Goal: Task Accomplishment & Management: Complete application form

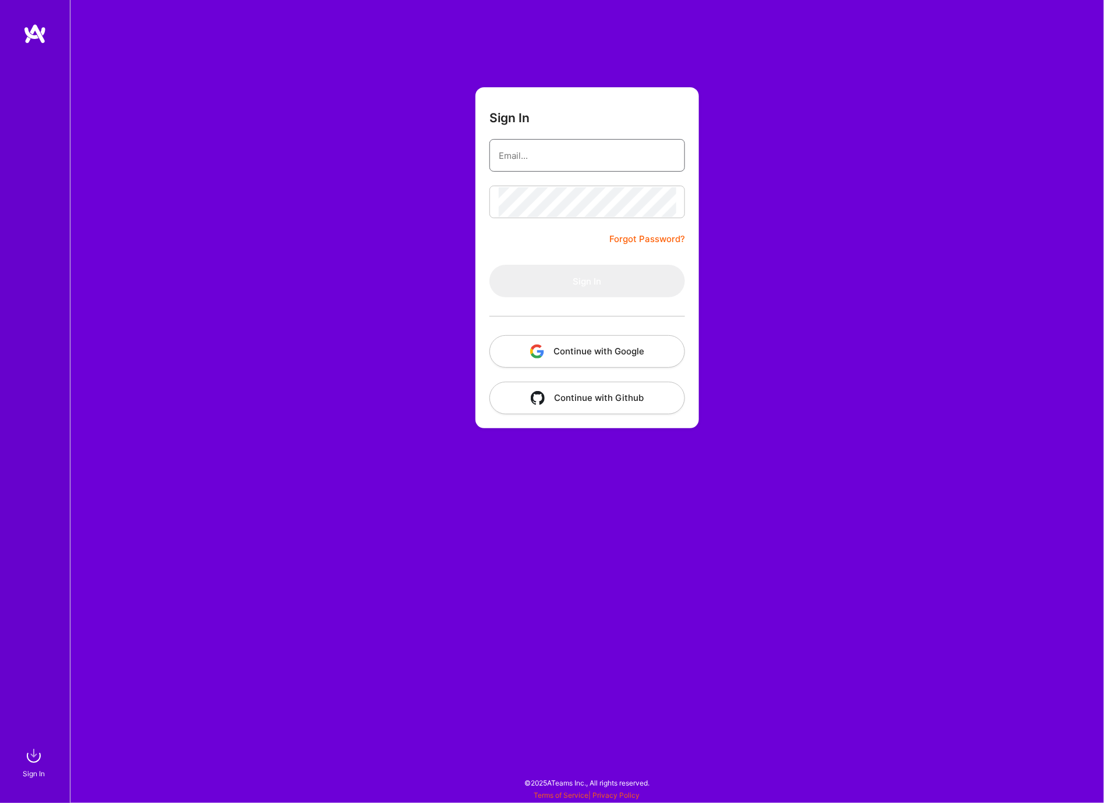
click at [577, 159] on input "email" at bounding box center [587, 156] width 177 height 30
type input "[PERSON_NAME][EMAIL_ADDRESS][DOMAIN_NAME]"
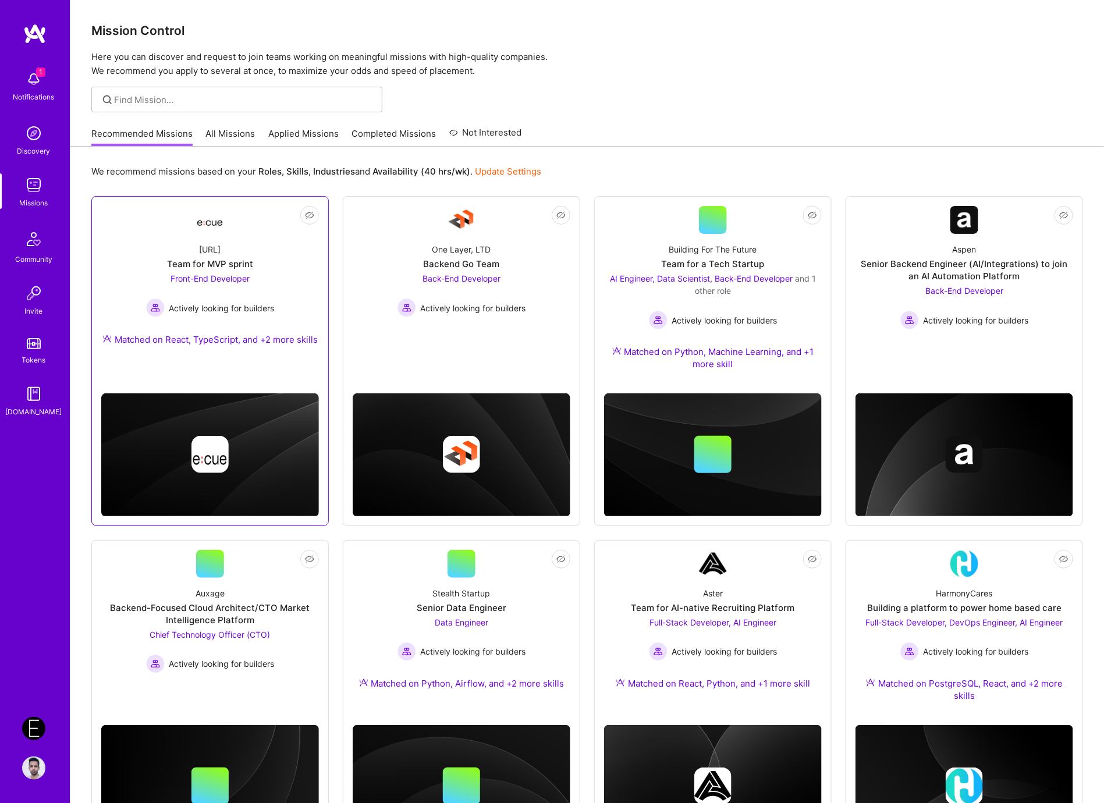
click at [253, 303] on span "Actively looking for builders" at bounding box center [221, 308] width 105 height 12
click at [31, 736] on img at bounding box center [33, 728] width 23 height 23
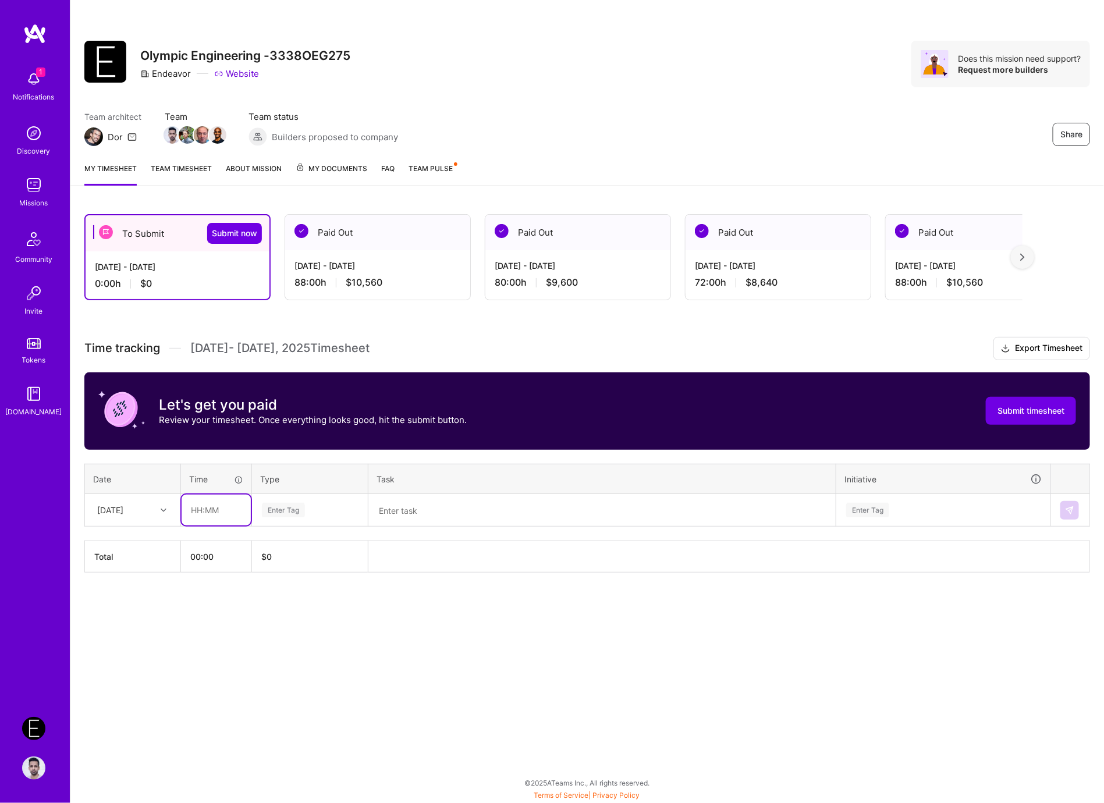
click at [222, 513] on input "text" at bounding box center [216, 510] width 69 height 31
type input "08:00"
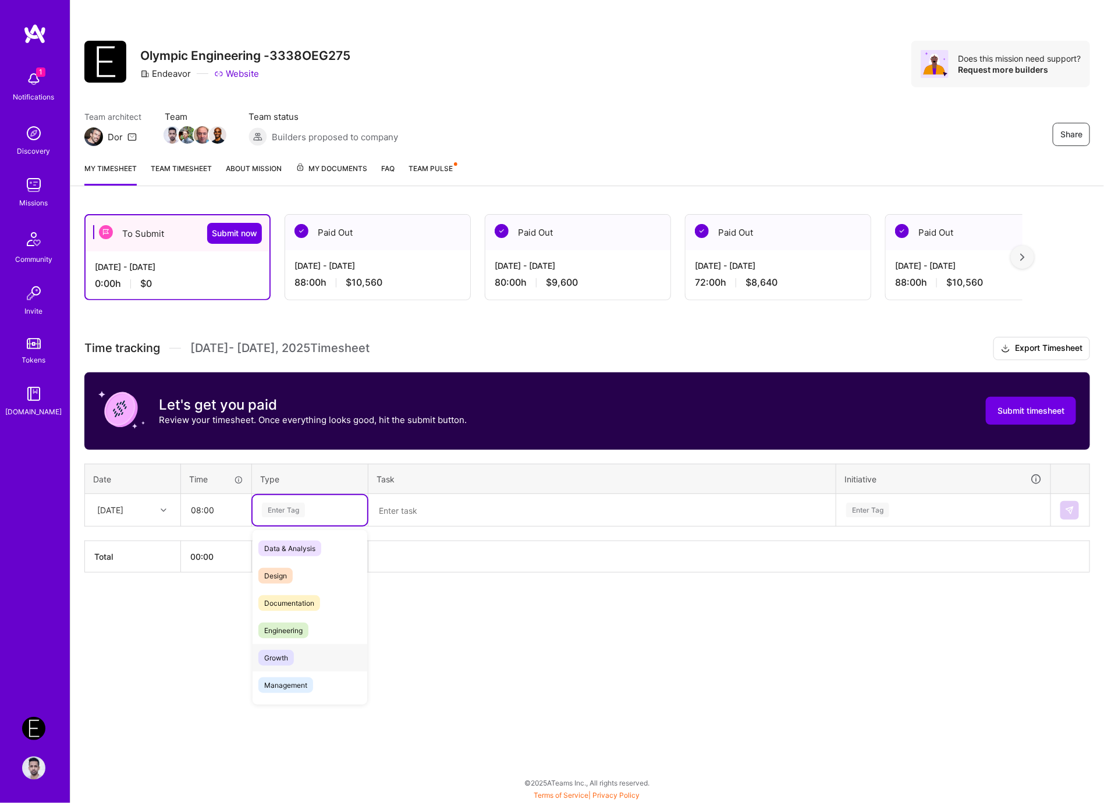
click at [285, 638] on div "Engineering" at bounding box center [310, 630] width 115 height 27
click at [423, 504] on textarea at bounding box center [602, 510] width 465 height 30
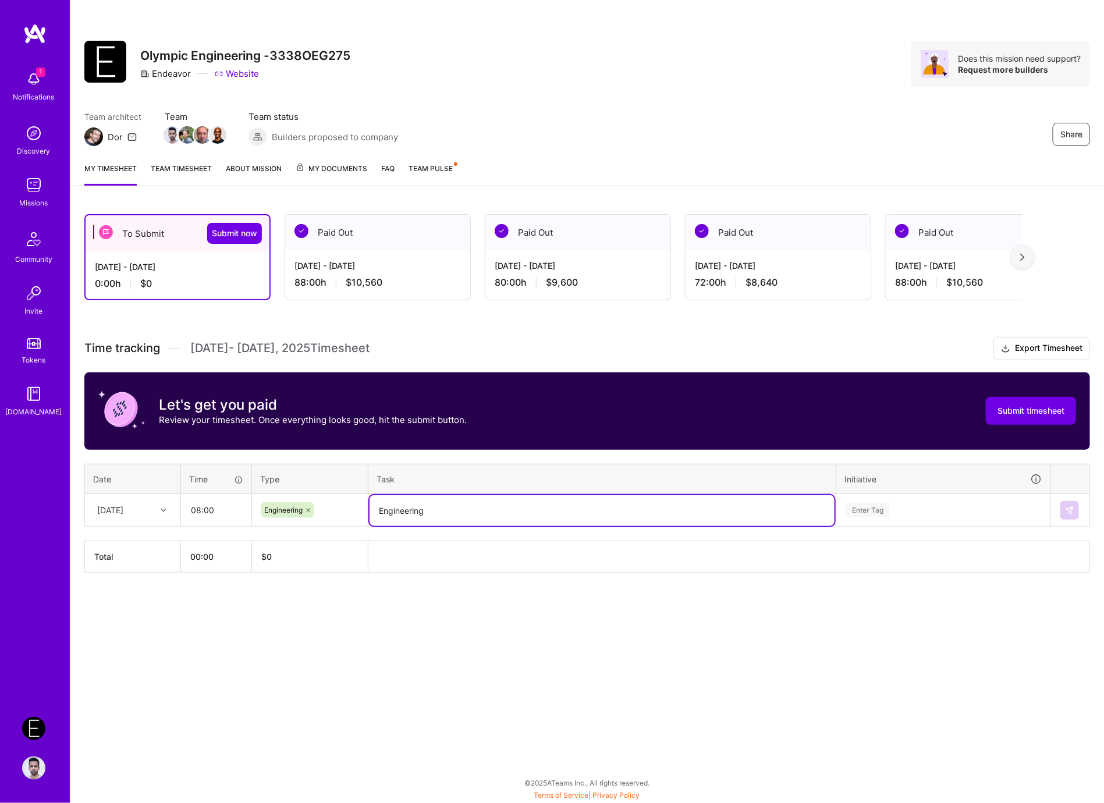
type textarea "Engineering"
click at [878, 517] on div "Enter Tag" at bounding box center [943, 510] width 213 height 30
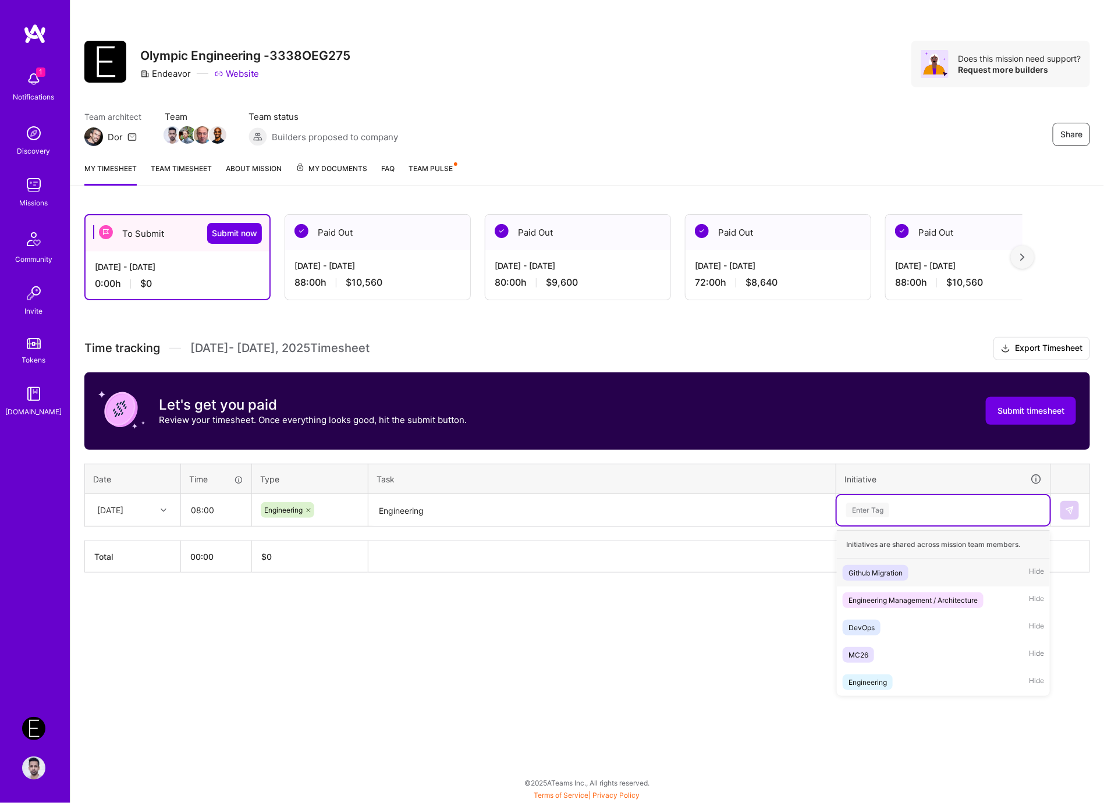
paste input "Engineering"
type input "Engineering"
click at [868, 567] on div "Engineering Management / Architecture" at bounding box center [913, 573] width 129 height 12
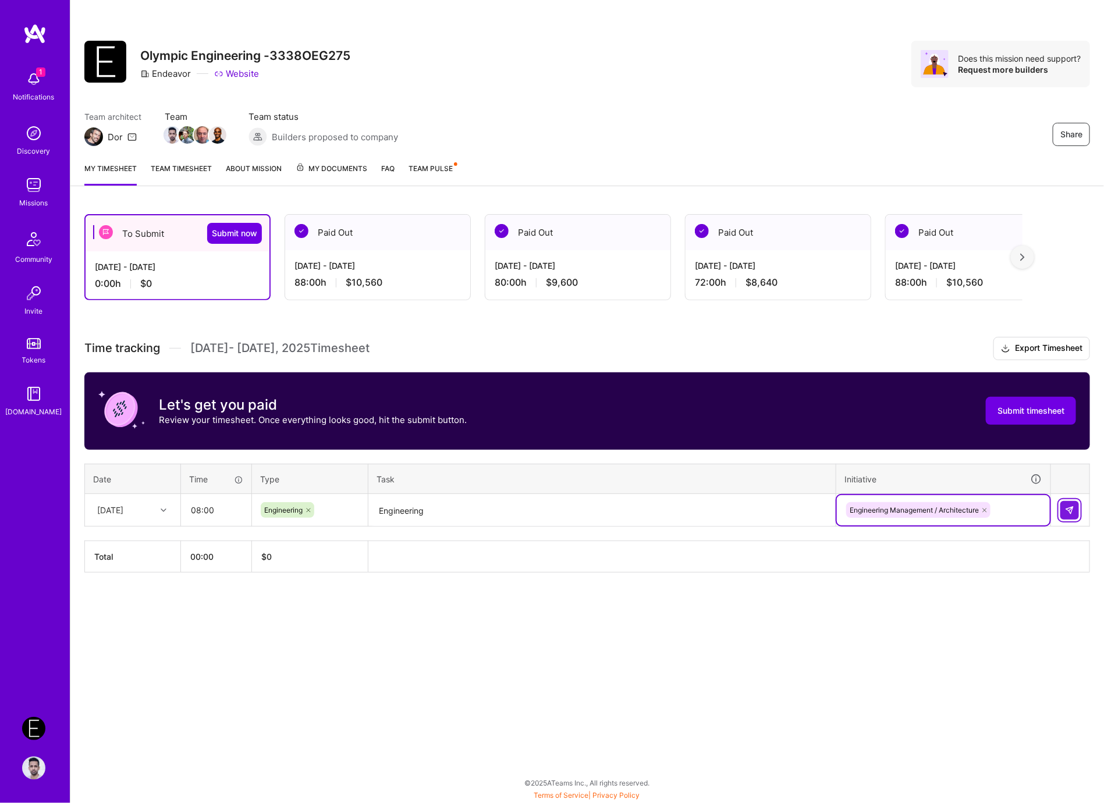
click at [1069, 506] on img at bounding box center [1069, 510] width 9 height 9
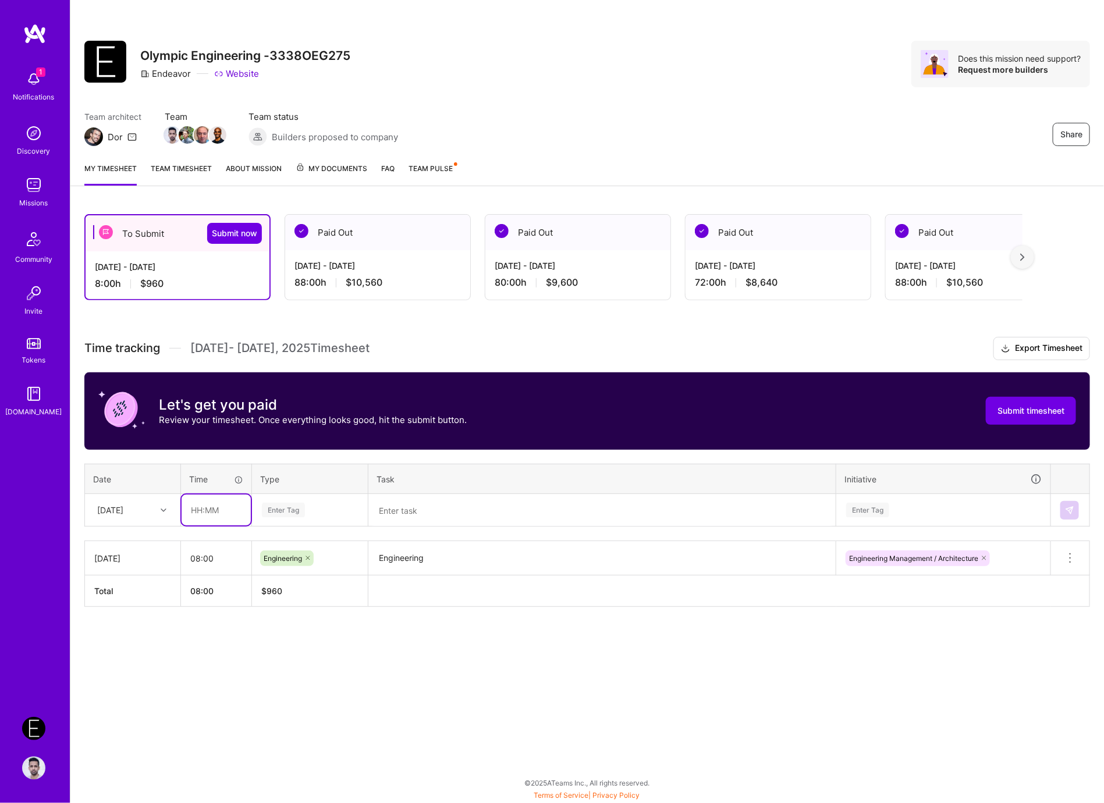
click at [202, 508] on input "text" at bounding box center [216, 510] width 69 height 31
type input "08:00"
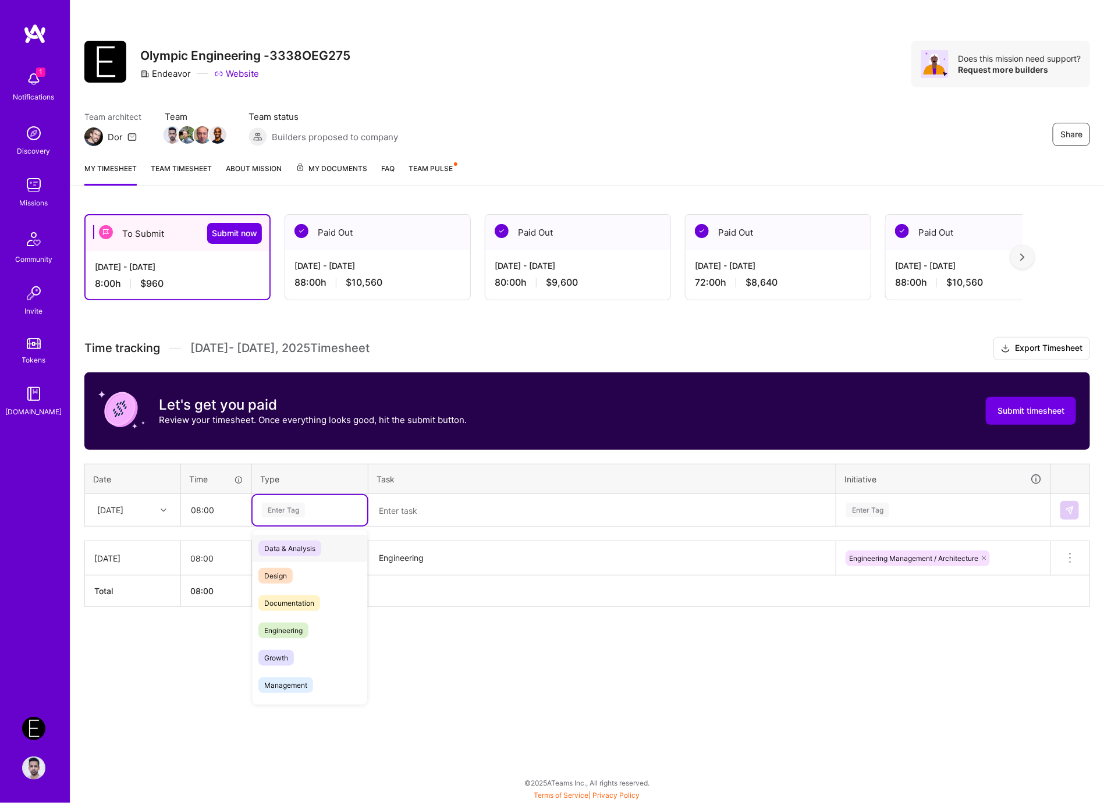
paste input "Engineering"
type input "Engineering"
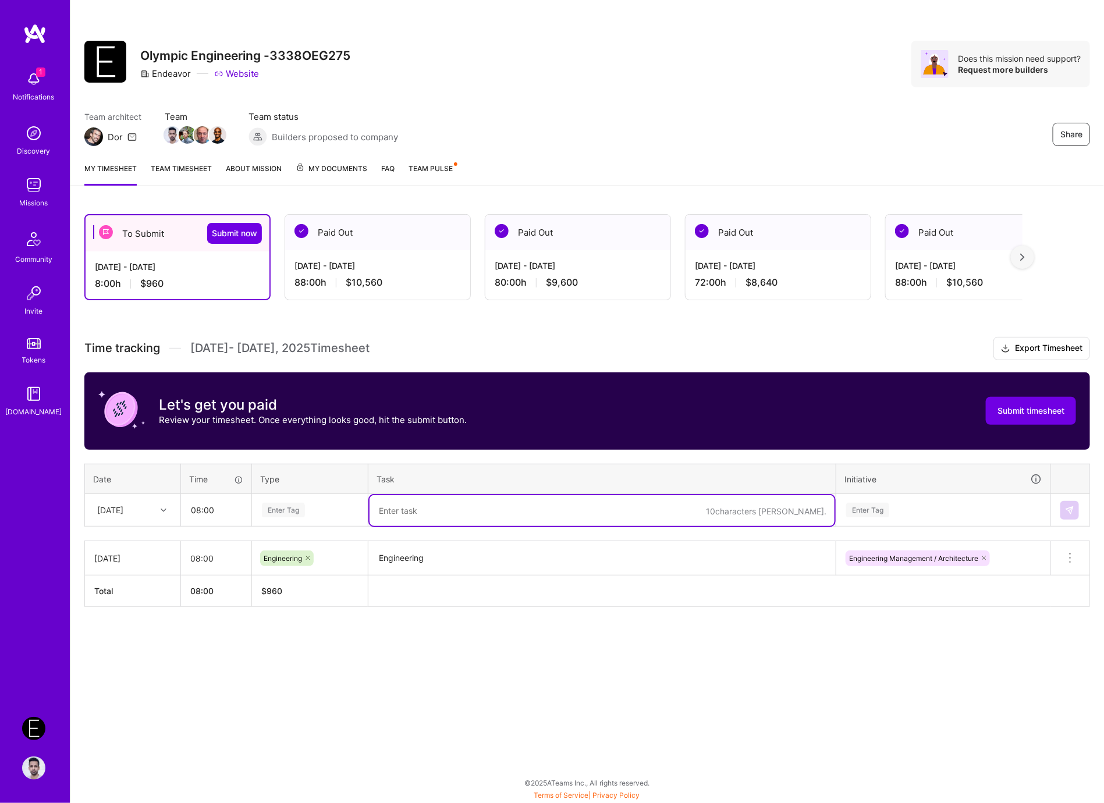
paste textarea "Engineering"
type textarea "Engineering"
click at [303, 513] on div "Enter Tag" at bounding box center [283, 510] width 43 height 18
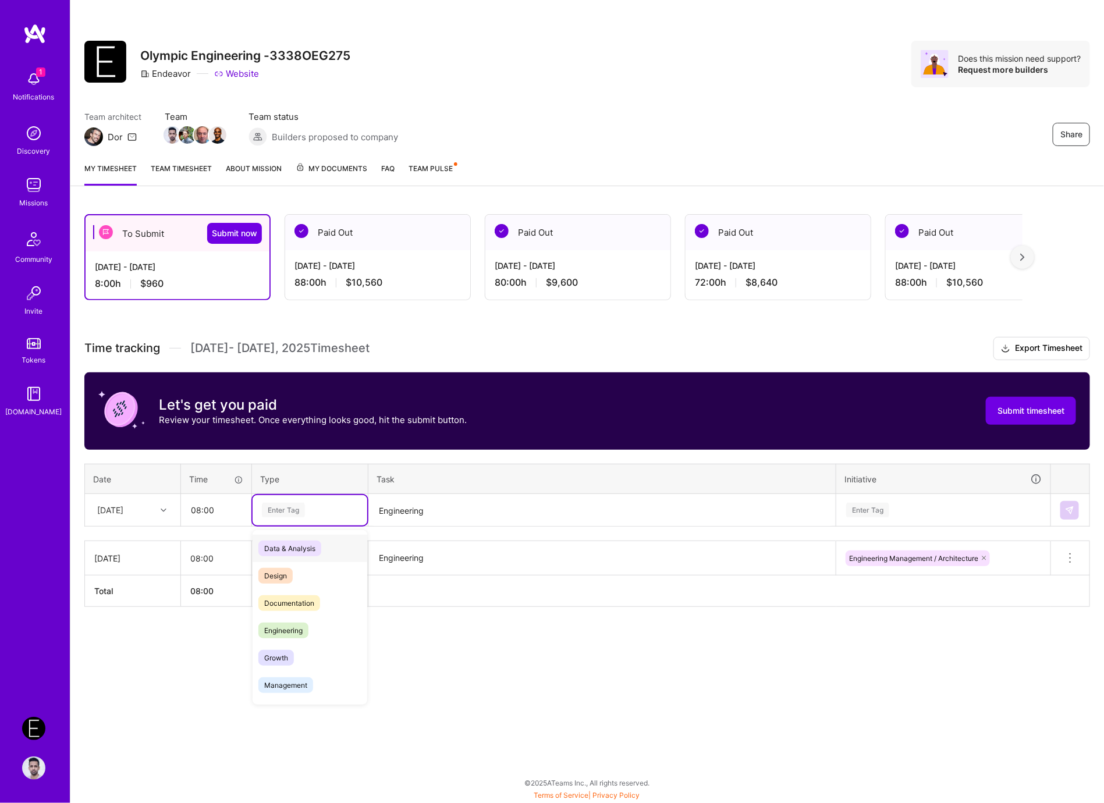
paste input "Engineering"
type input "Engineering"
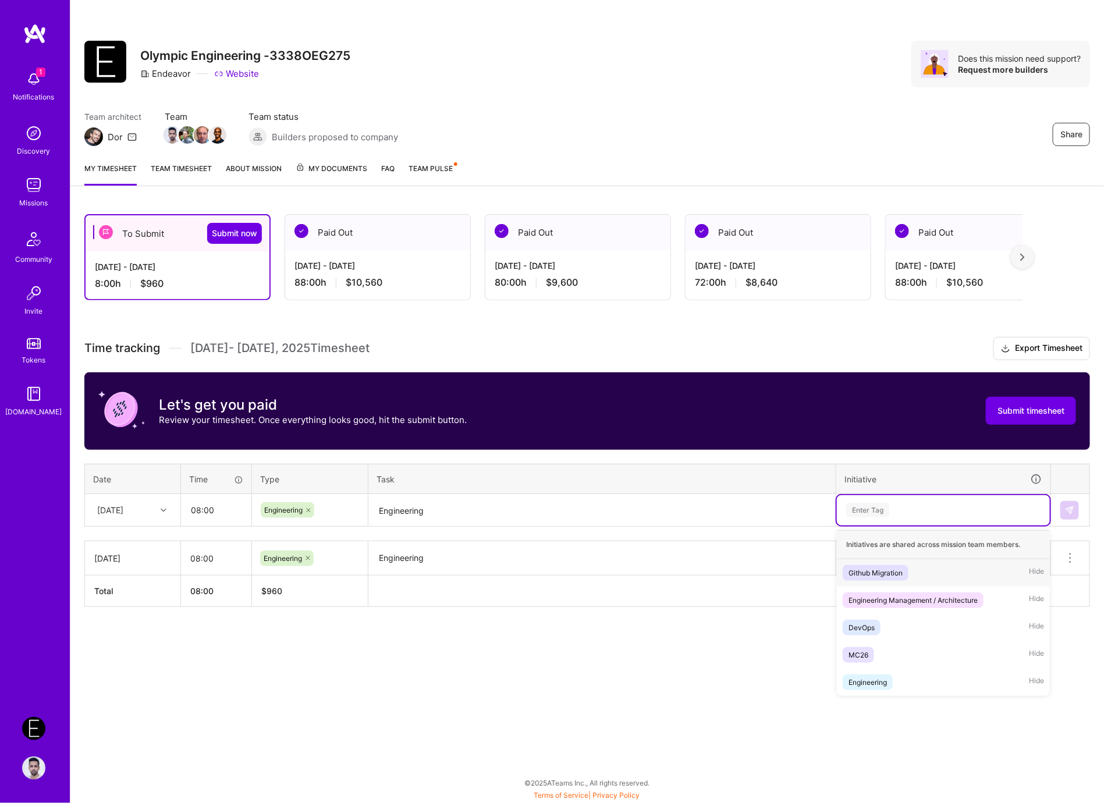
paste input "Engineering"
type input "Engineering"
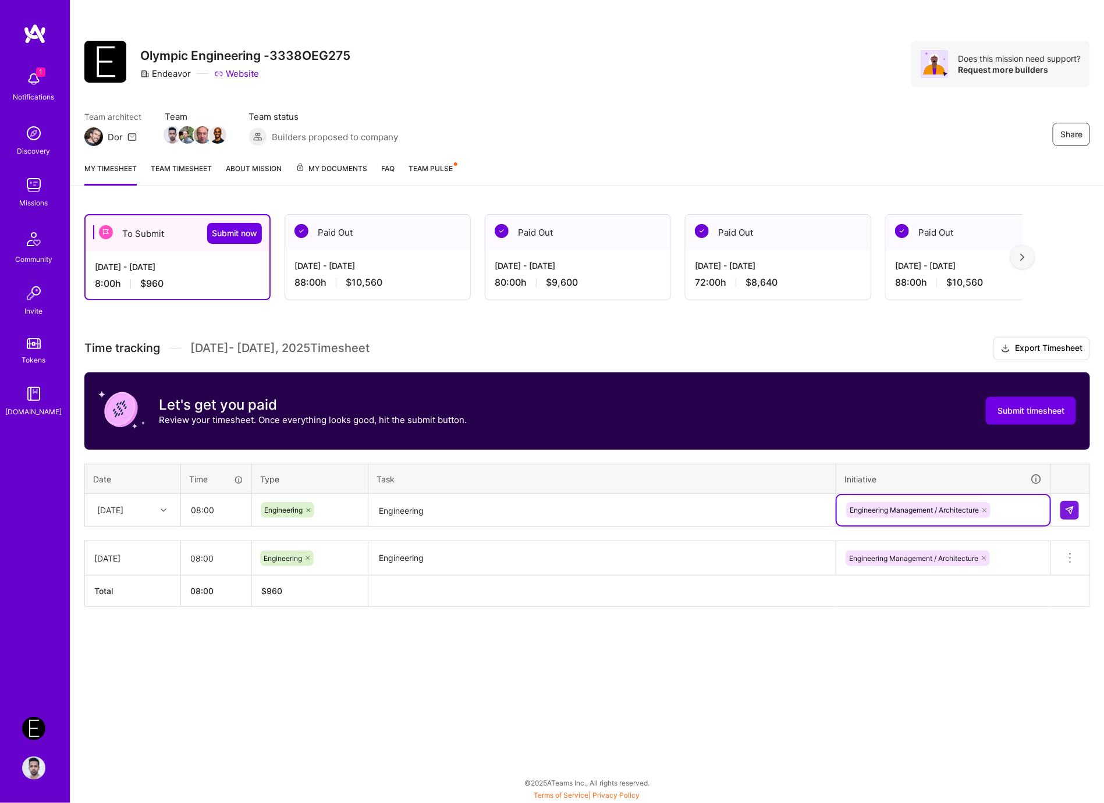
click at [152, 512] on div "[DATE]" at bounding box center [123, 510] width 65 height 19
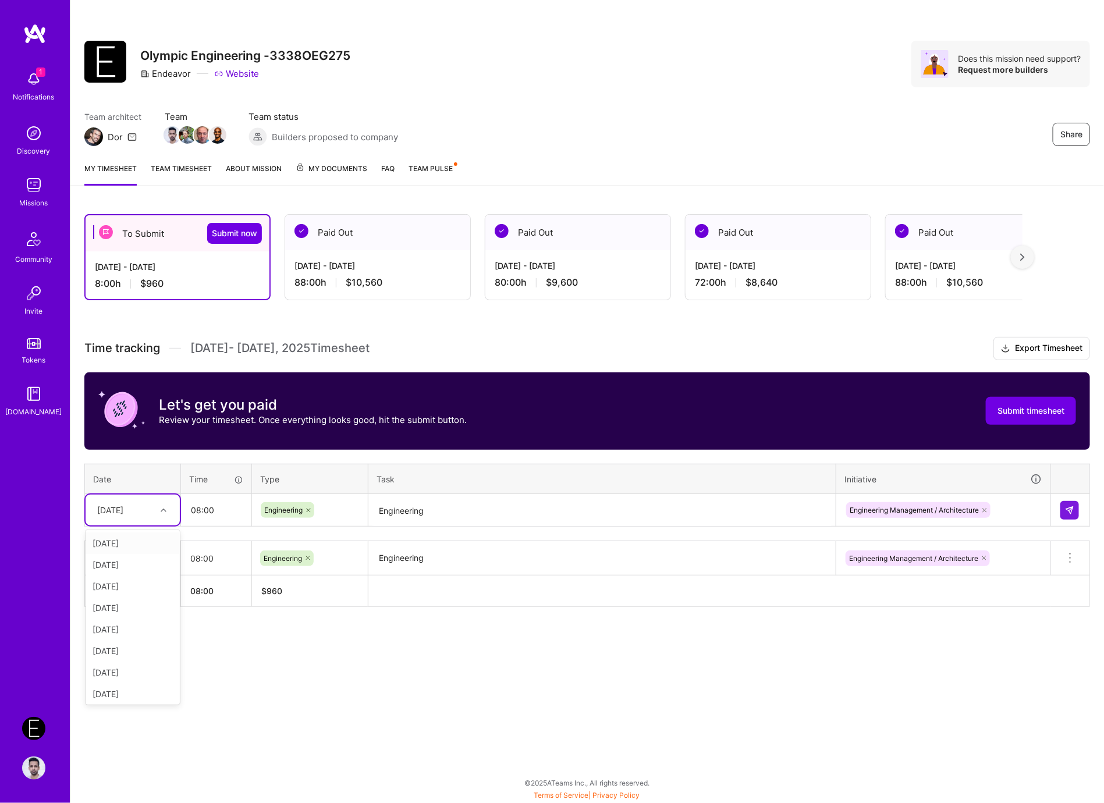
click at [139, 545] on div "[DATE]" at bounding box center [133, 544] width 94 height 22
click at [1075, 505] on button at bounding box center [1069, 510] width 19 height 19
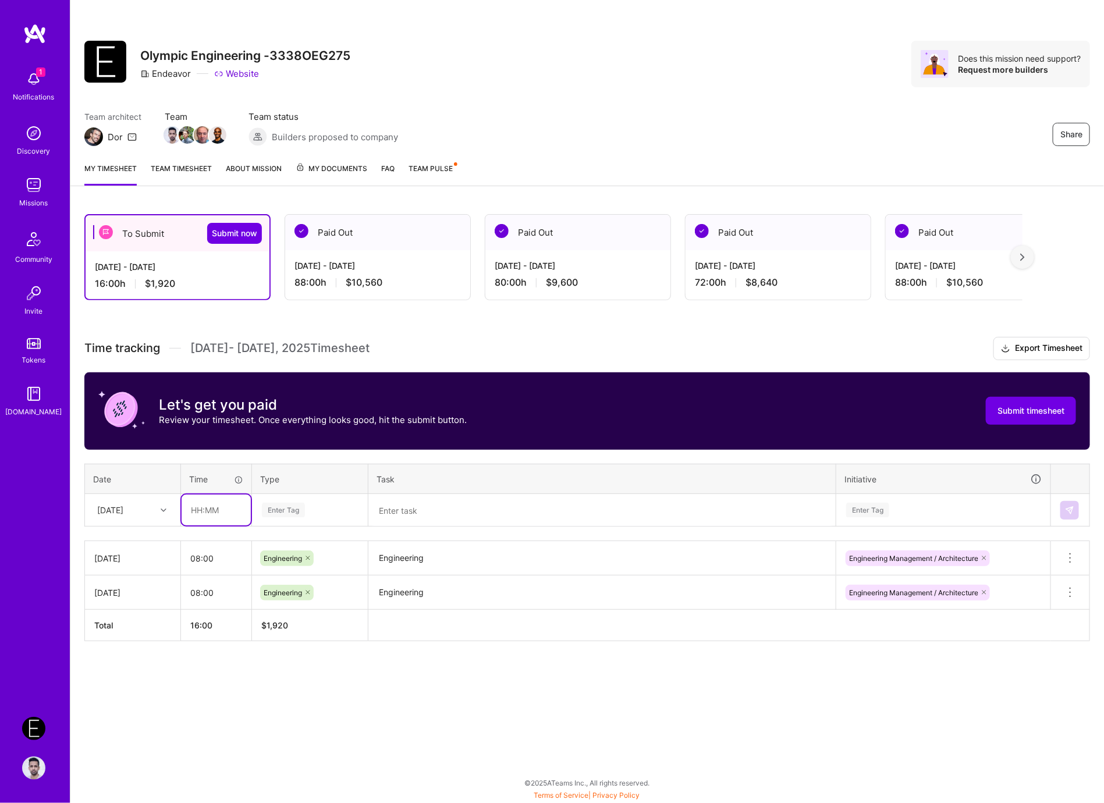
click at [212, 509] on input "text" at bounding box center [216, 510] width 69 height 31
type input "08:00"
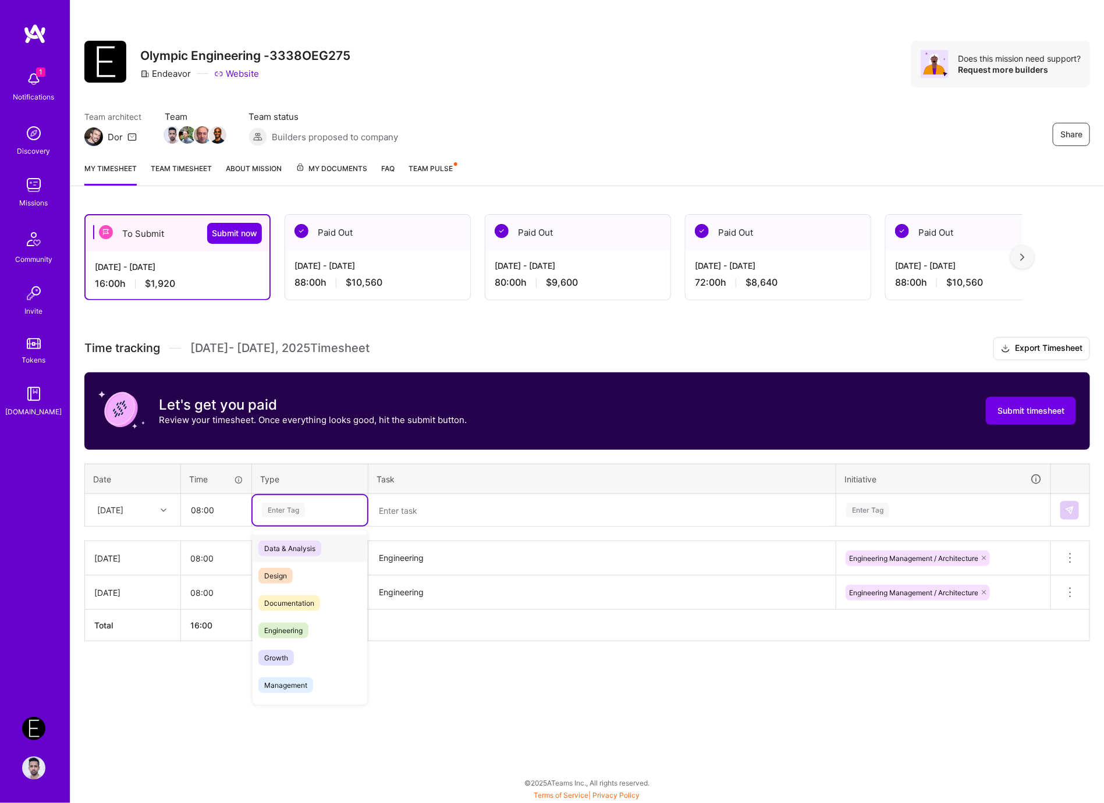
paste input "Engineering"
type input "Engineering"
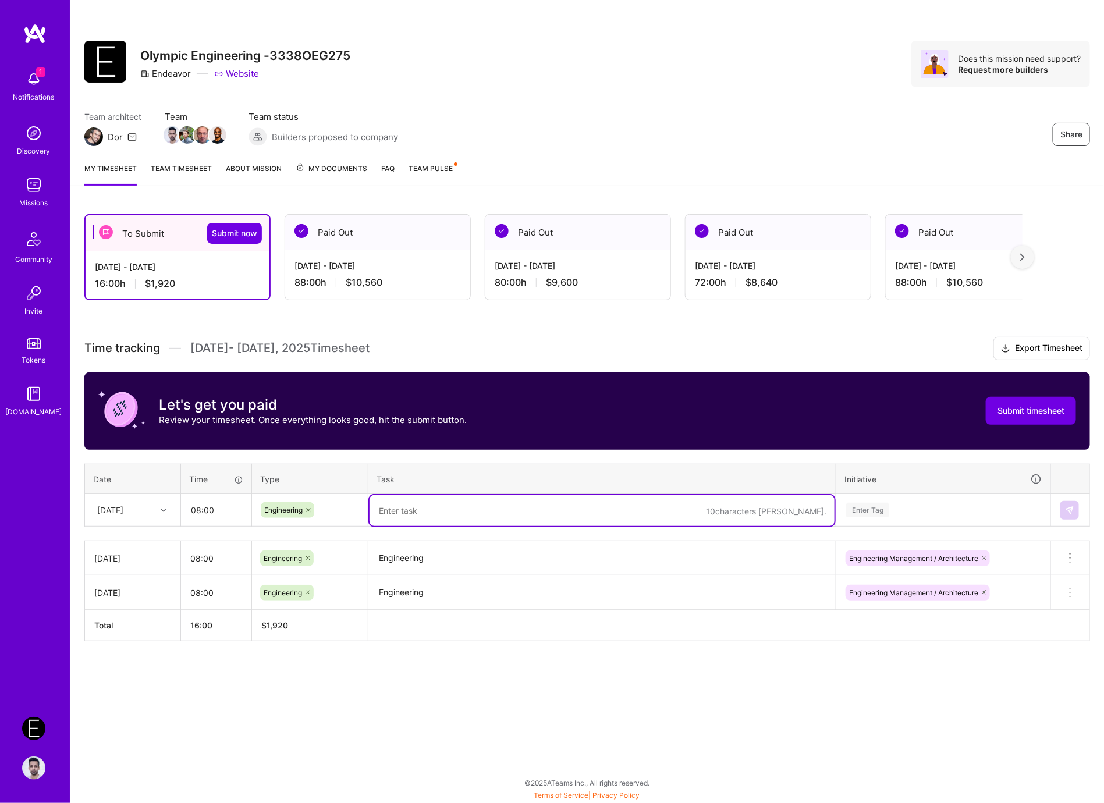
paste textarea "Engineering"
type textarea "Engineering"
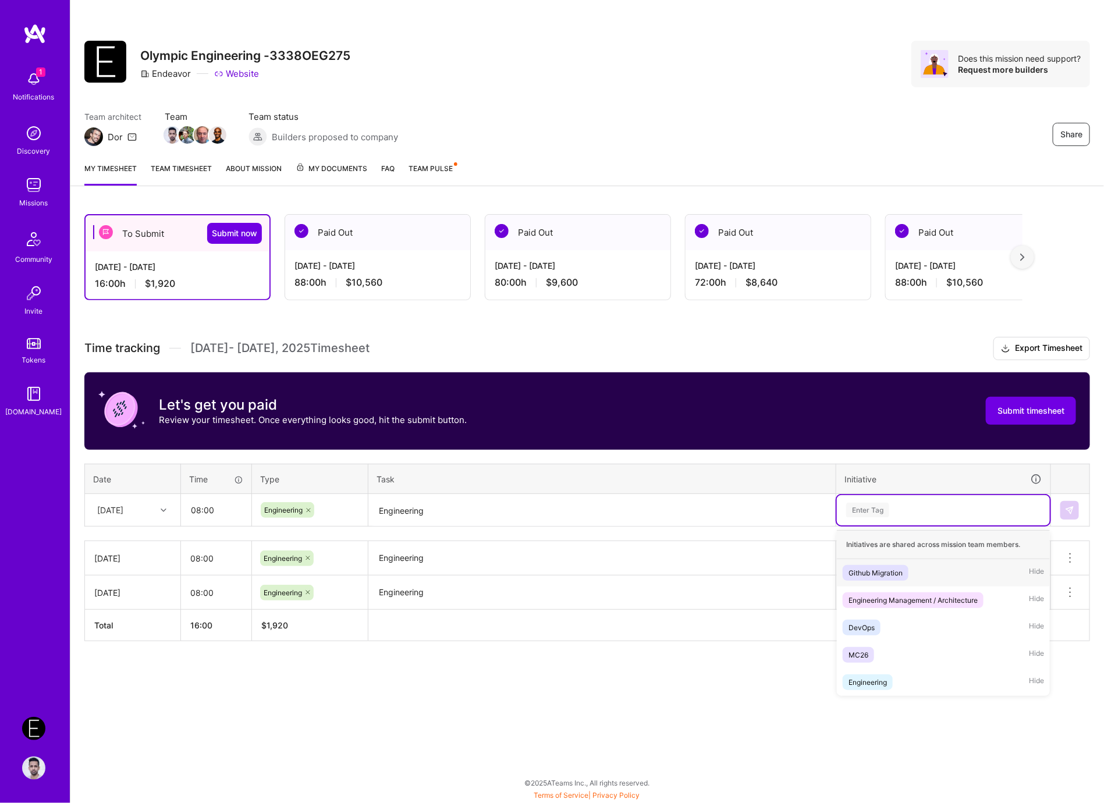
paste input "Engineering"
type input "Engineering"
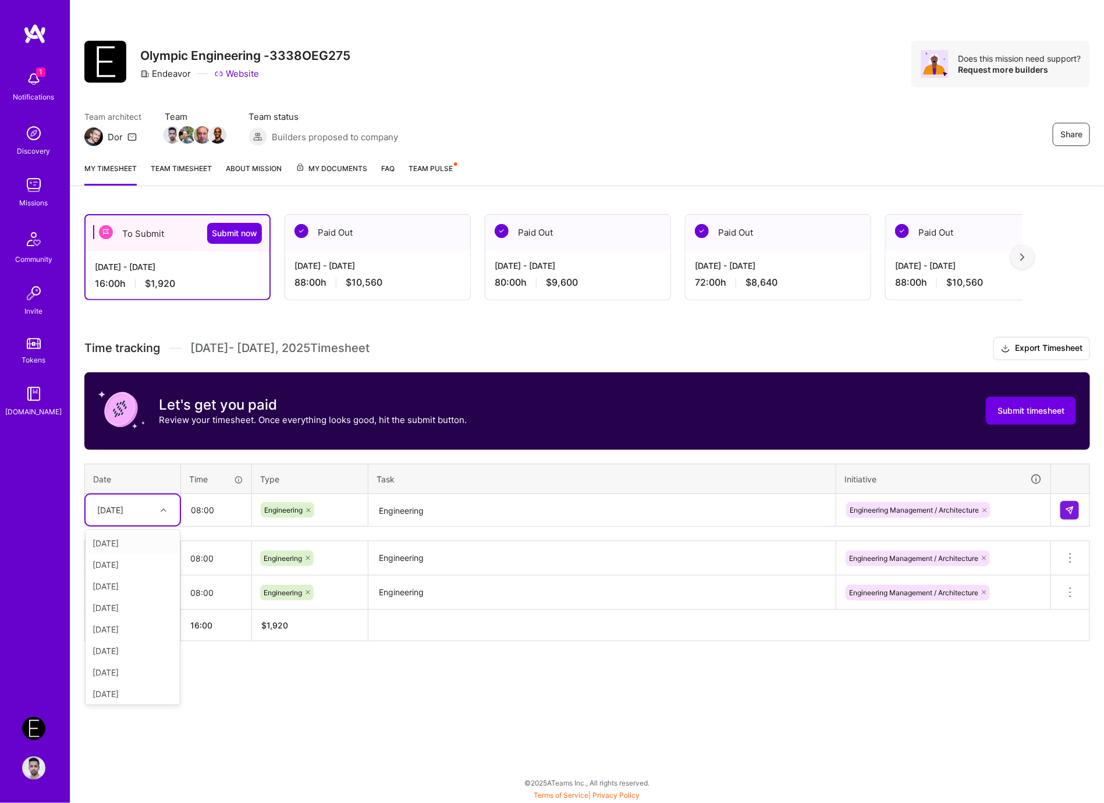
click at [151, 511] on div "[DATE]" at bounding box center [123, 510] width 65 height 19
click at [145, 541] on div "[DATE]" at bounding box center [133, 544] width 94 height 22
click at [1075, 517] on button at bounding box center [1069, 510] width 19 height 19
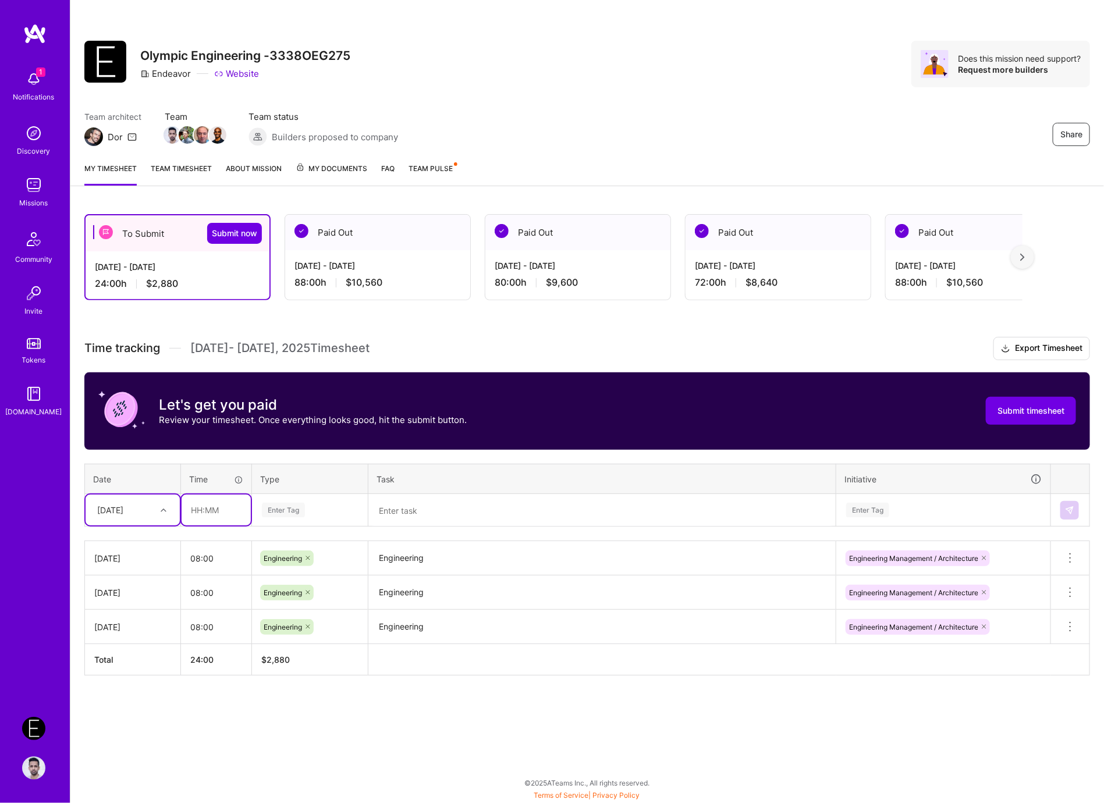
click at [215, 504] on input "text" at bounding box center [216, 510] width 69 height 31
type input "08:00"
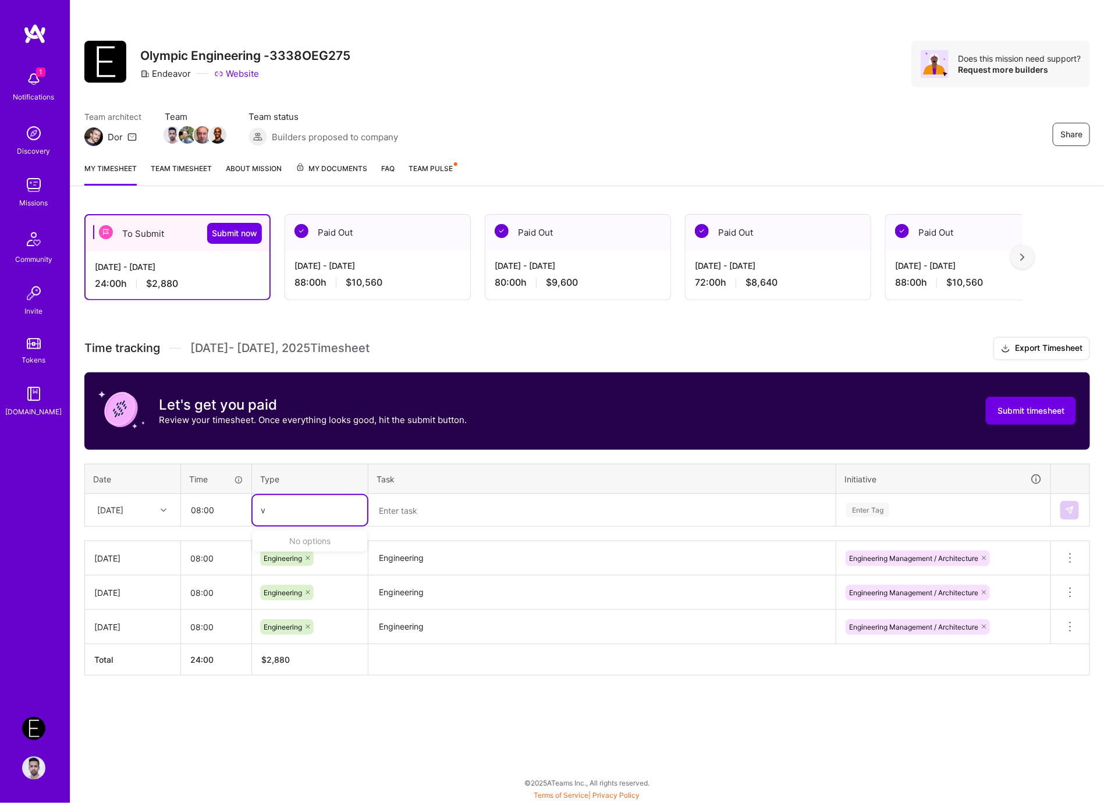
type input "v"
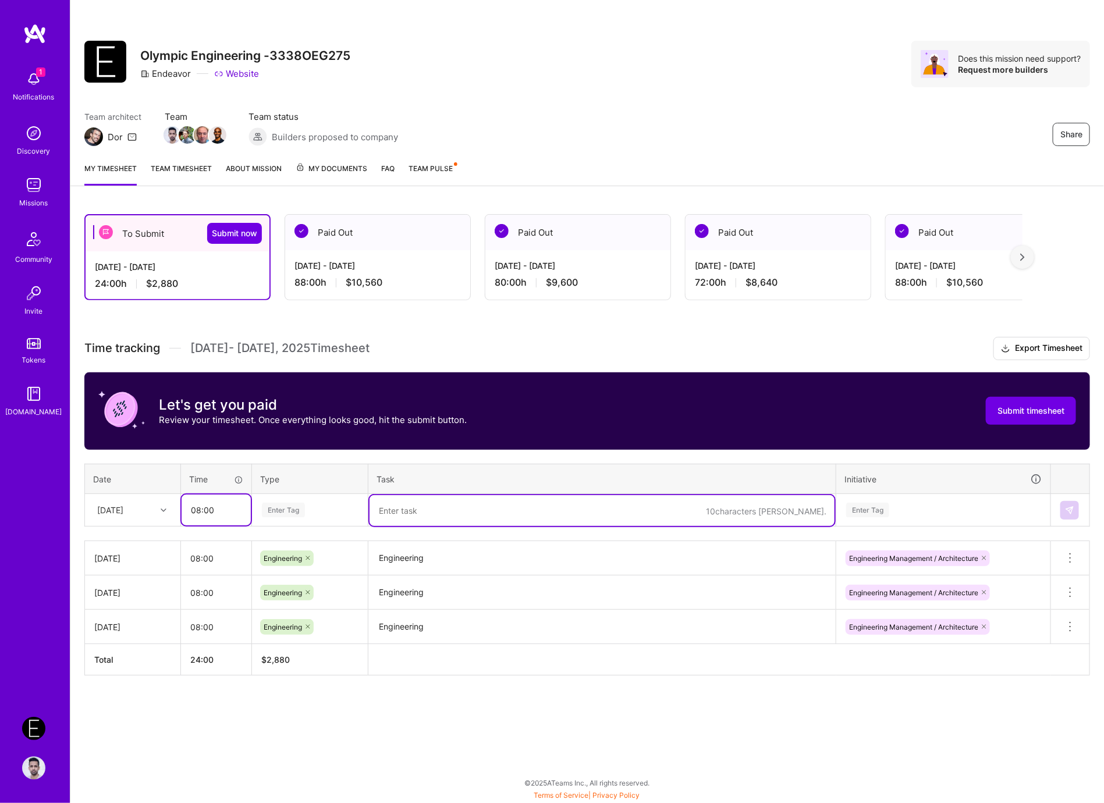
click at [211, 504] on input "08:00" at bounding box center [216, 510] width 69 height 31
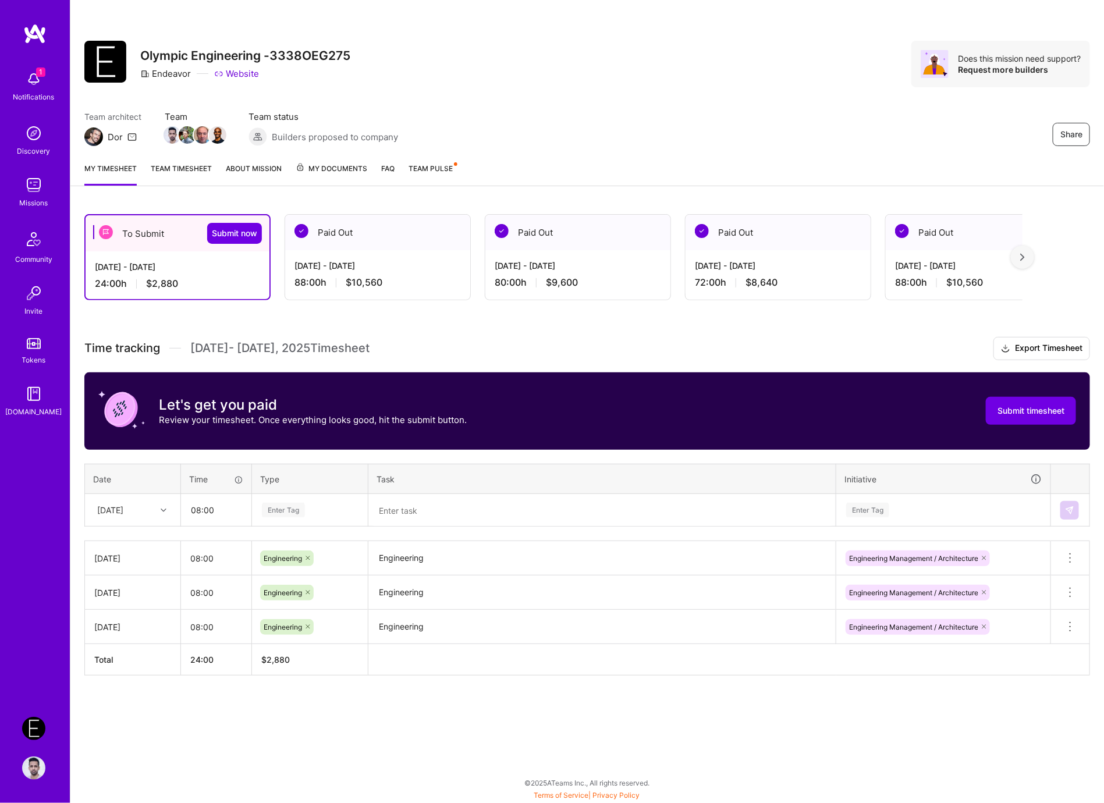
click at [298, 523] on div "Enter Tag" at bounding box center [310, 510] width 115 height 30
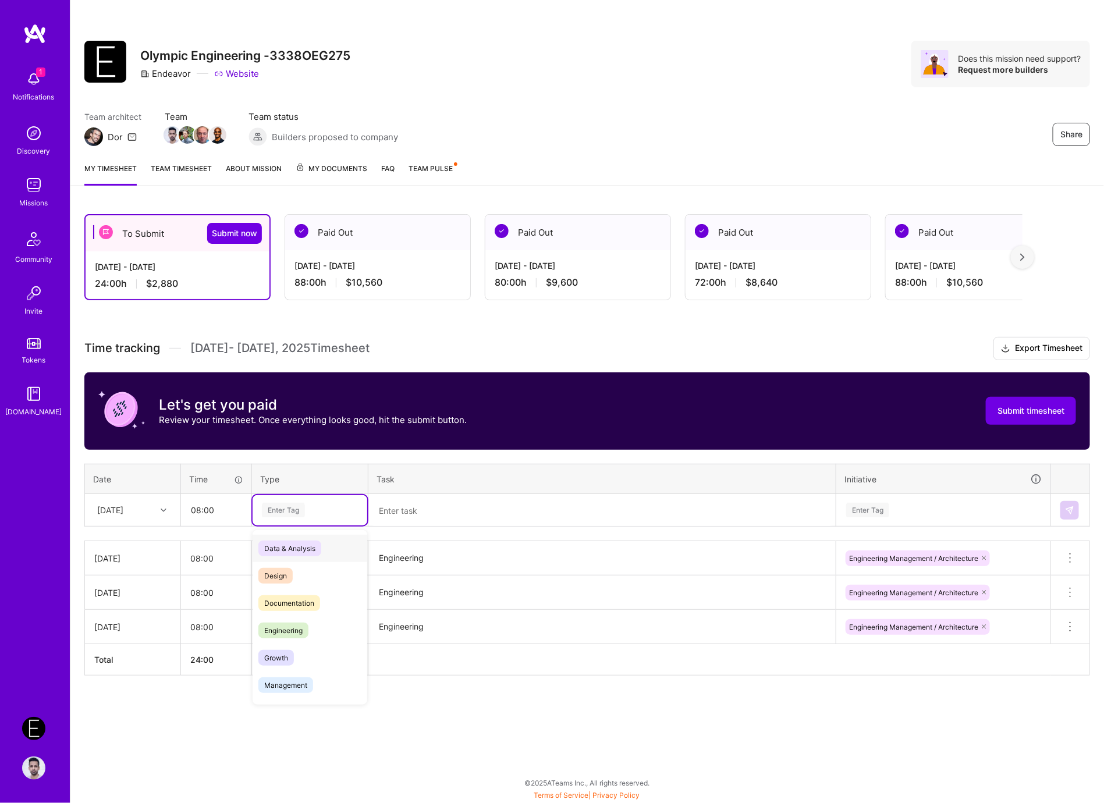
paste input "Engineering"
type input "Engineering"
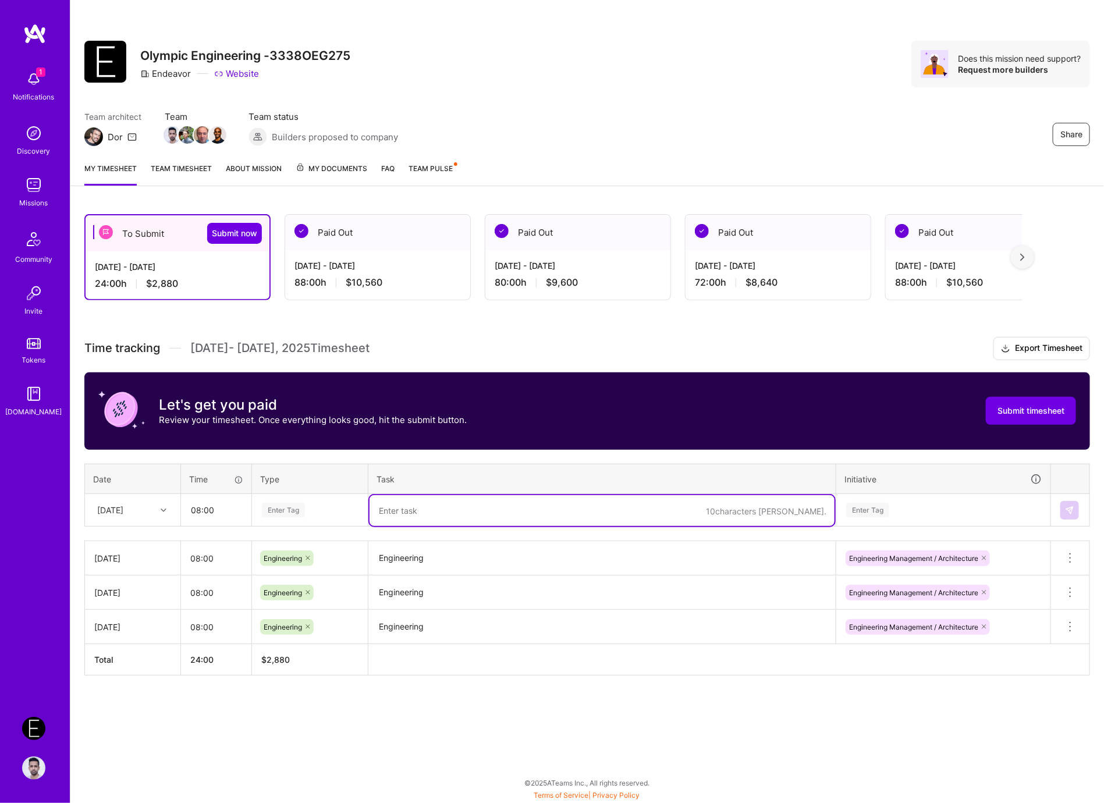
click at [318, 516] on div "Enter Tag" at bounding box center [310, 510] width 115 height 30
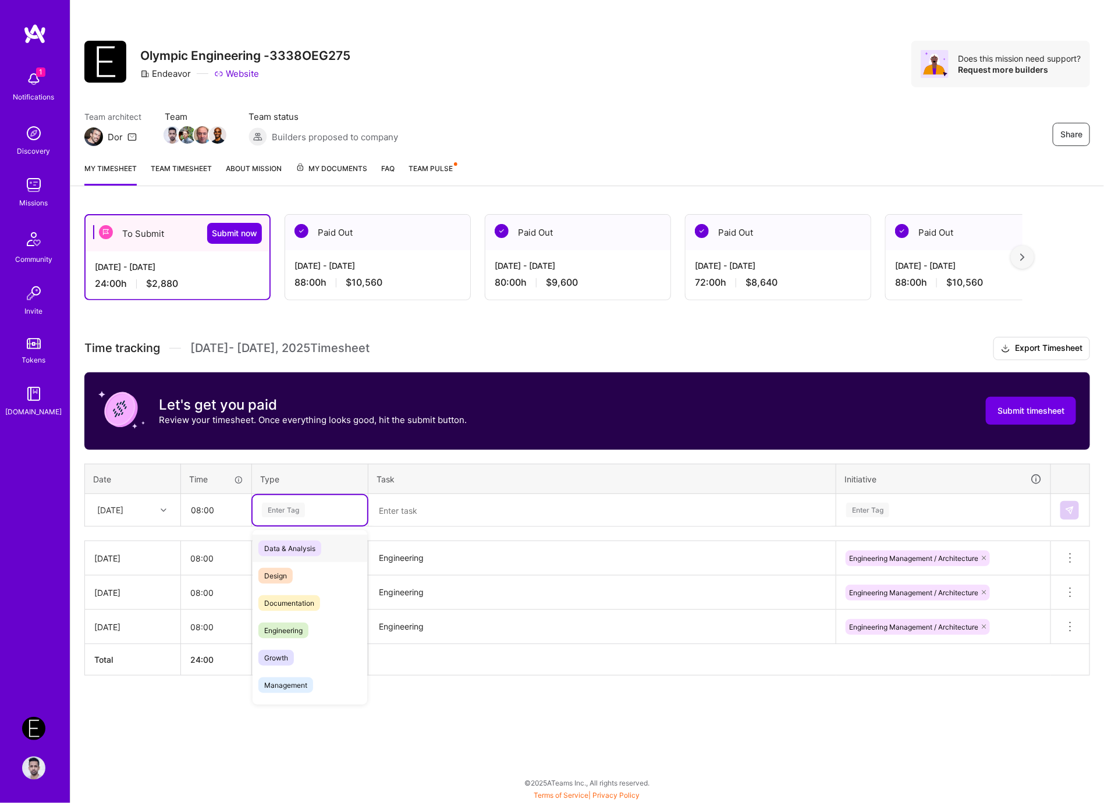
paste input "Engineering"
type input "Engineering"
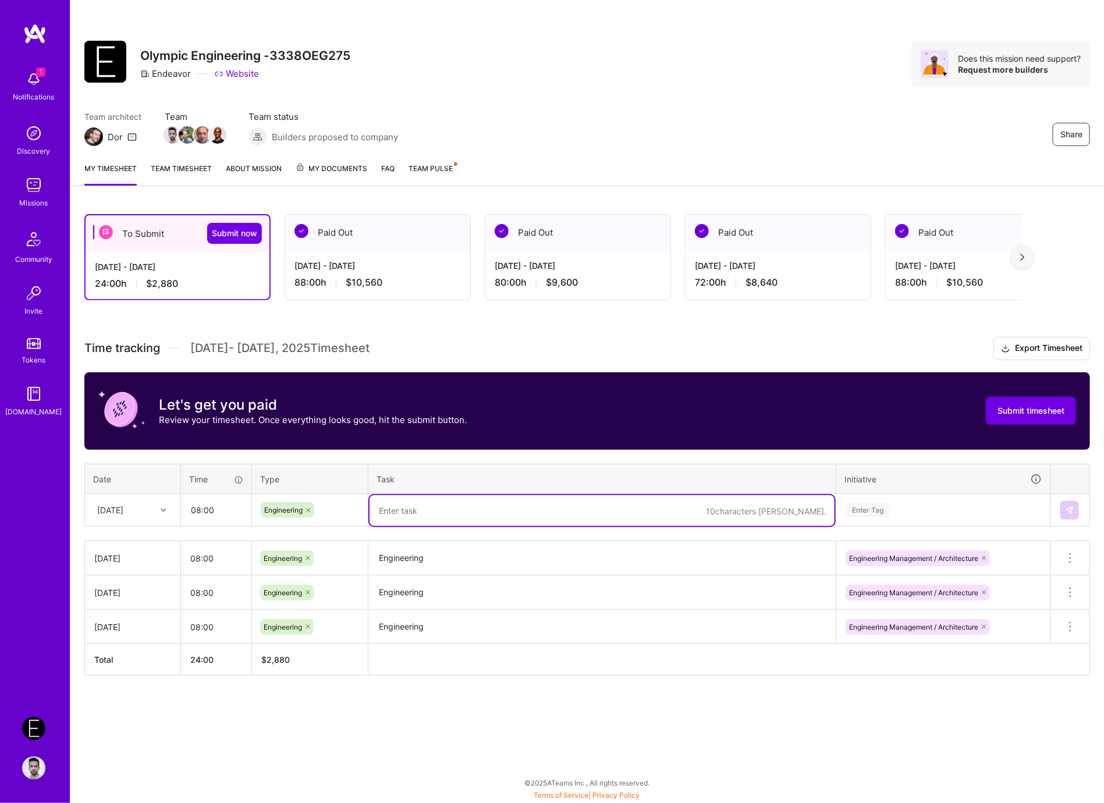
paste textarea "Engineering"
type textarea "Engineering"
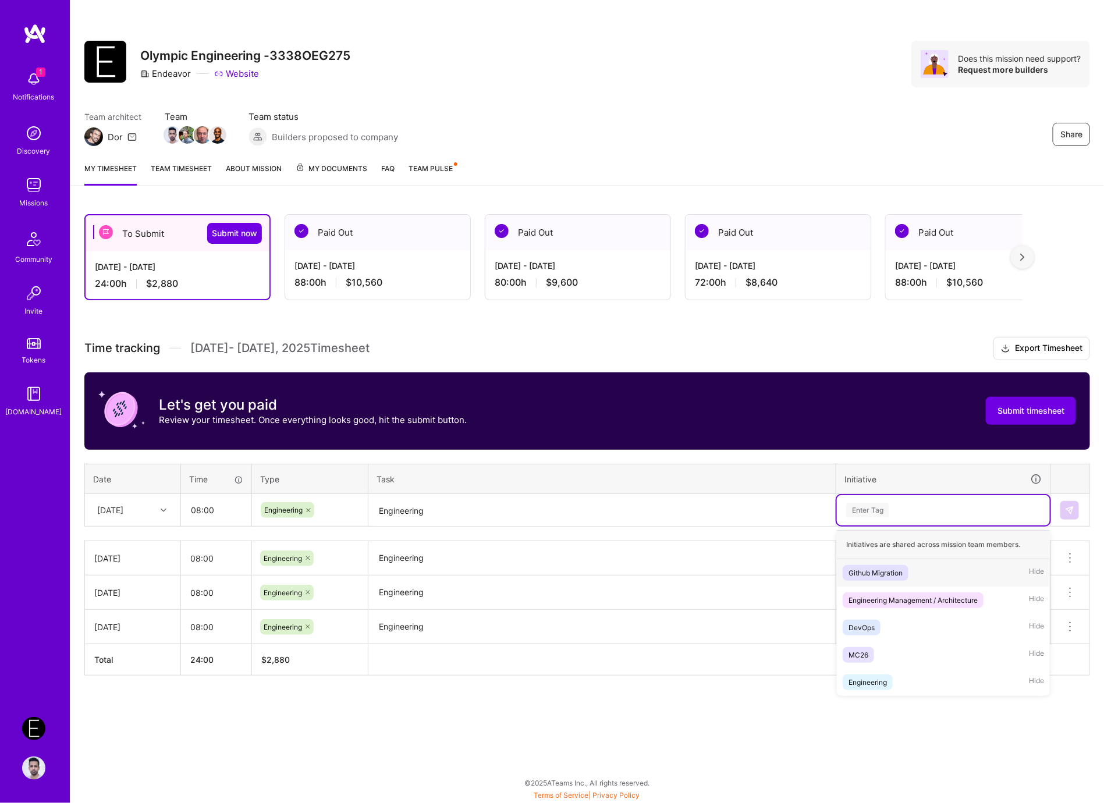
paste input "Engineering"
type input "Engineering"
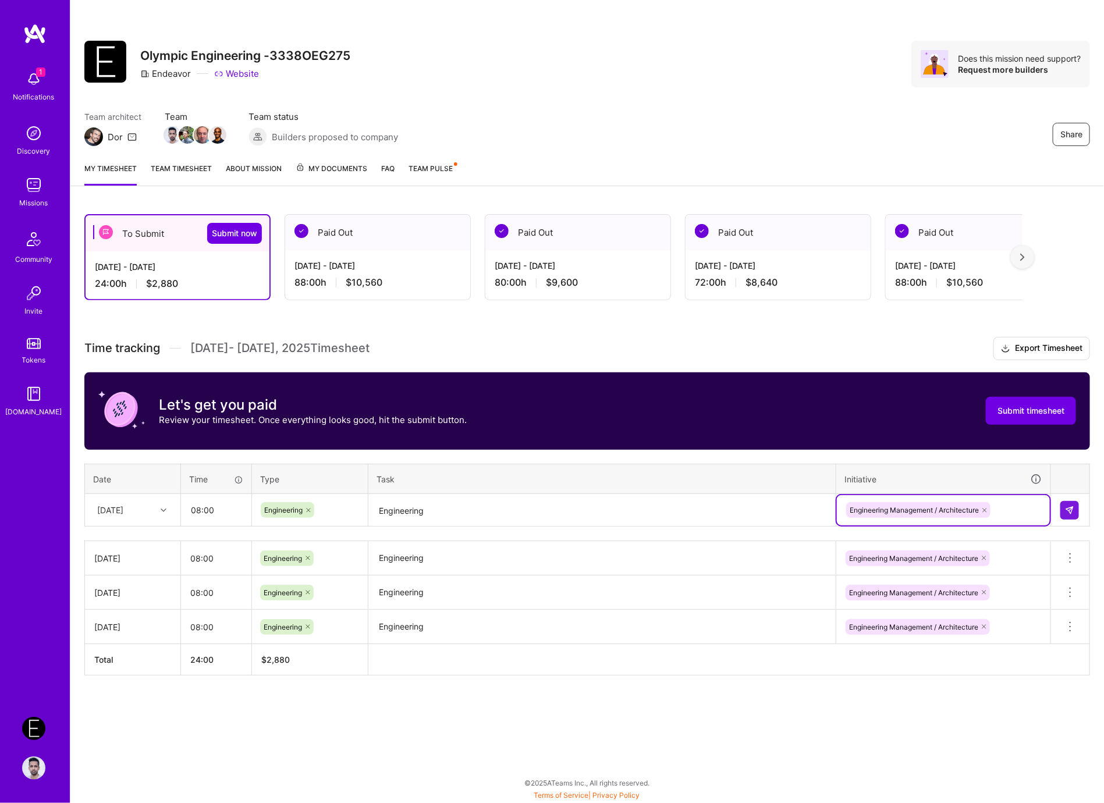
click at [122, 513] on div "[DATE]" at bounding box center [110, 510] width 26 height 12
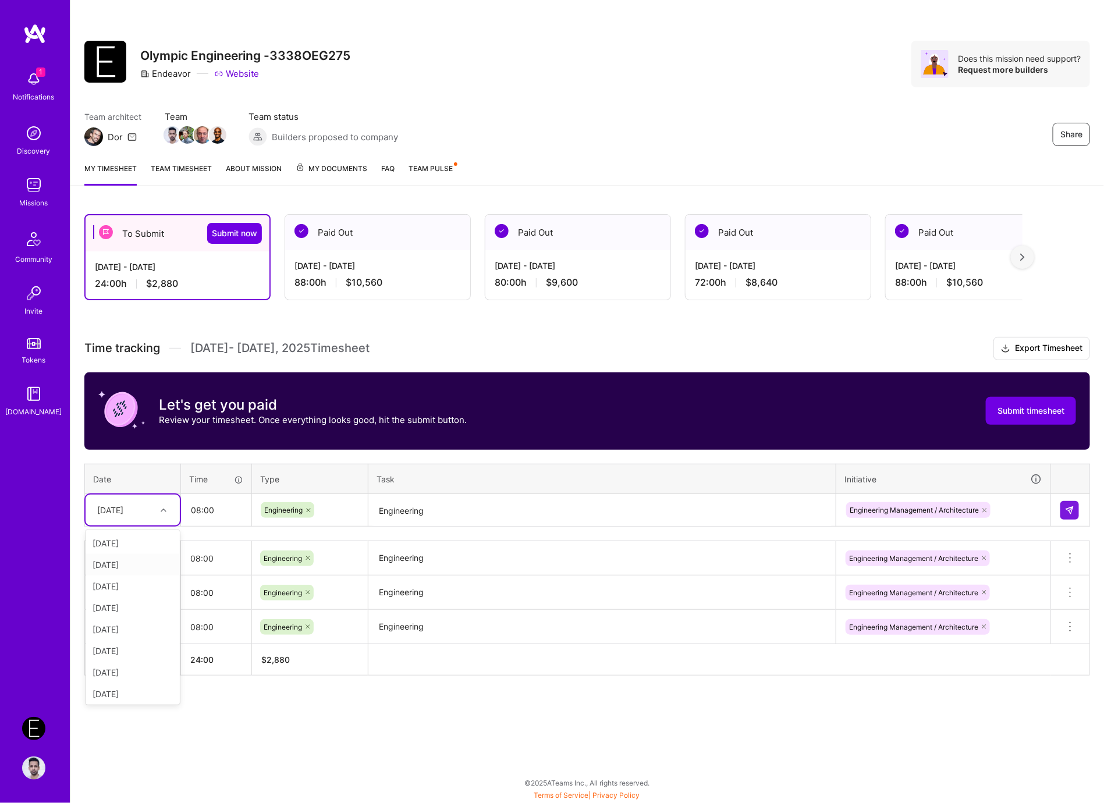
click at [133, 568] on div "[DATE]" at bounding box center [133, 565] width 94 height 22
click at [1065, 510] on img at bounding box center [1069, 510] width 9 height 9
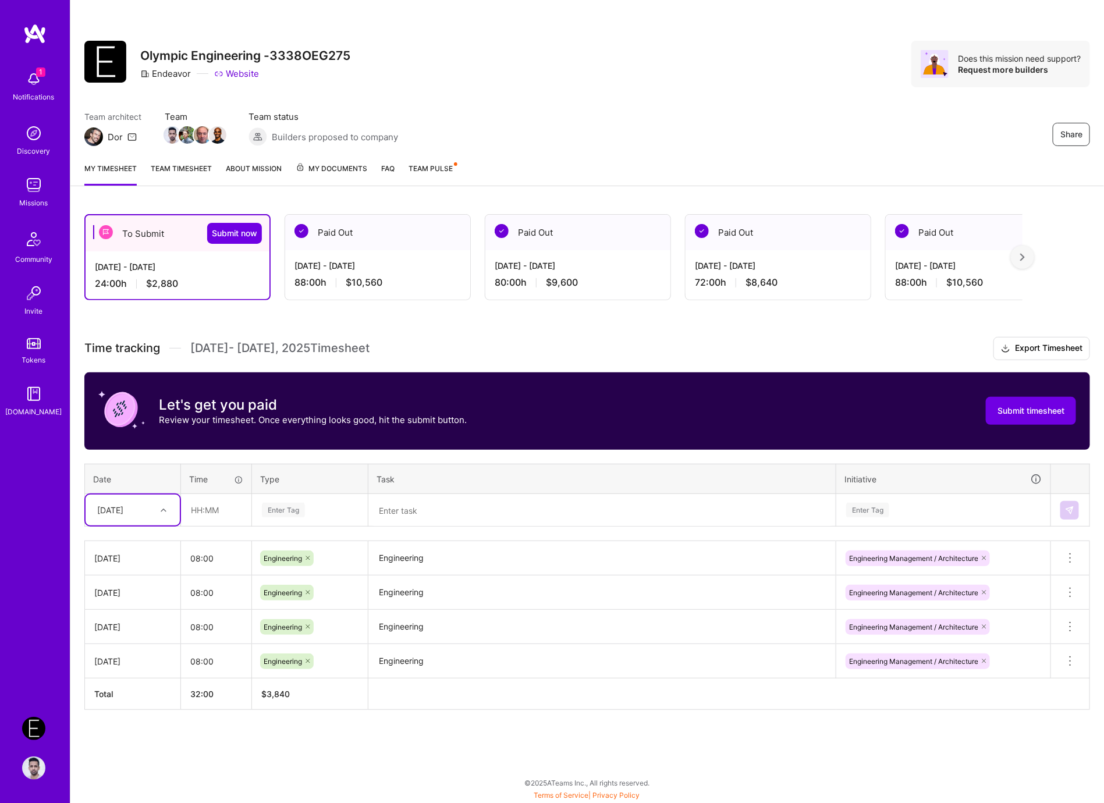
click at [151, 508] on div "[DATE]" at bounding box center [123, 510] width 65 height 19
click at [130, 627] on div "[DATE]" at bounding box center [133, 630] width 94 height 22
click at [225, 520] on input "text" at bounding box center [216, 510] width 69 height 31
type input "08:00"
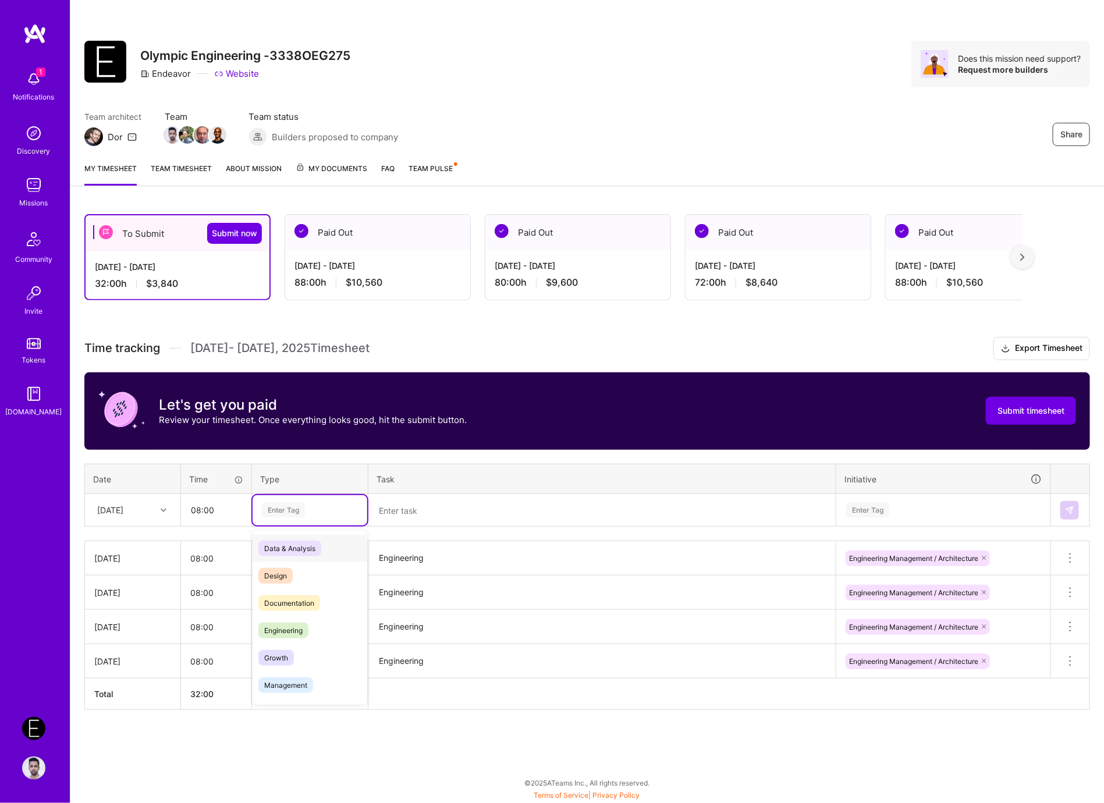
paste input "Engineering"
type input "Engineering"
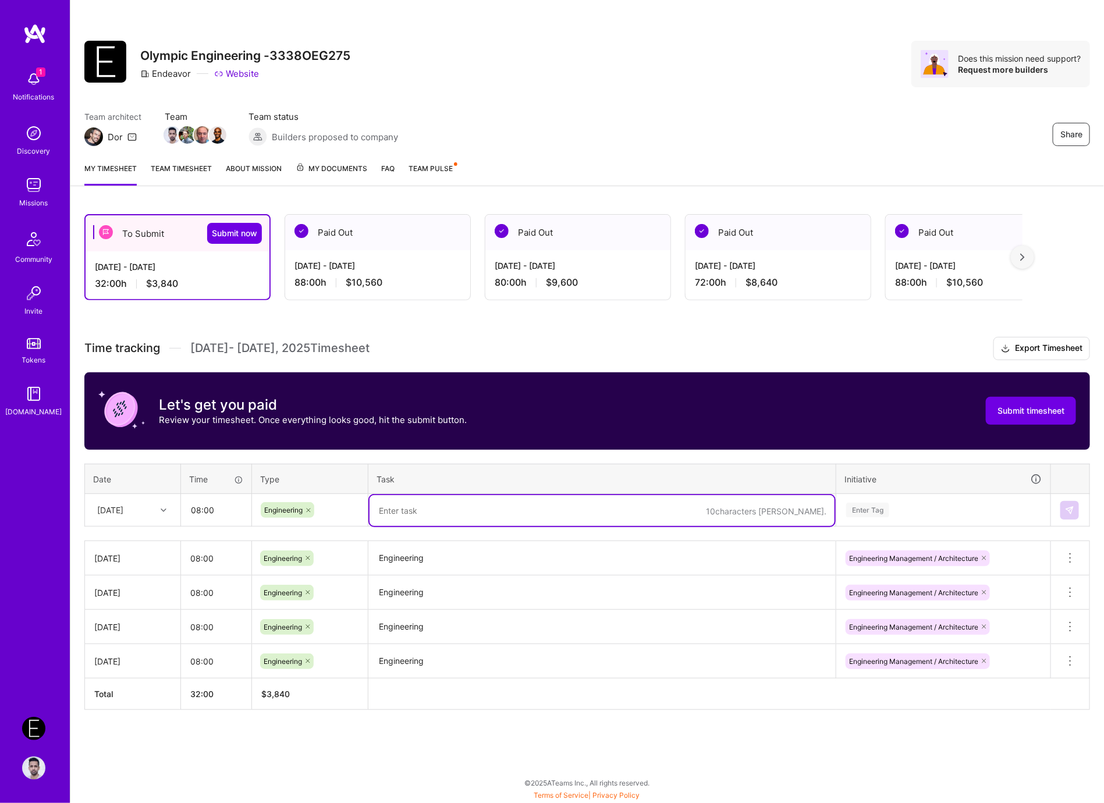
paste textarea "Engineering"
type textarea "Engineering"
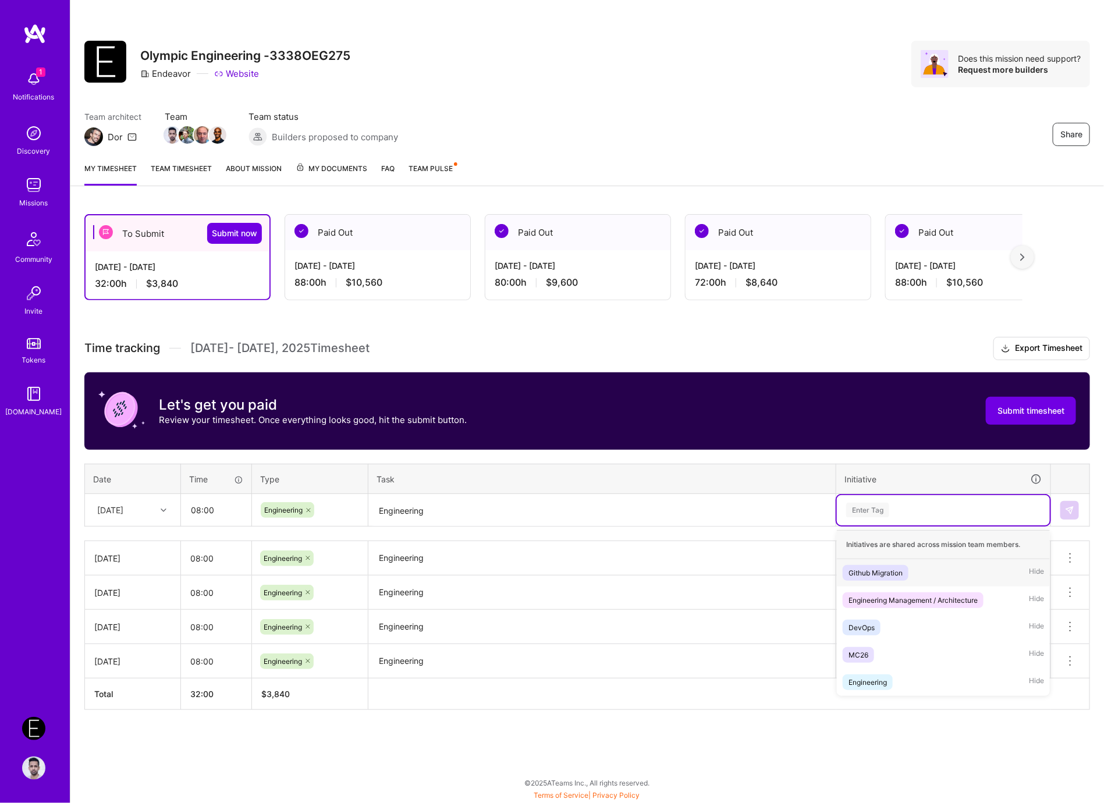
paste input "Engineering"
type input "Engineering"
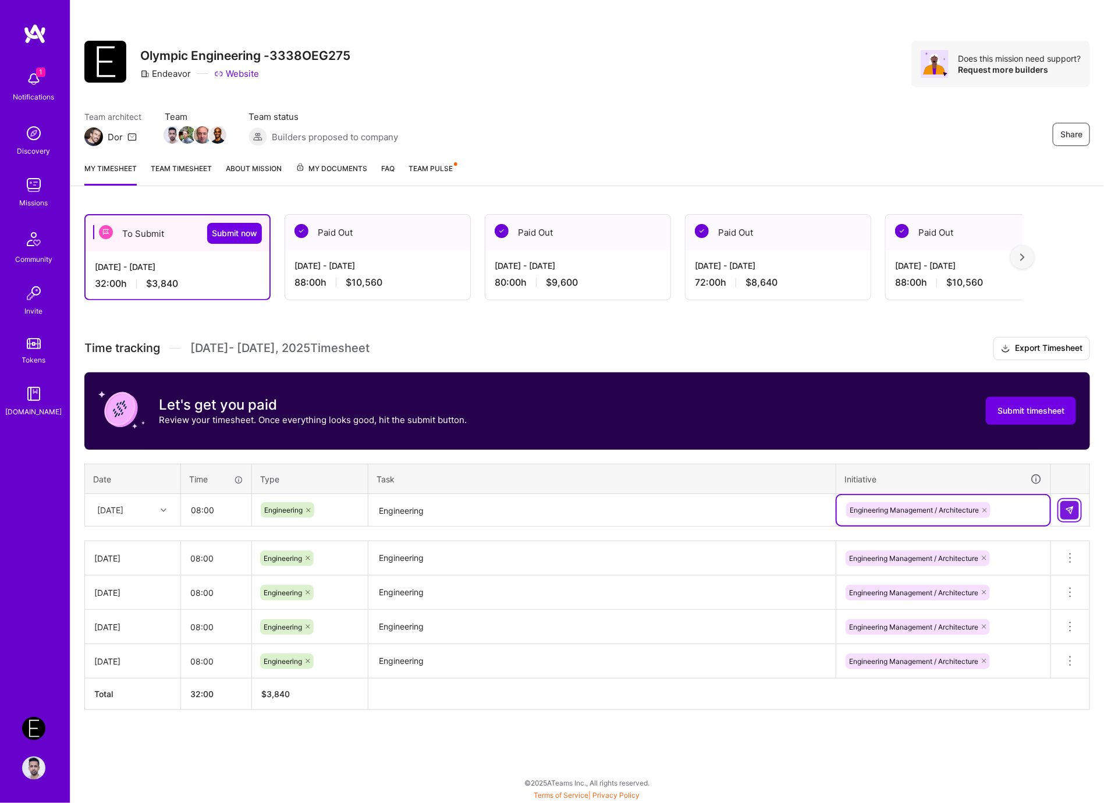
click at [1074, 507] on img at bounding box center [1069, 510] width 9 height 9
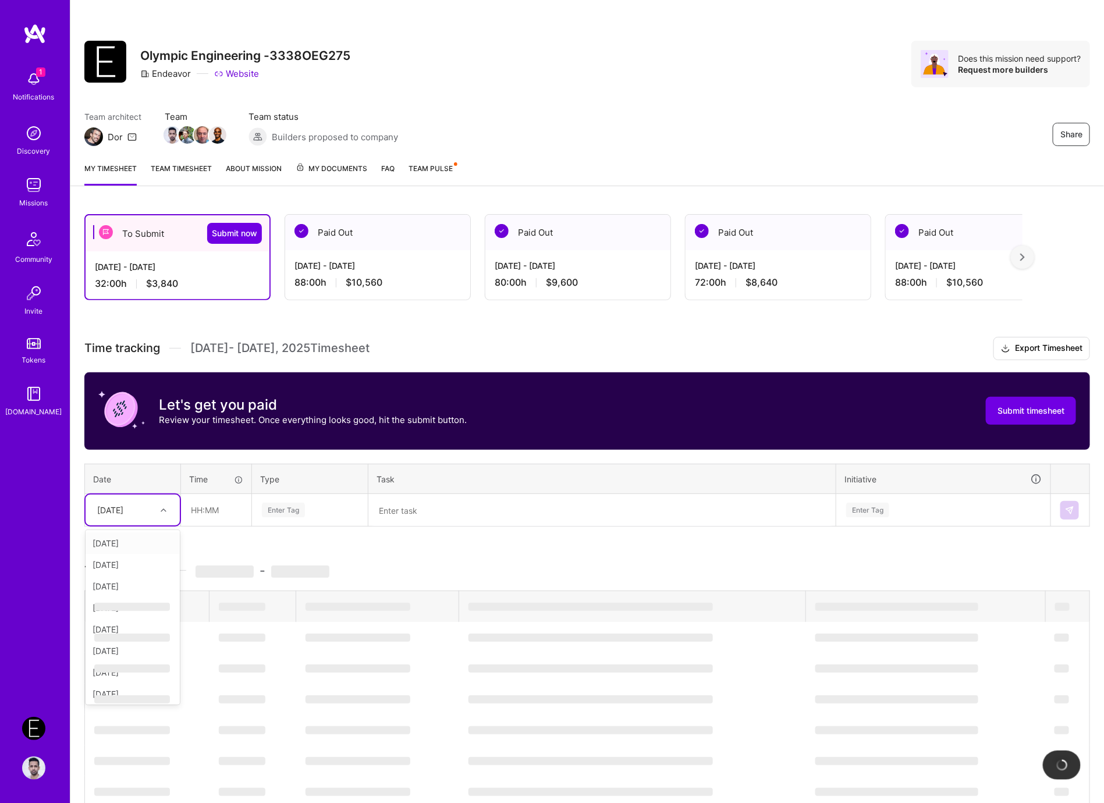
click at [151, 515] on div "[DATE]" at bounding box center [123, 510] width 65 height 19
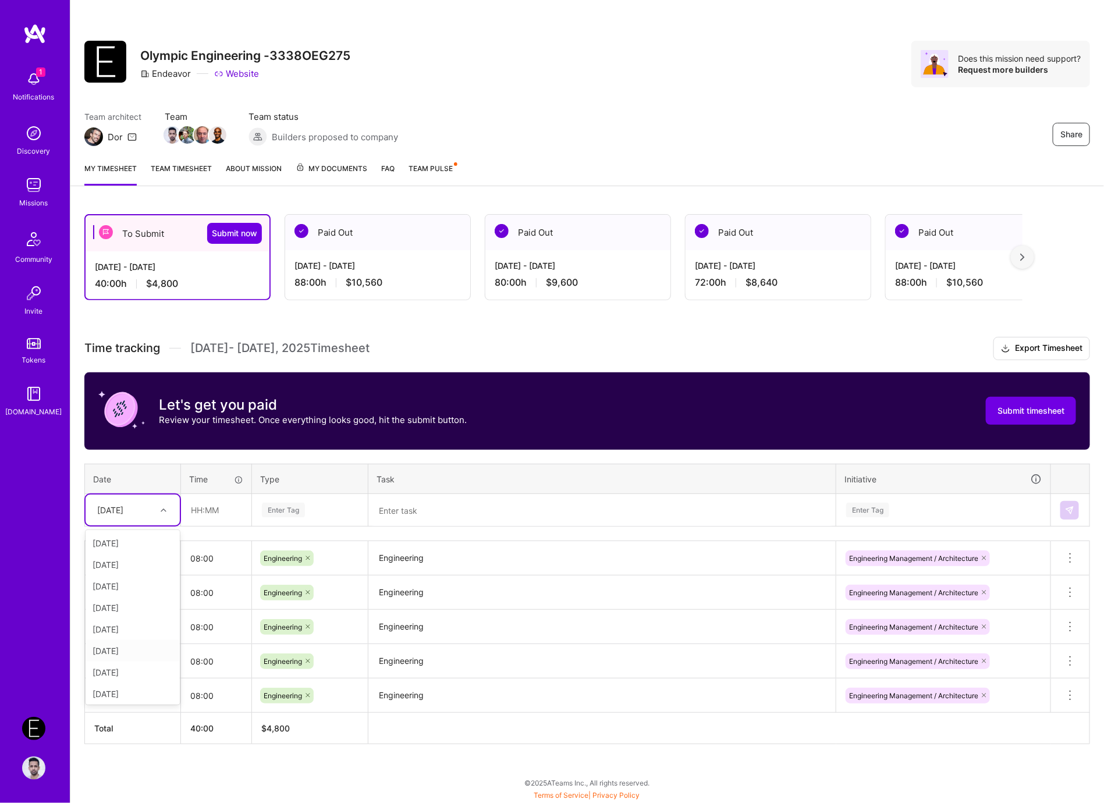
click at [148, 647] on div "[DATE]" at bounding box center [133, 651] width 94 height 22
click at [224, 517] on input "text" at bounding box center [216, 510] width 69 height 31
type input "08:00"
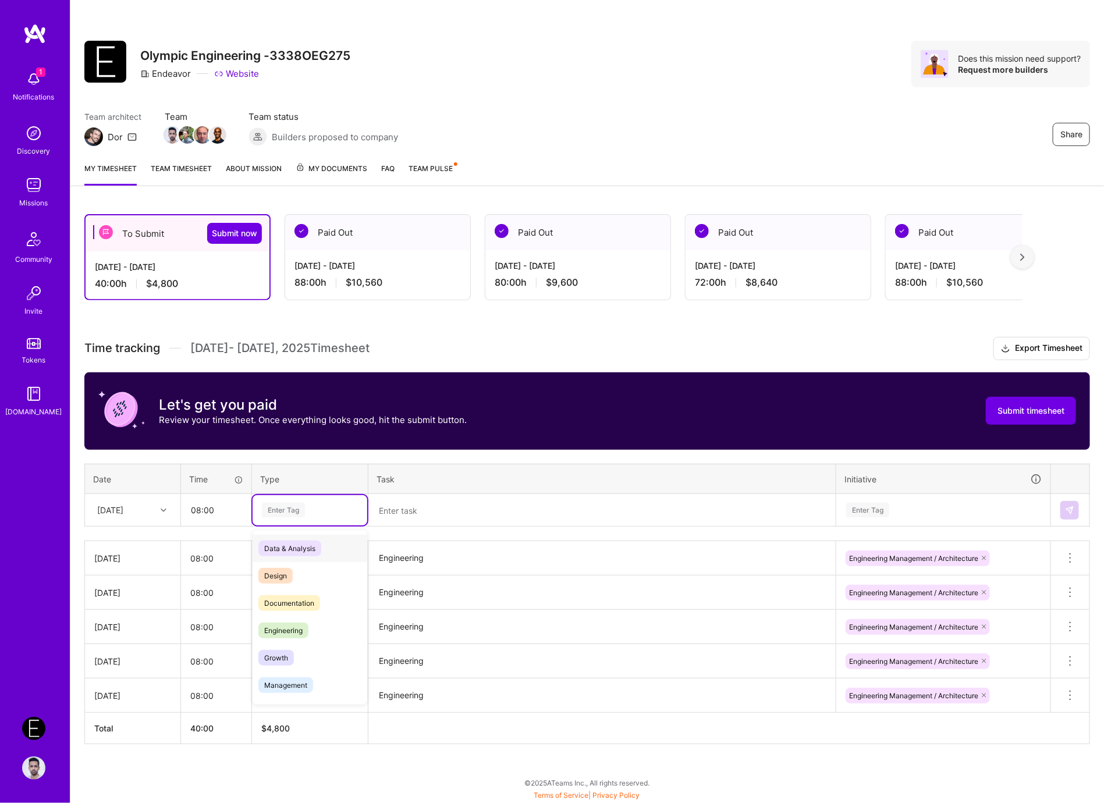
paste input "Engineering"
type input "Engineering"
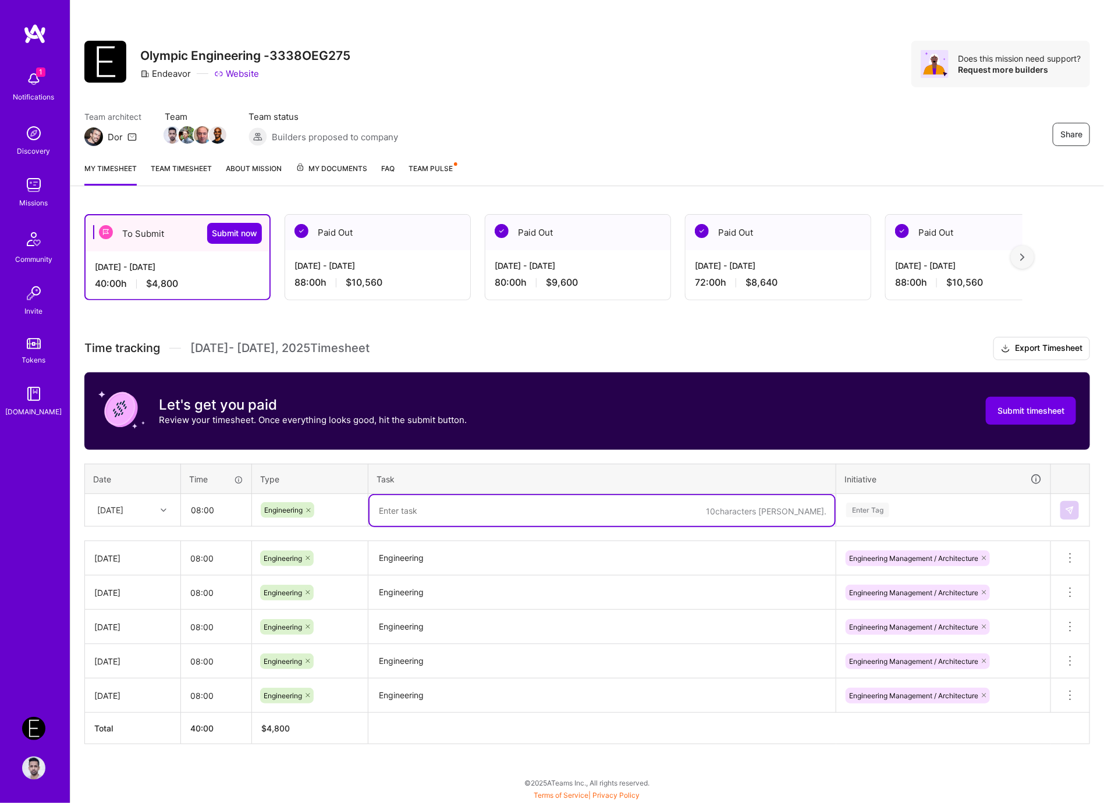
paste textarea "Engineering"
type textarea "Engineering"
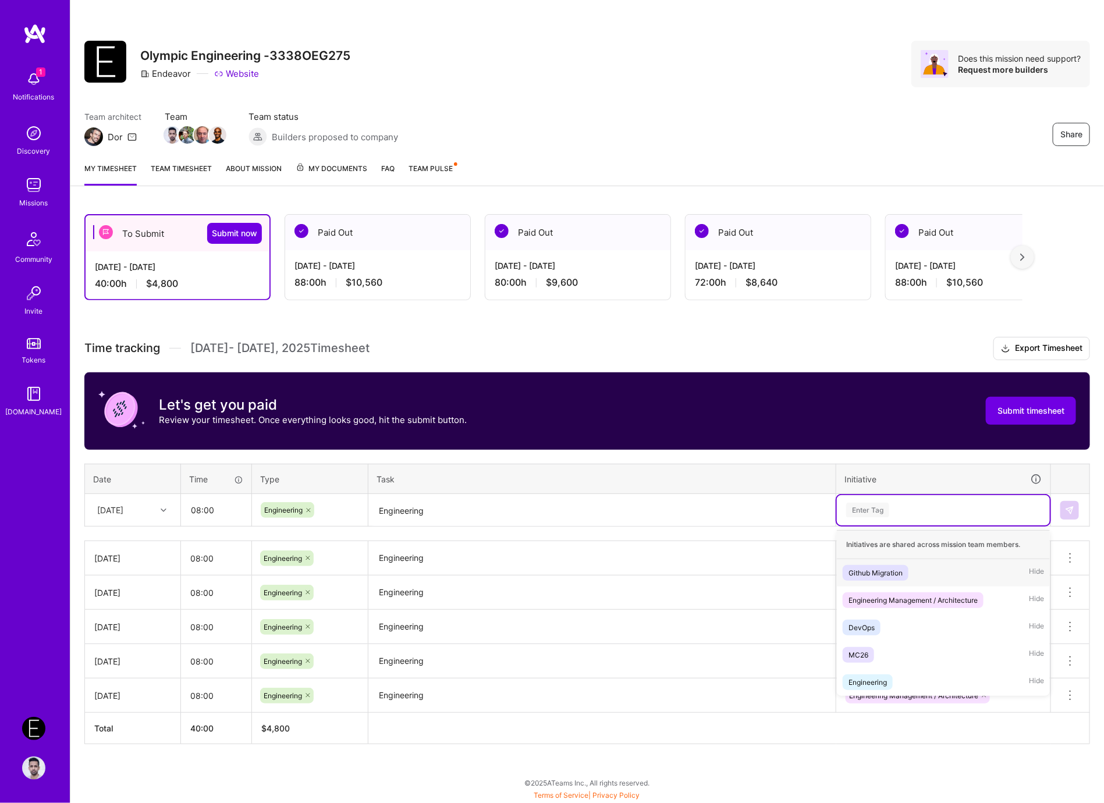
paste input "Engineering"
type input "Engineering"
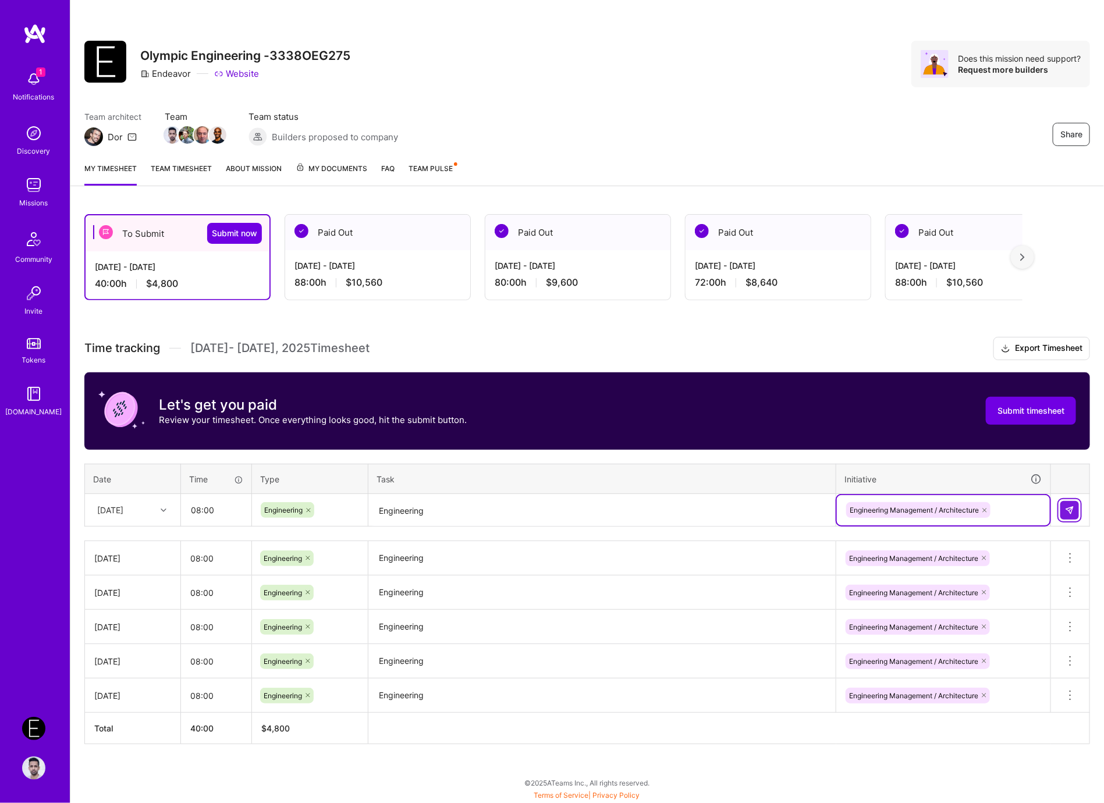
click at [1068, 506] on img at bounding box center [1069, 510] width 9 height 9
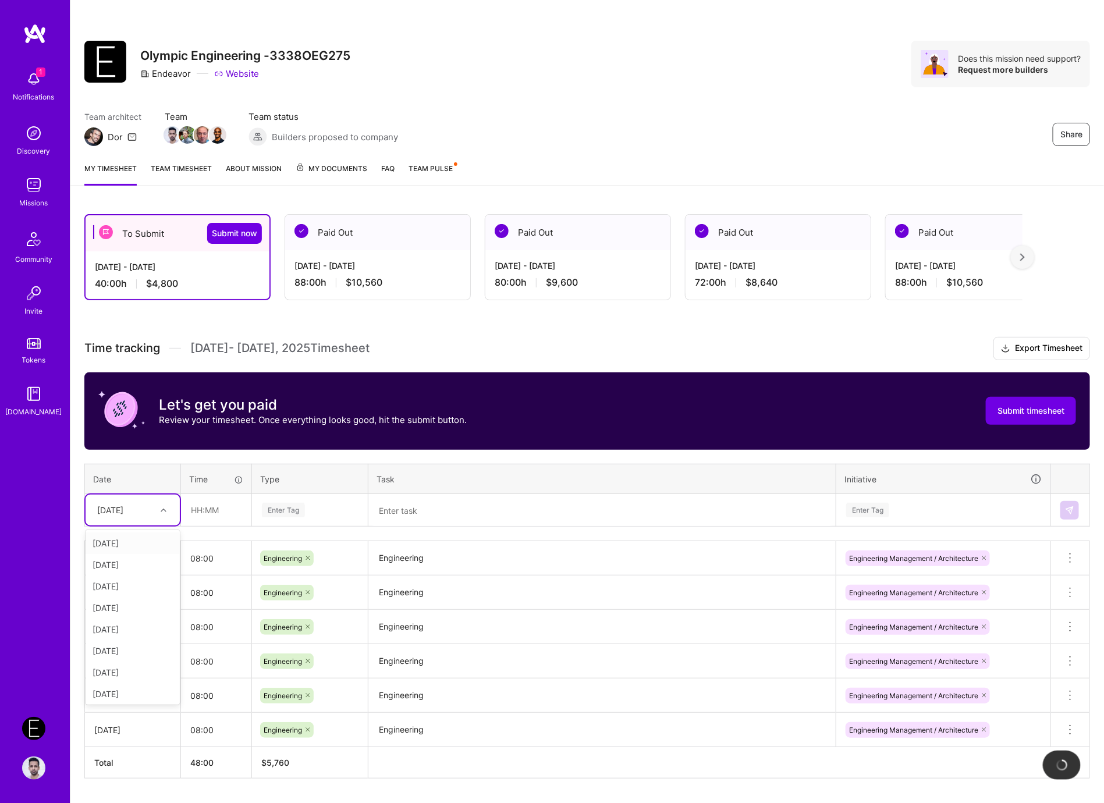
click at [151, 513] on div "[DATE]" at bounding box center [123, 510] width 65 height 19
click at [143, 669] on div "[DATE]" at bounding box center [133, 673] width 94 height 22
click at [235, 510] on input "text" at bounding box center [216, 510] width 69 height 31
type input "08:00"
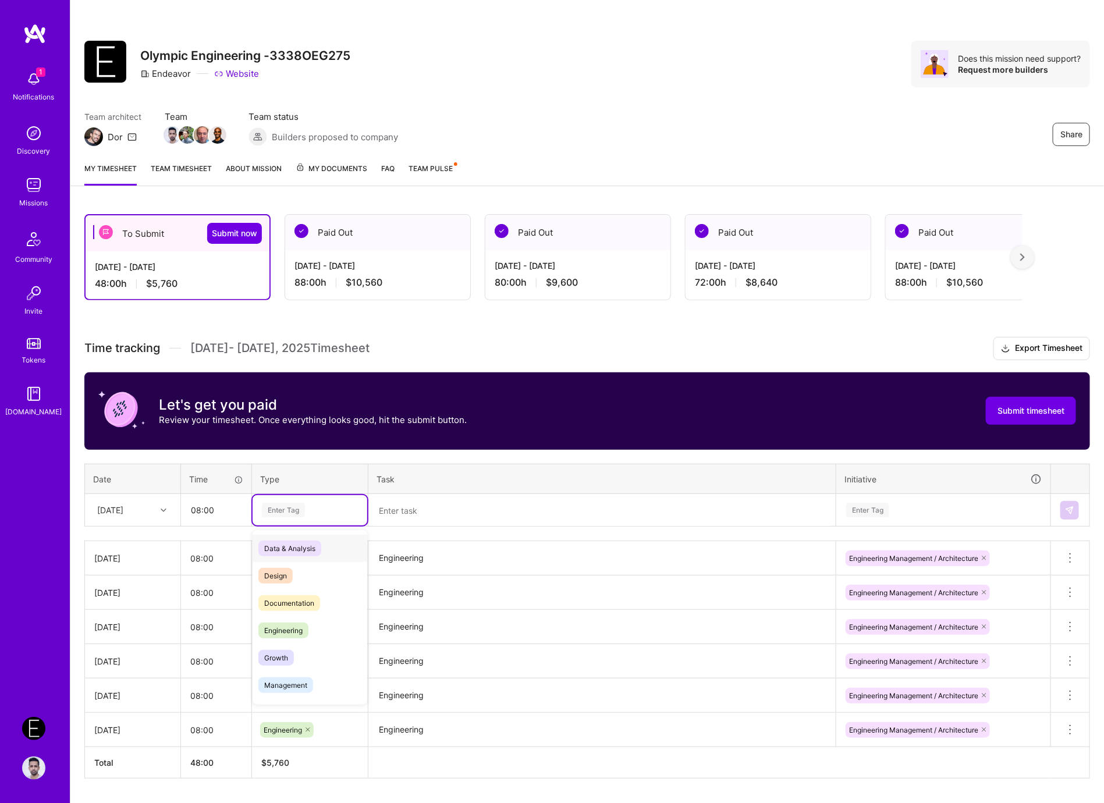
paste input "Engineering"
type input "Engineering"
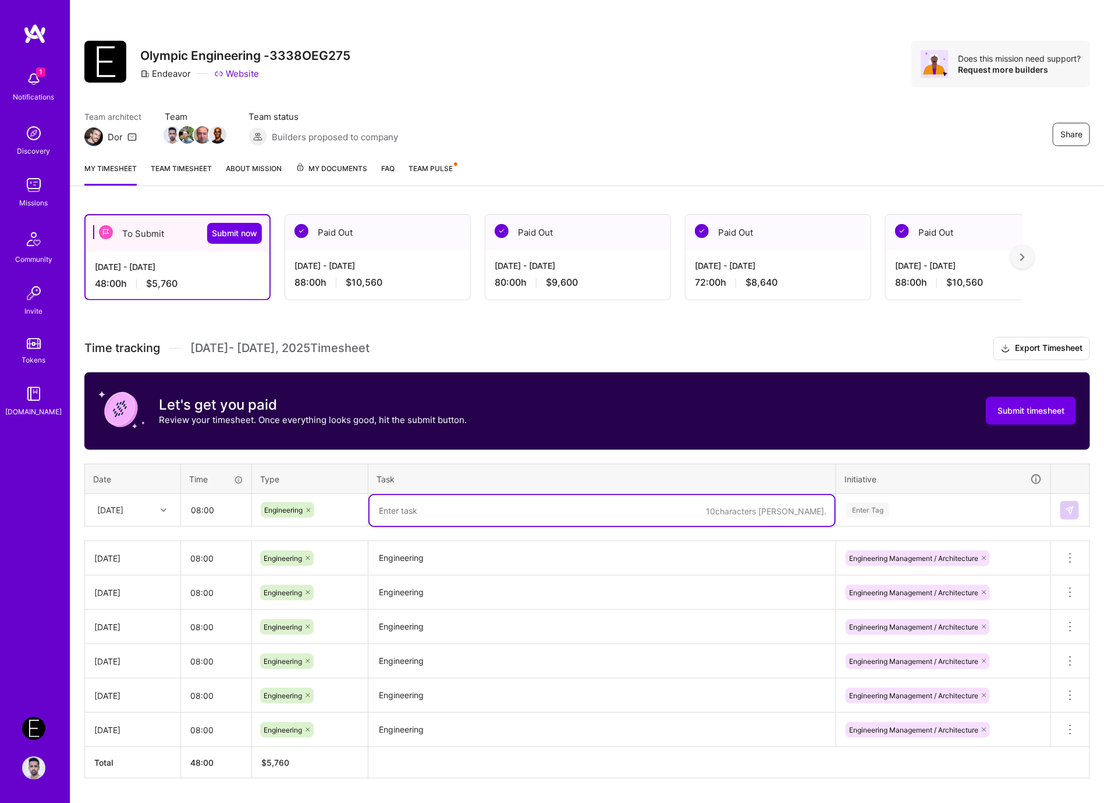
paste textarea "Engineering"
type textarea "Engineering"
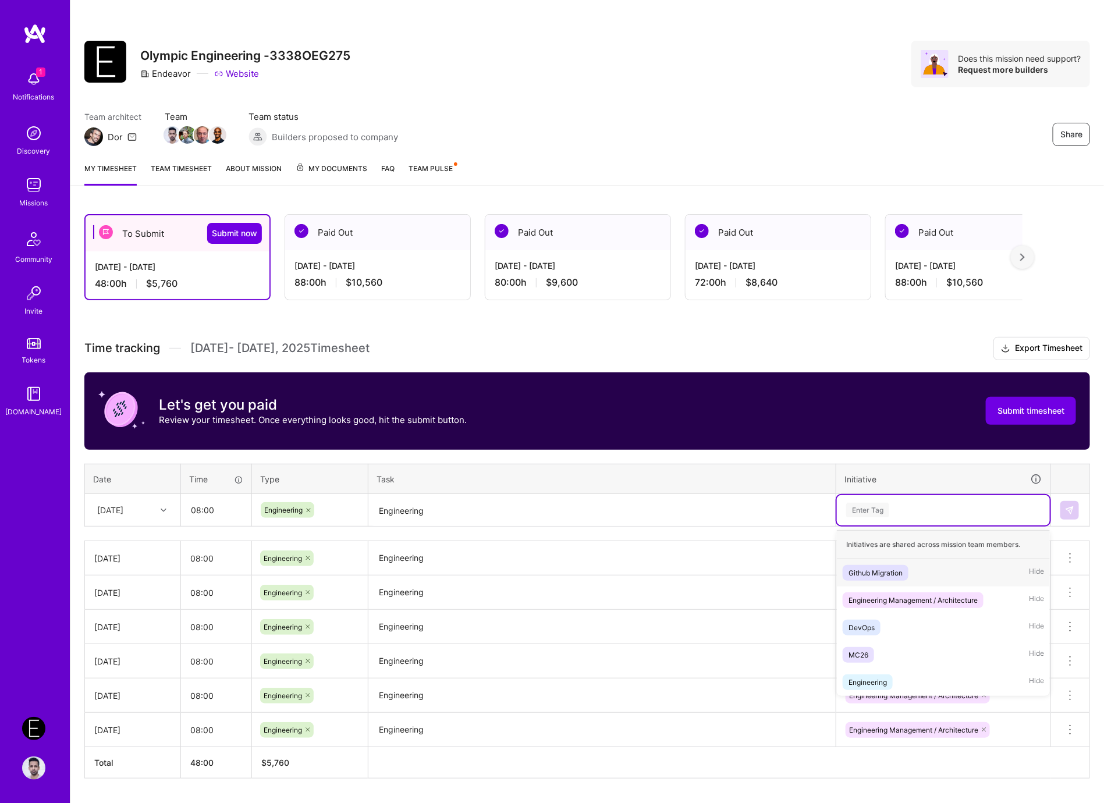
paste input "Engineering"
type input "Engineering"
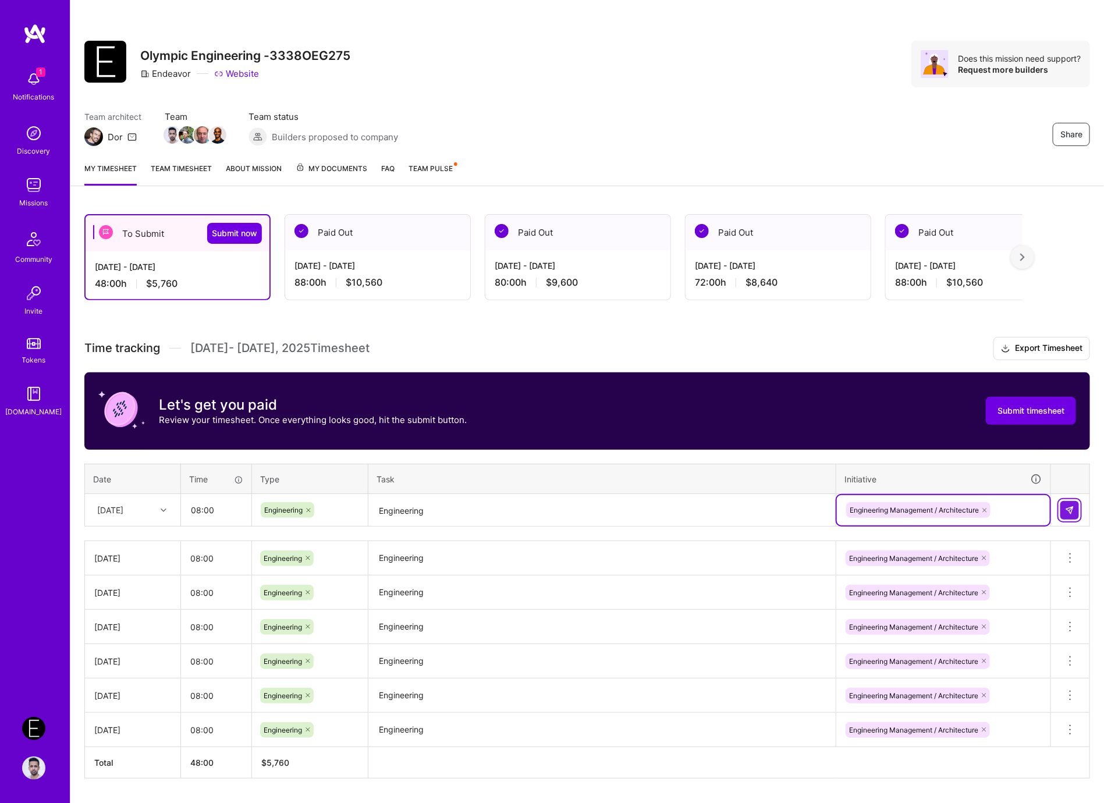
click at [1070, 512] on img at bounding box center [1069, 510] width 9 height 9
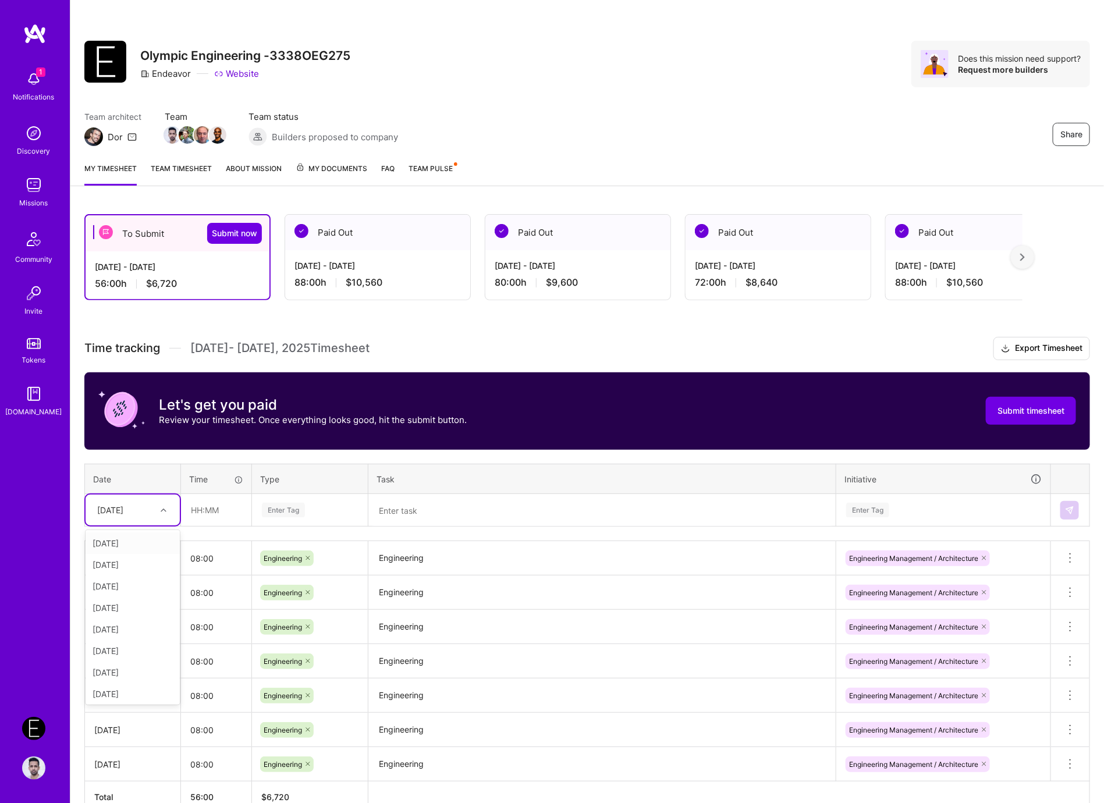
click at [118, 501] on div "[DATE]" at bounding box center [123, 510] width 65 height 19
click at [113, 687] on div "[DATE]" at bounding box center [133, 694] width 94 height 22
click at [223, 498] on input "text" at bounding box center [216, 510] width 69 height 31
type input "08:00"
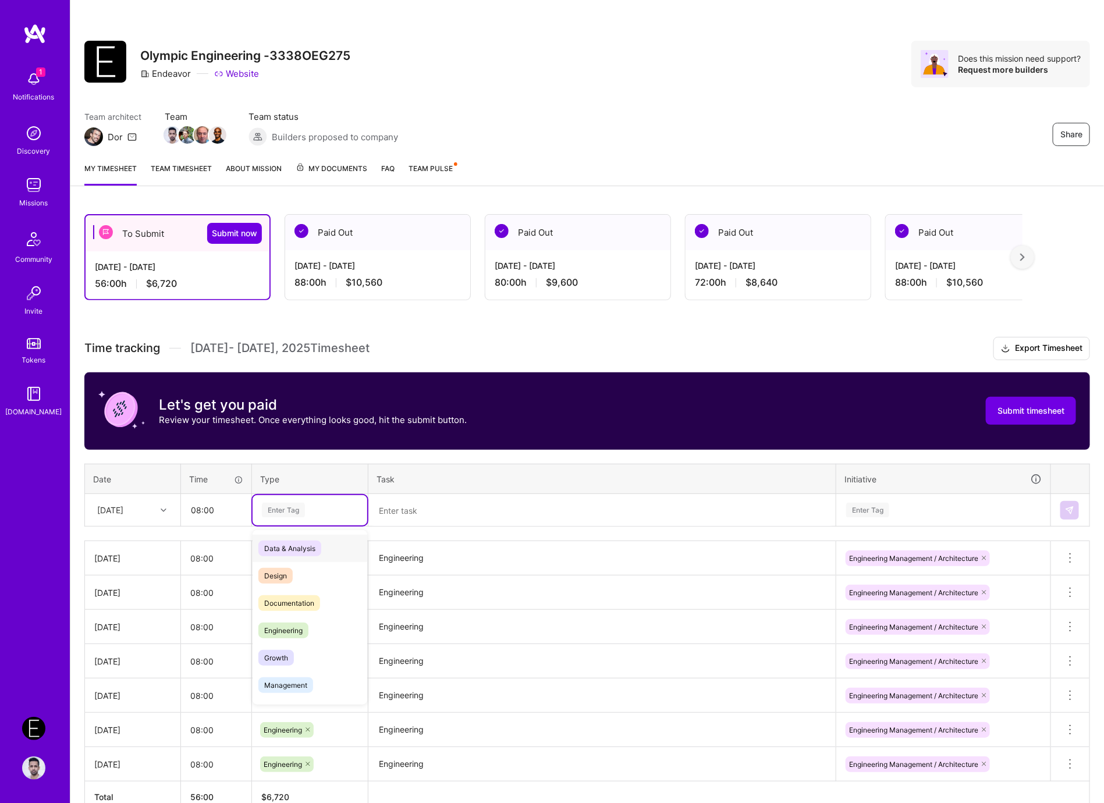
paste input "Engineering"
type input "Engineering"
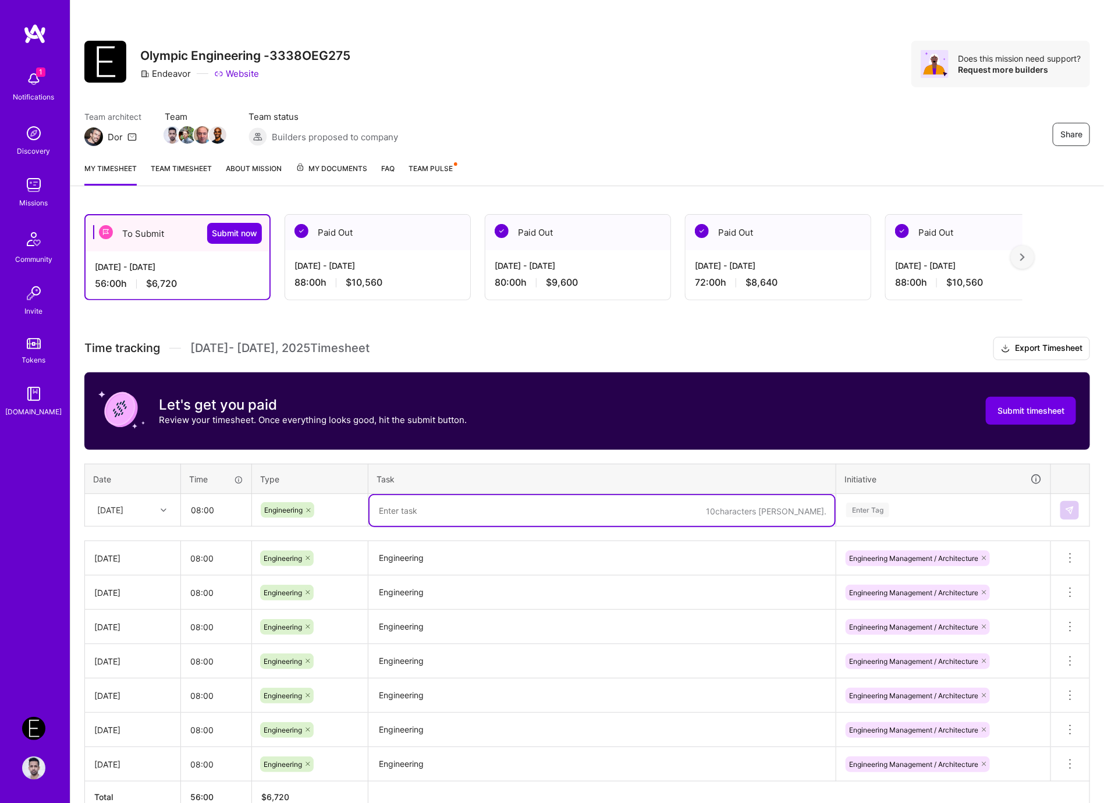
paste textarea "Engineering"
type textarea "Engineering"
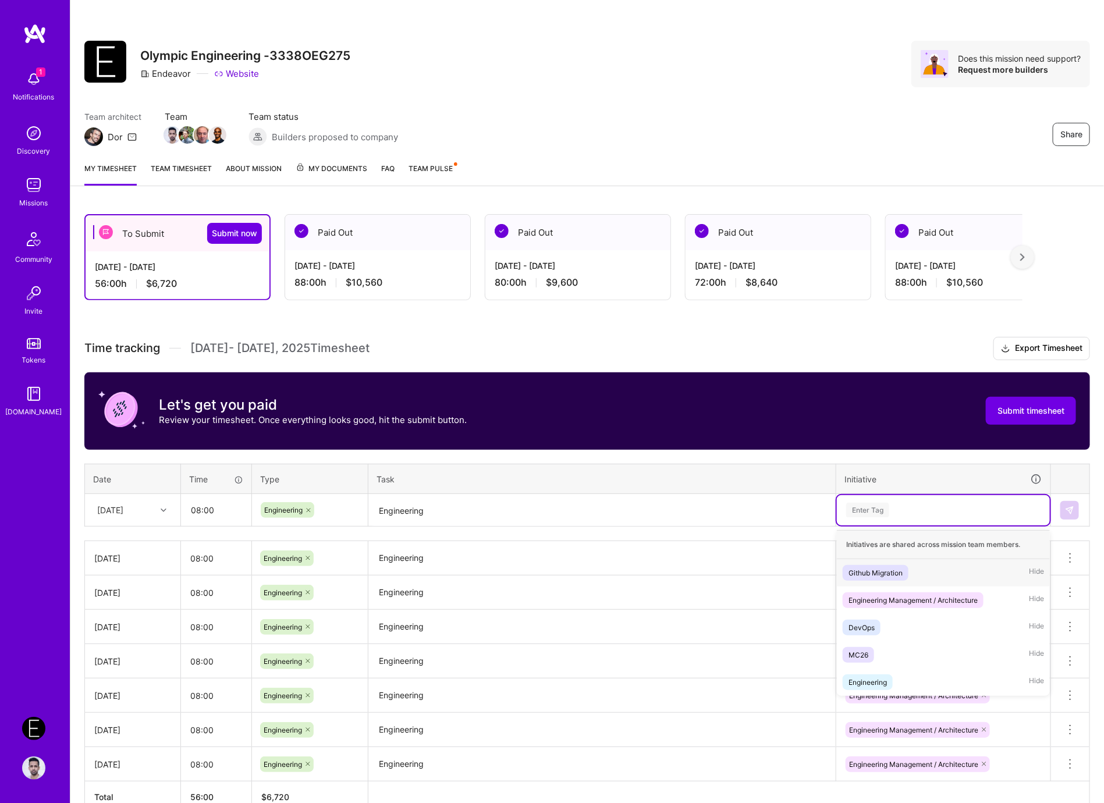
paste input "Engineering"
type input "Engineering"
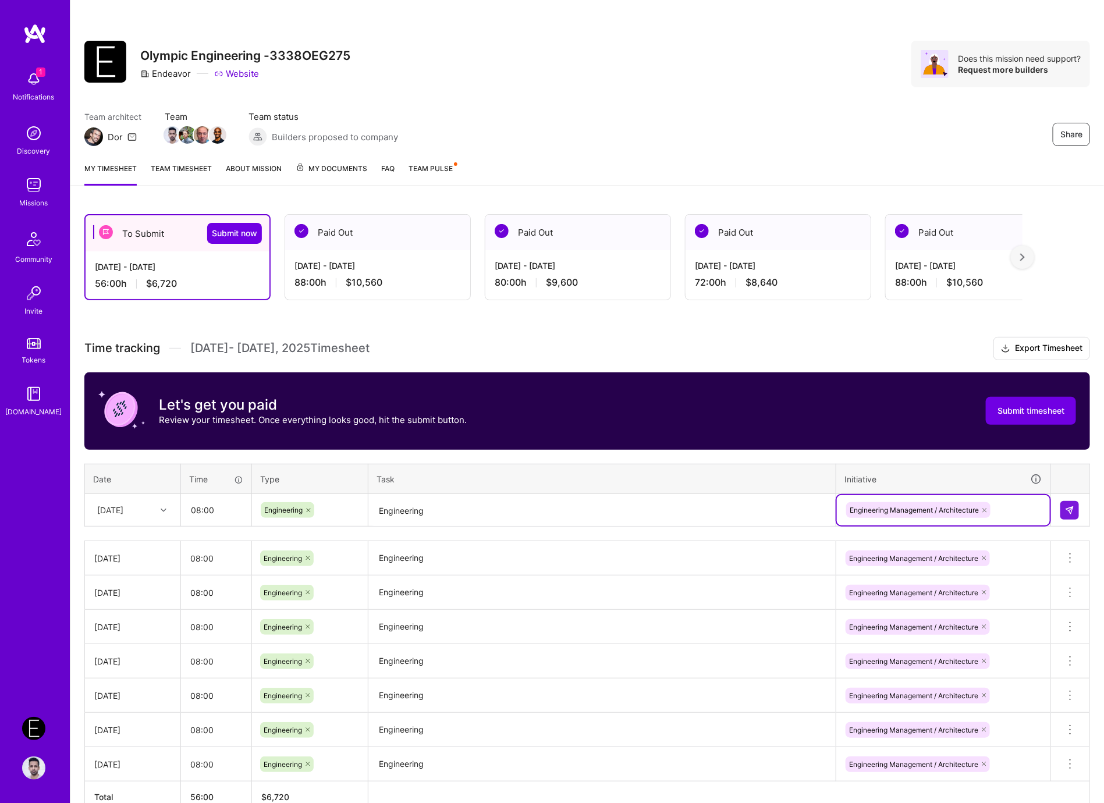
click at [1077, 498] on td at bounding box center [1070, 510] width 39 height 33
click at [1075, 502] on button at bounding box center [1069, 510] width 19 height 19
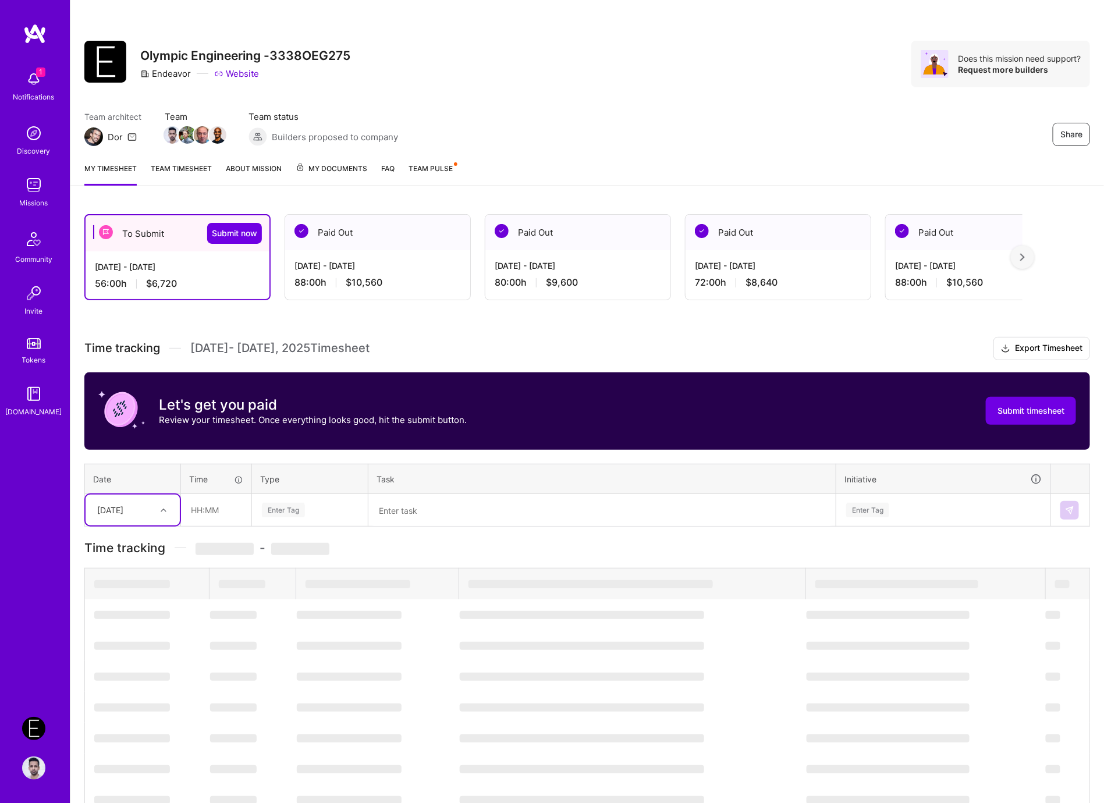
click at [128, 515] on div "[DATE]" at bounding box center [123, 510] width 65 height 19
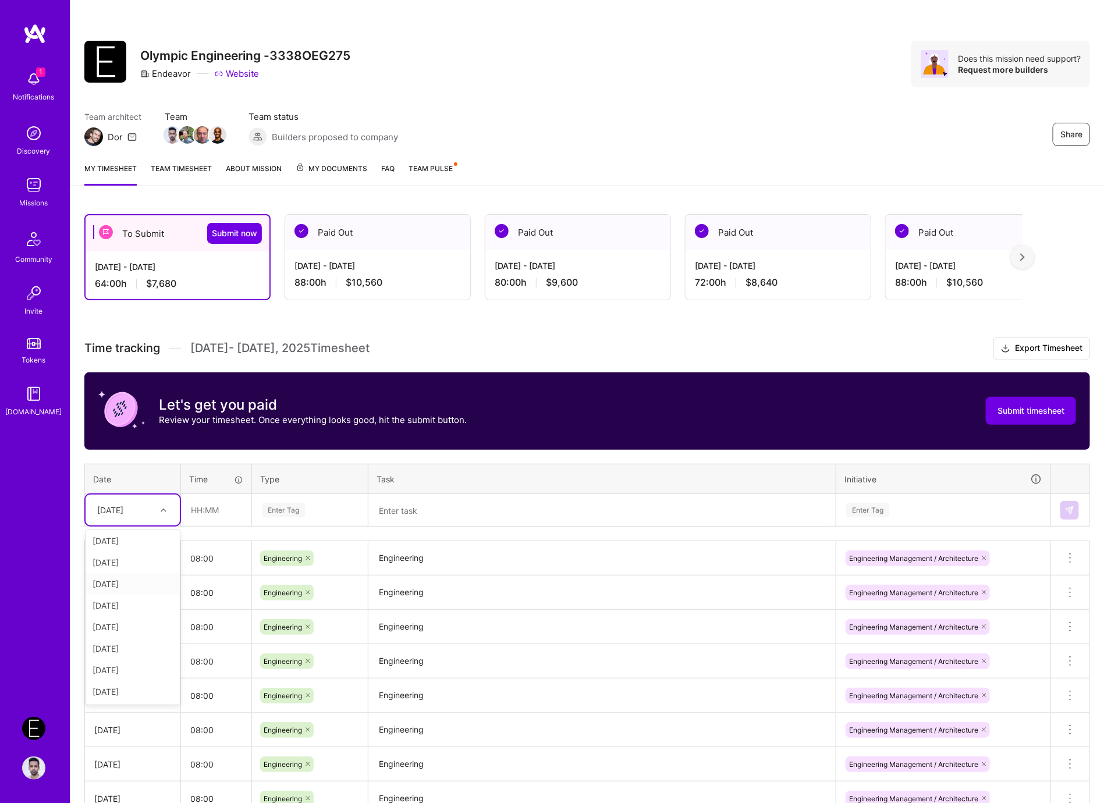
scroll to position [131, 0]
click at [134, 576] on div "[DATE]" at bounding box center [133, 585] width 94 height 22
click at [209, 528] on div "Time tracking [DATE] - [DATE] Timesheet Export Timesheet Let's get you paid Rev…" at bounding box center [587, 592] width 1006 height 510
click at [207, 519] on input "text" at bounding box center [216, 510] width 69 height 31
type input "08:00"
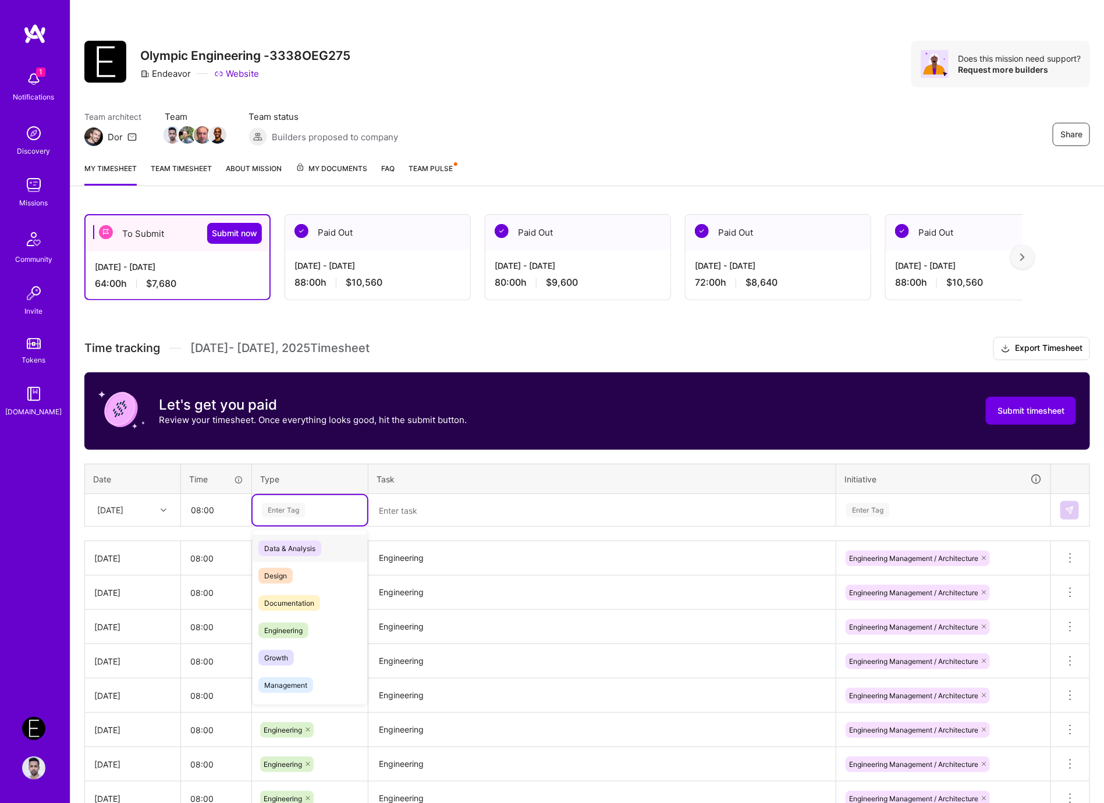
paste input "Engineering"
type input "Engineering"
paste textarea "Engineering"
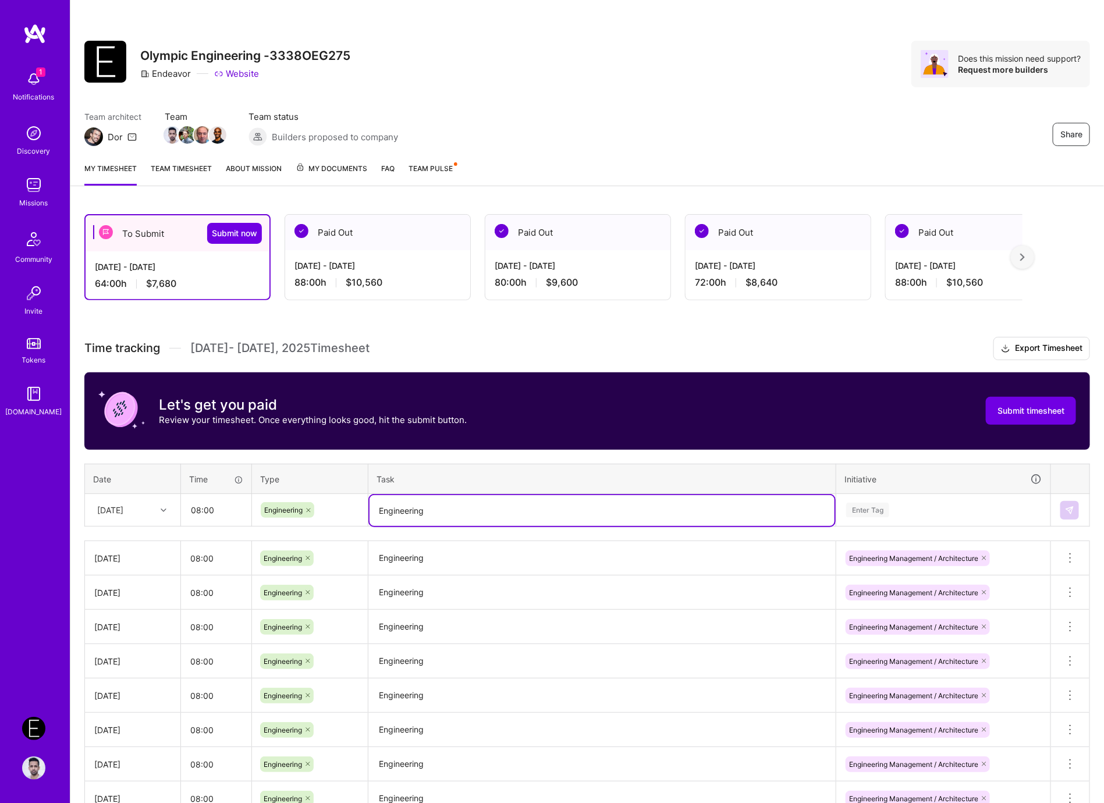
type textarea "Engineering"
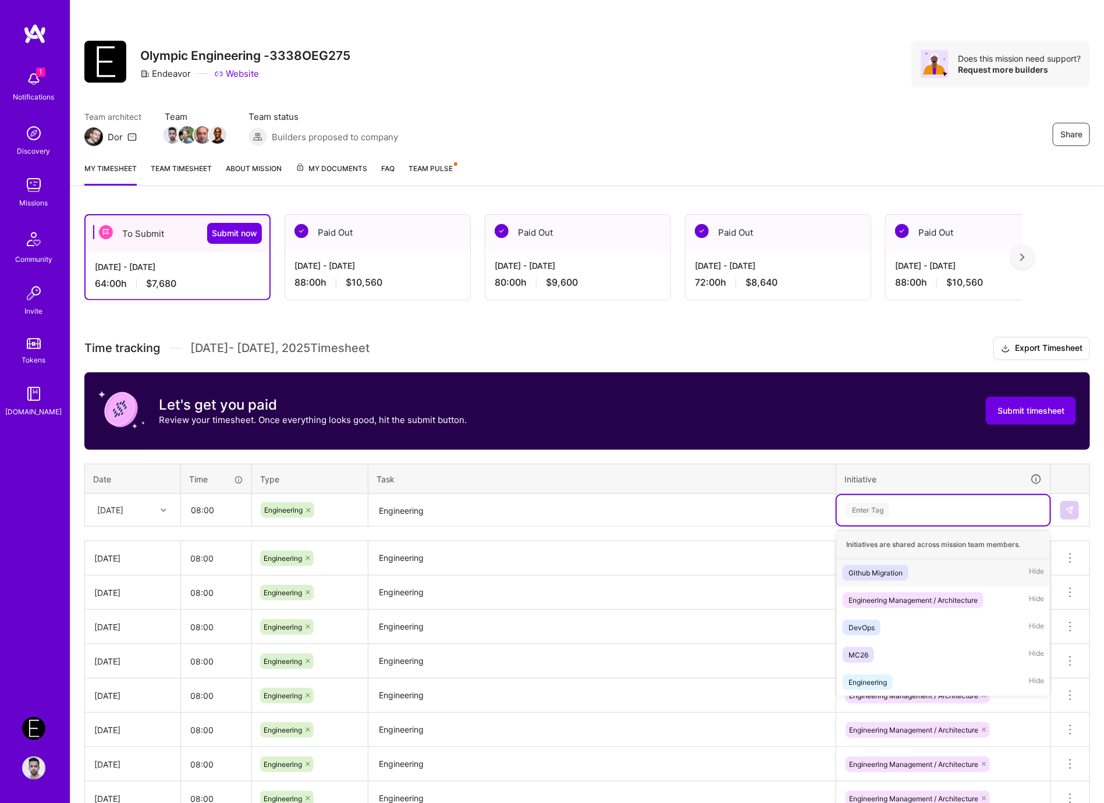
paste input "Engineering"
type input "Engineering"
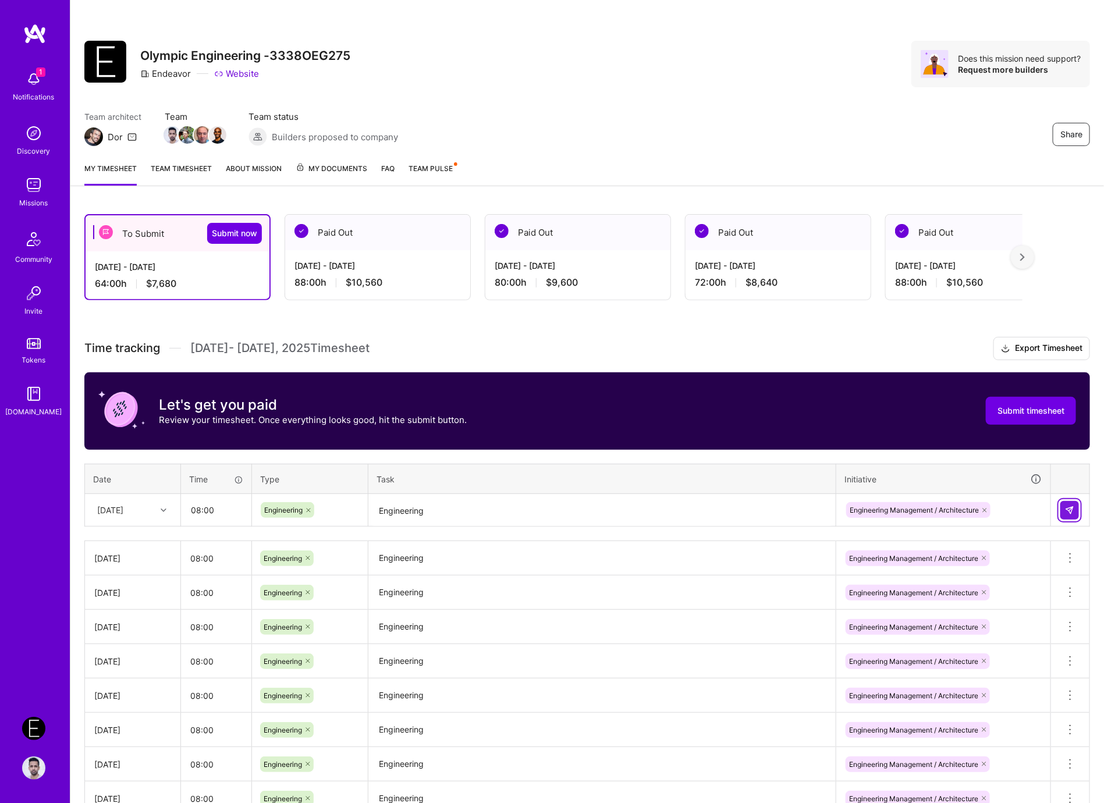
click at [1068, 509] on img at bounding box center [1069, 510] width 9 height 9
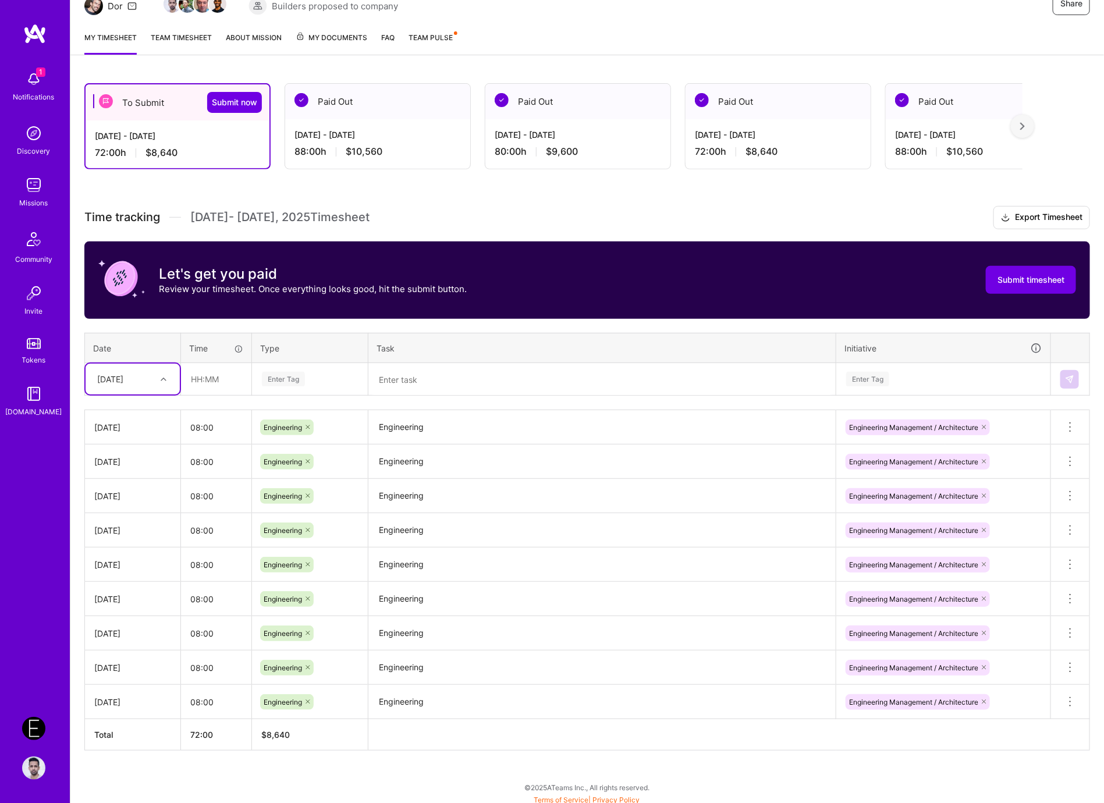
click at [150, 371] on div "[DATE]" at bounding box center [123, 379] width 65 height 19
click at [140, 478] on div "[DATE]" at bounding box center [133, 475] width 94 height 22
click at [139, 366] on div "[DATE]" at bounding box center [133, 379] width 94 height 31
click at [139, 520] on div "[DATE]" at bounding box center [133, 519] width 94 height 22
click at [200, 379] on input "text" at bounding box center [216, 379] width 69 height 31
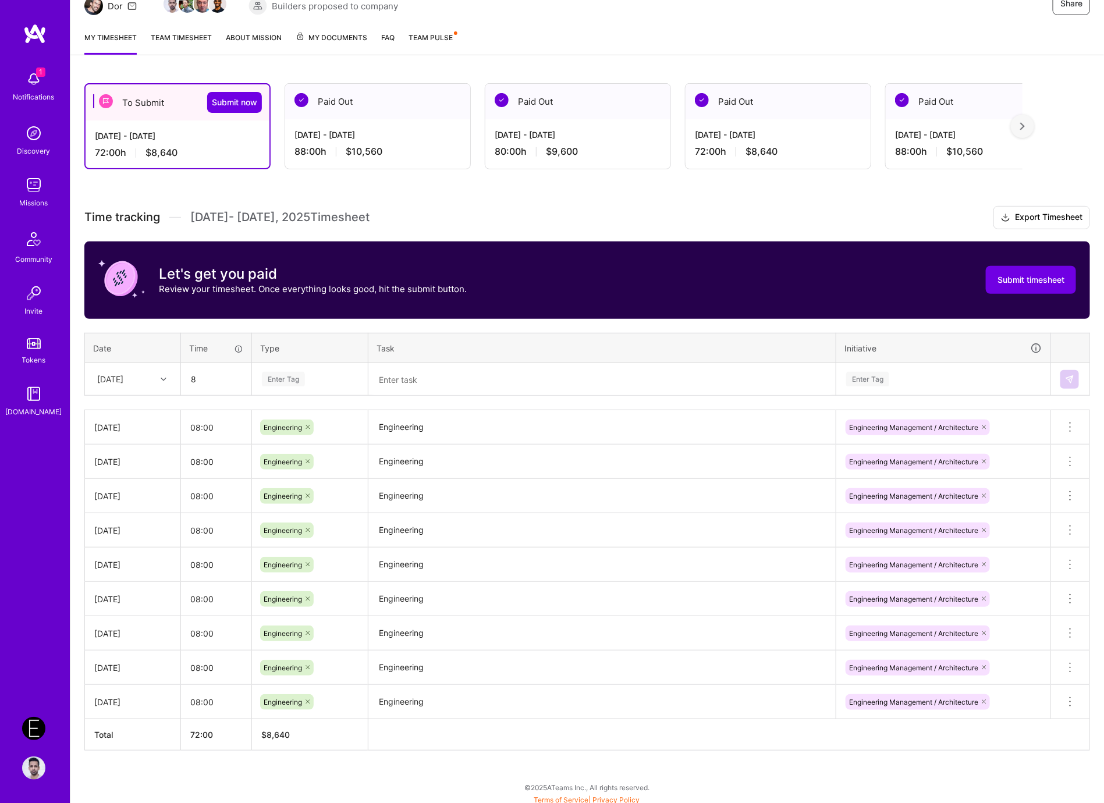
type input "08:00"
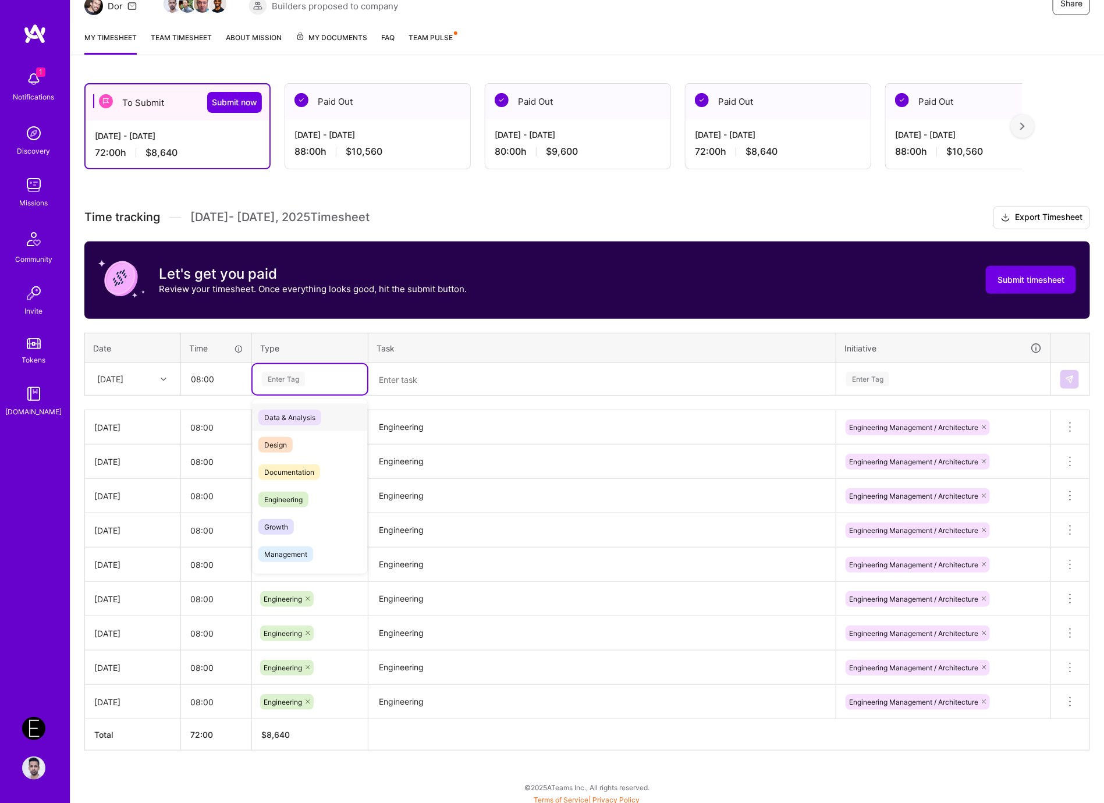
paste input "Engineering"
type input "Engineering"
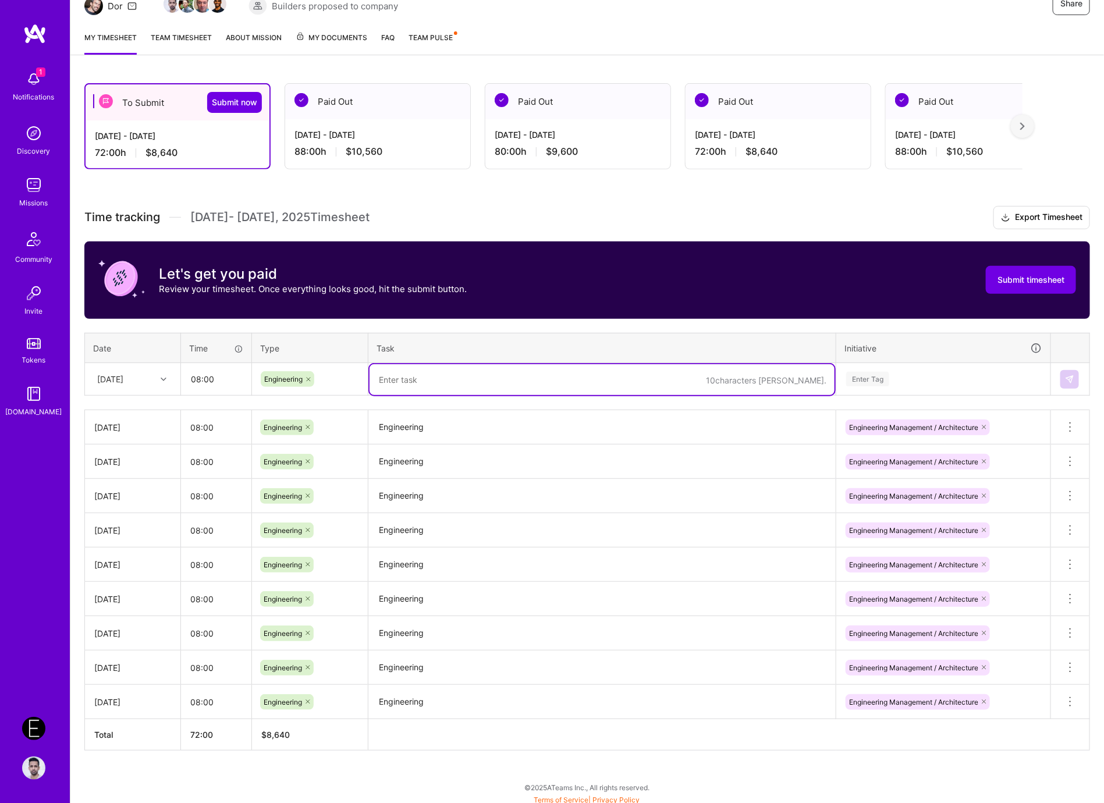
paste textarea "Engineering"
type textarea "Engineering"
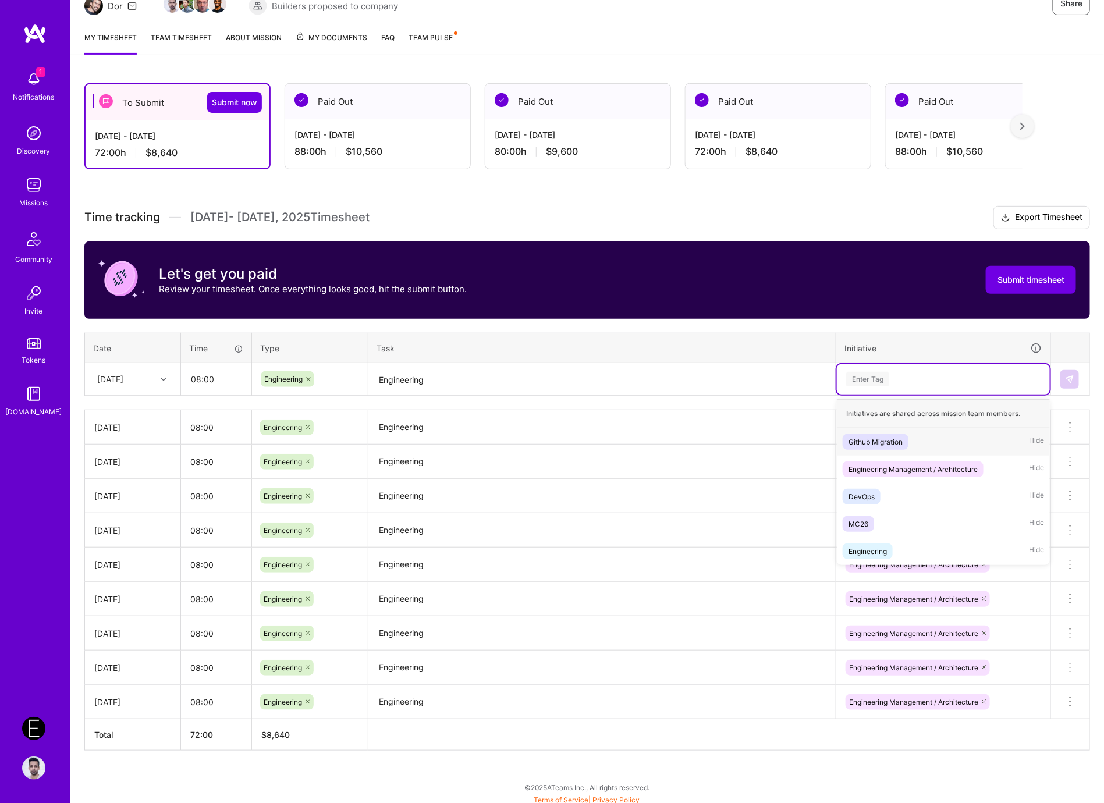
paste input "Engineering"
type input "Engineering"
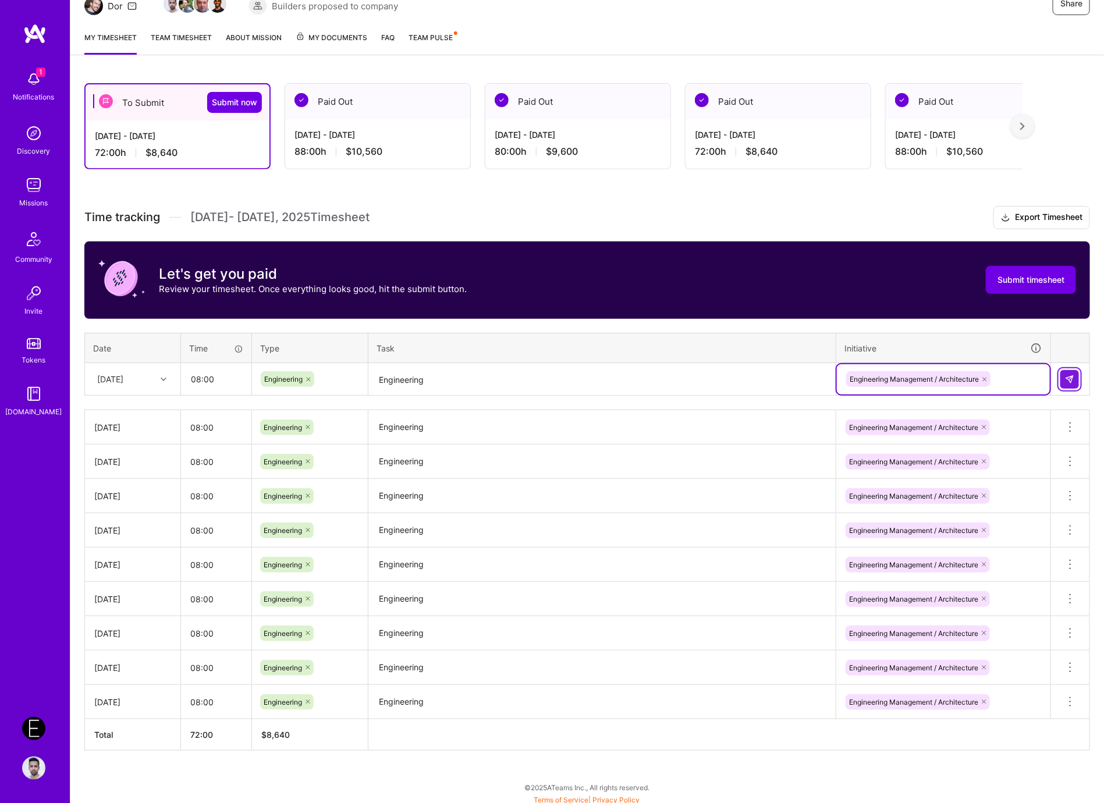
click at [1071, 378] on img at bounding box center [1069, 379] width 9 height 9
click at [146, 386] on div "[DATE]" at bounding box center [123, 379] width 65 height 19
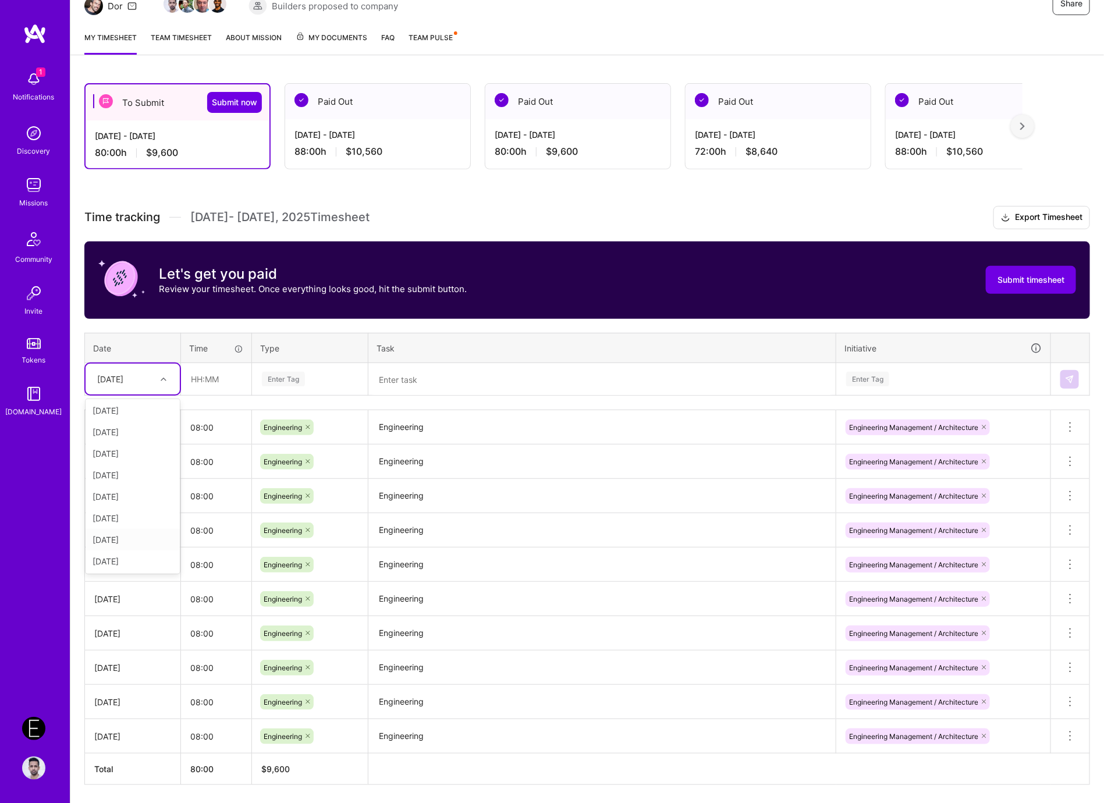
click at [134, 537] on div "[DATE]" at bounding box center [133, 540] width 94 height 22
click at [218, 379] on input "text" at bounding box center [216, 379] width 69 height 31
type input "08:00"
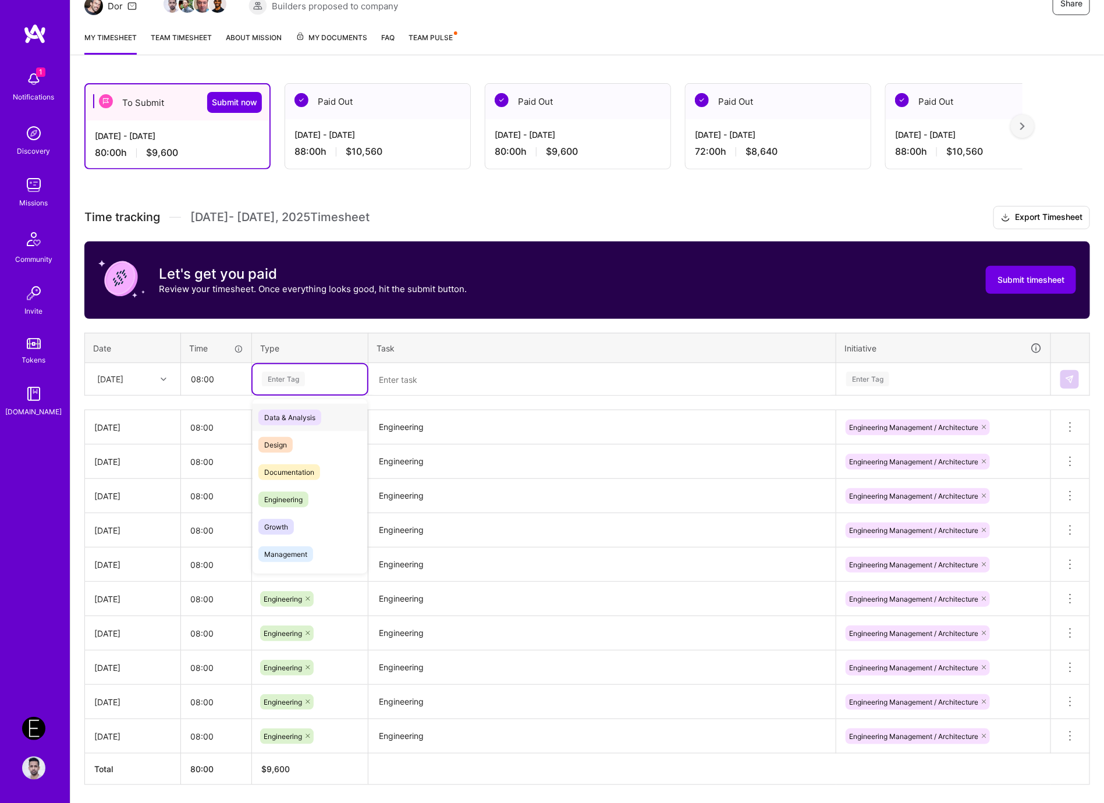
paste input "Engineering"
type input "Engineering"
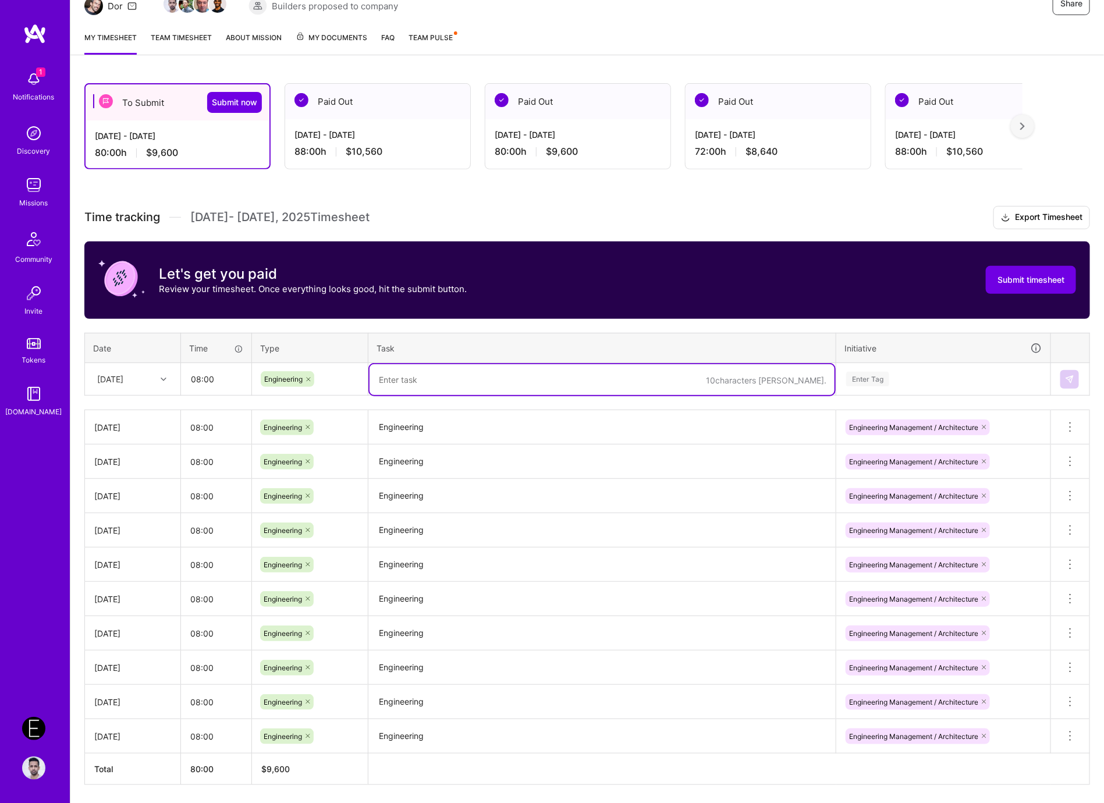
paste textarea "Engineering"
type textarea "Engineering"
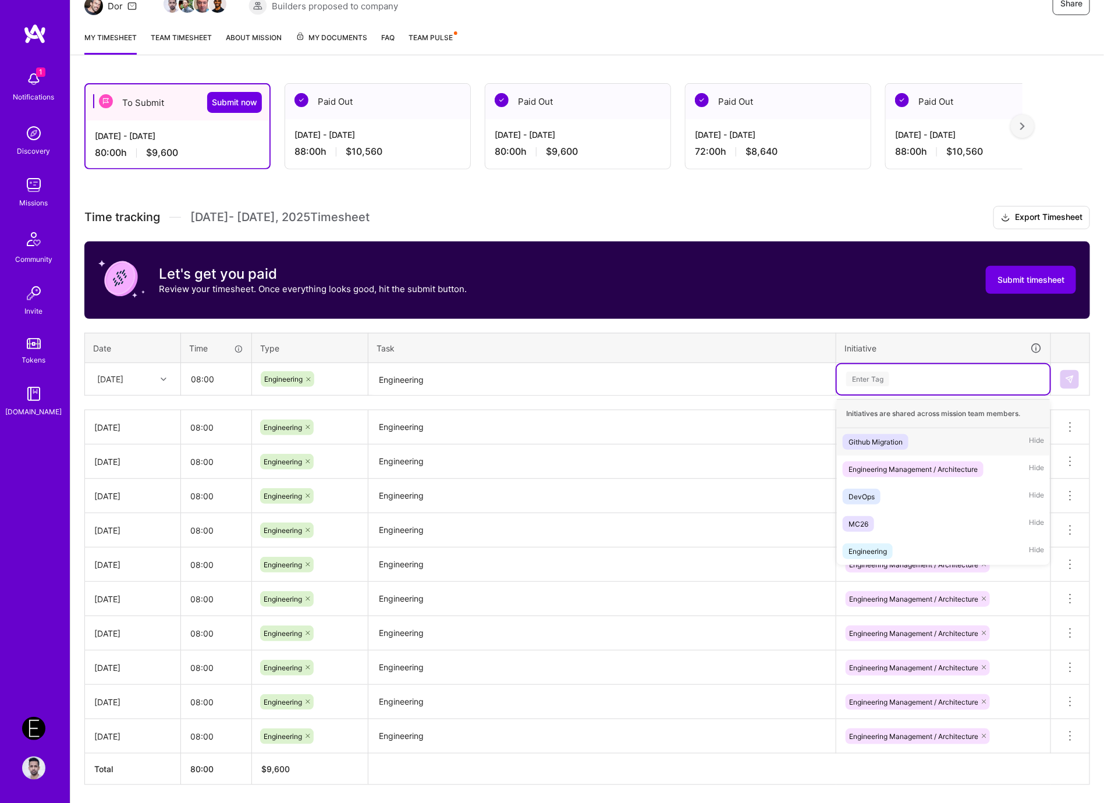
paste input "Engineering"
type input "Engineering"
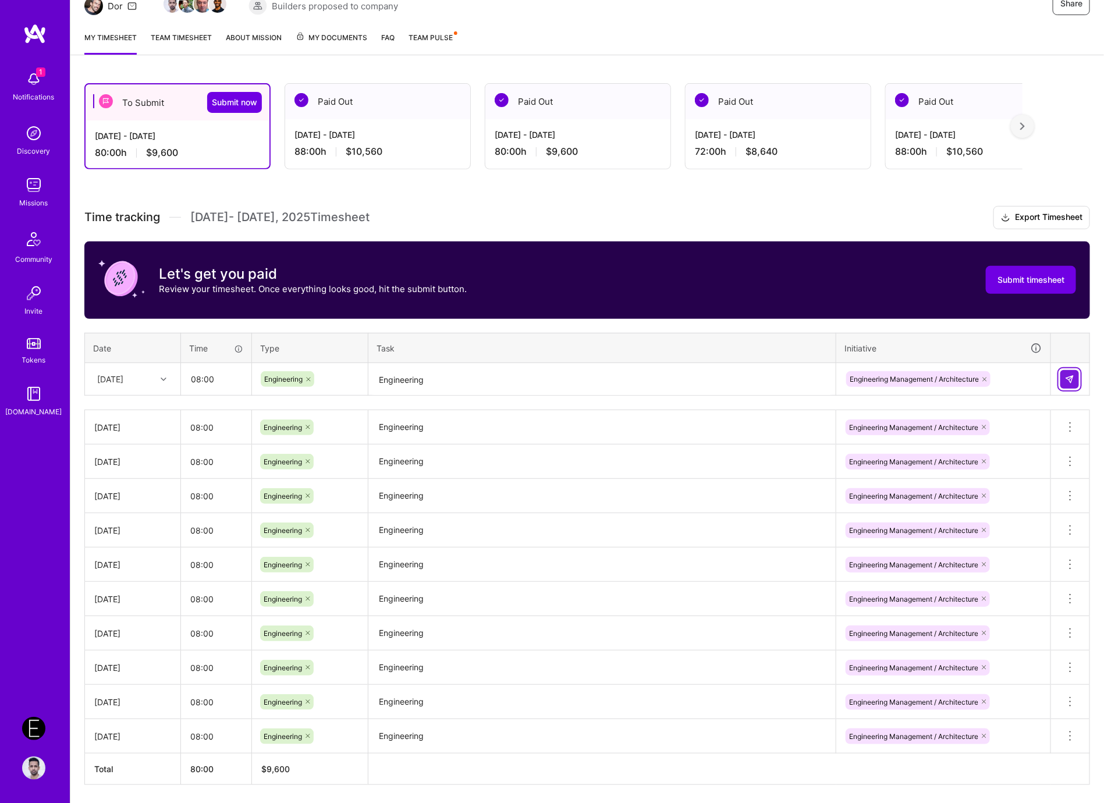
click at [1072, 375] on img at bounding box center [1069, 379] width 9 height 9
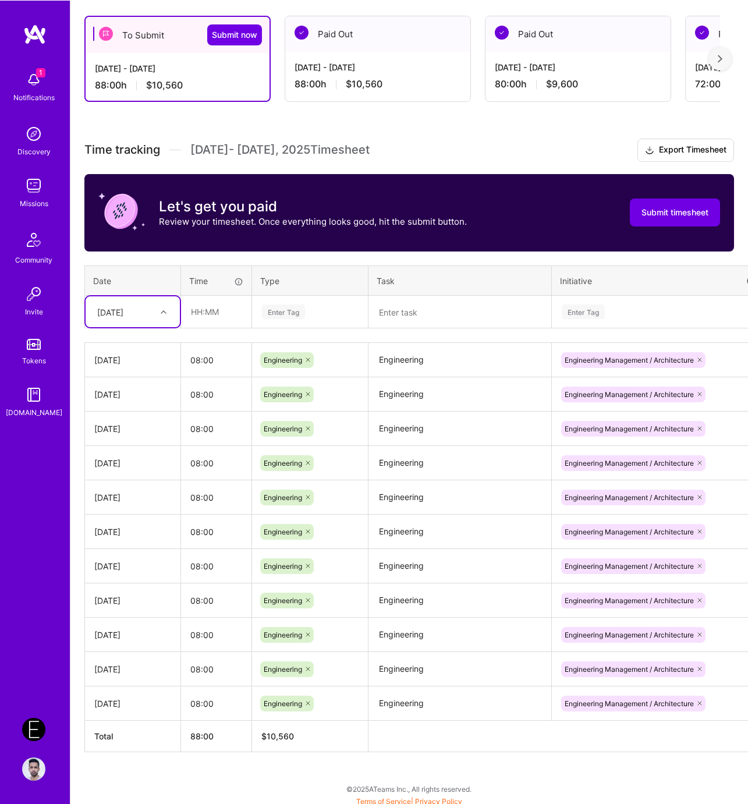
scroll to position [198, 0]
click at [448, 367] on textarea "Engineering" at bounding box center [460, 360] width 180 height 32
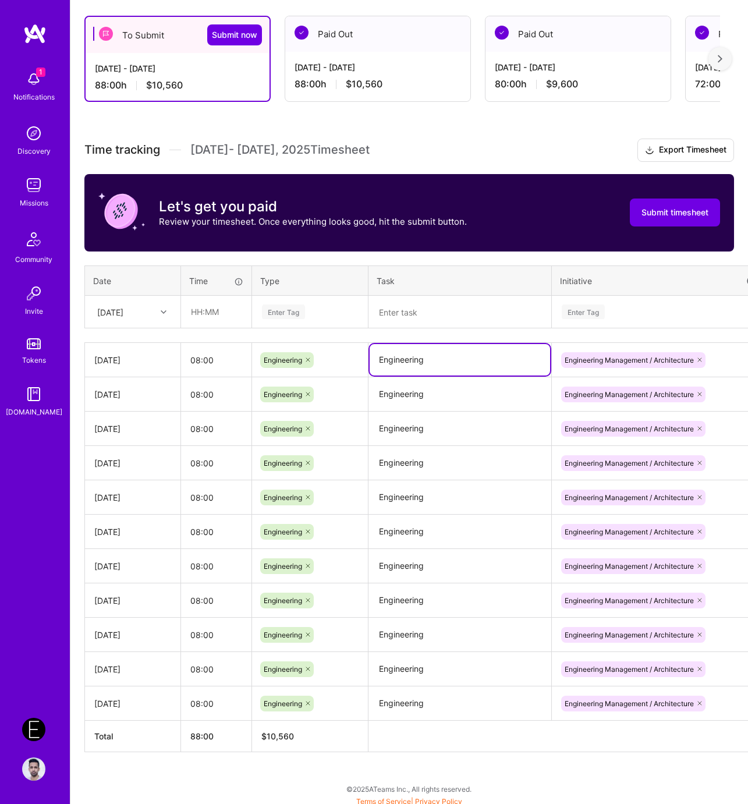
click at [424, 703] on textarea "Engineering" at bounding box center [460, 703] width 180 height 32
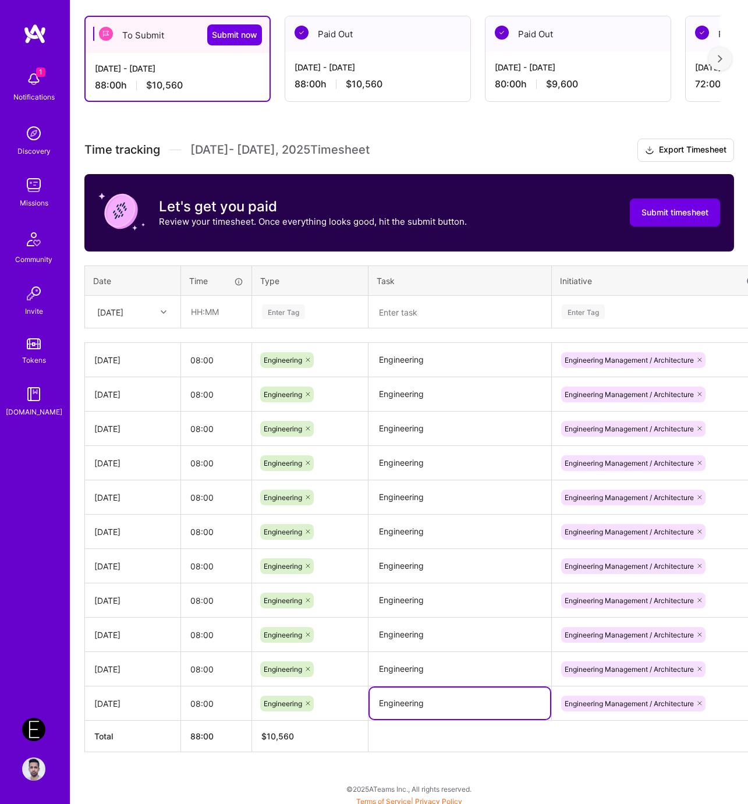
paste textarea "Meetings: Room Assignment Model · Weekly Check-In // Onsite · OLY Tech Integrat…"
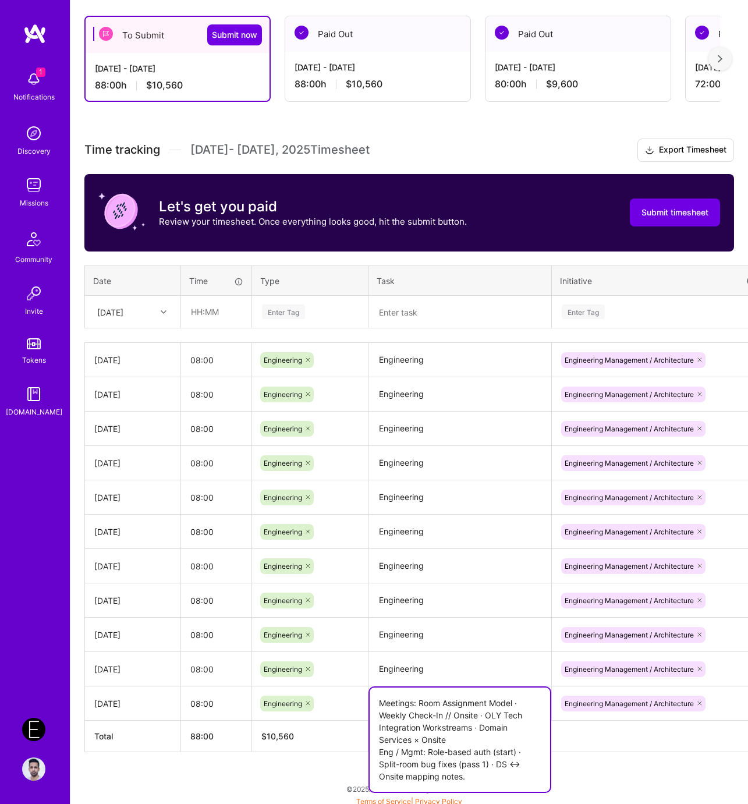
type textarea "Meetings: Room Assignment Model · Weekly Check-In // Onsite · OLY Tech Integrat…"
click at [445, 668] on textarea "Engineering" at bounding box center [460, 669] width 180 height 32
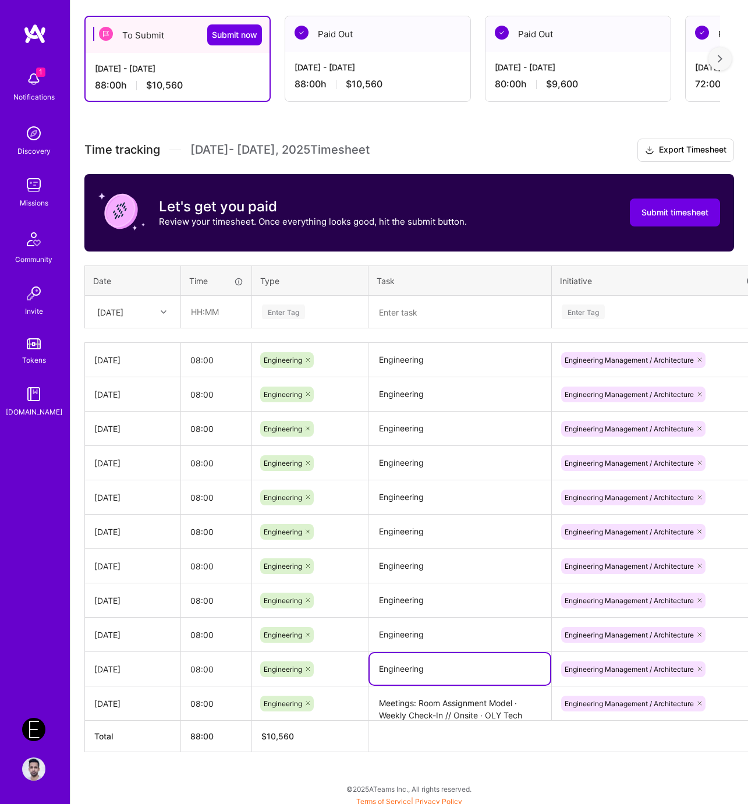
paste textarea "Meetings: HRP/LGM Daily Standup · Interview · Onsite Standup Eng / Mgmt: Role-b…"
click at [421, 679] on textarea "Meetings: HRP/LGM Daily Standup · Interview · Onsite Standup Eng / Mgmt: Role-b…" at bounding box center [460, 687] width 180 height 68
type textarea "Meetings: HRP/LGM Daily Standup · Onsite Standup Eng / Mgmt: Role-based auth (c…"
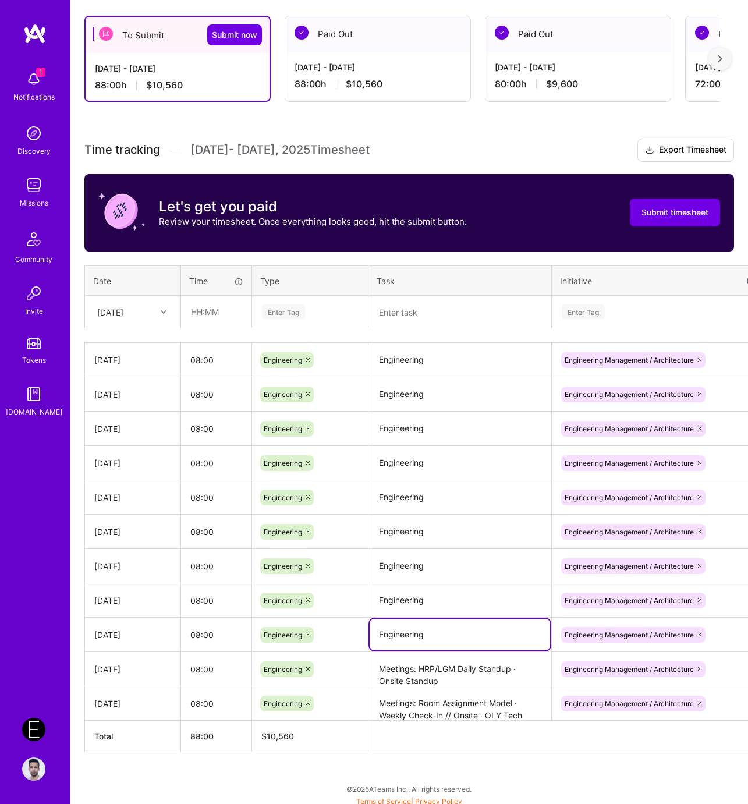
click at [396, 633] on textarea "Engineering" at bounding box center [460, 634] width 180 height 31
paste textarea "Meetings: [Async] HRP/LGM Daily Standup Eng / Mgmt: Shipped LGM Admin user-crea…"
type textarea "Meetings: [Async] HRP/LGM Daily Standup Eng / Mgmt: Shipped LGM Admin user-crea…"
click at [451, 599] on textarea "Engineering" at bounding box center [460, 599] width 180 height 31
paste textarea "Meetings: HRP/LGM Daily Standup · Hospitality Hub Roadmap / Leads Weekly · Hosp…"
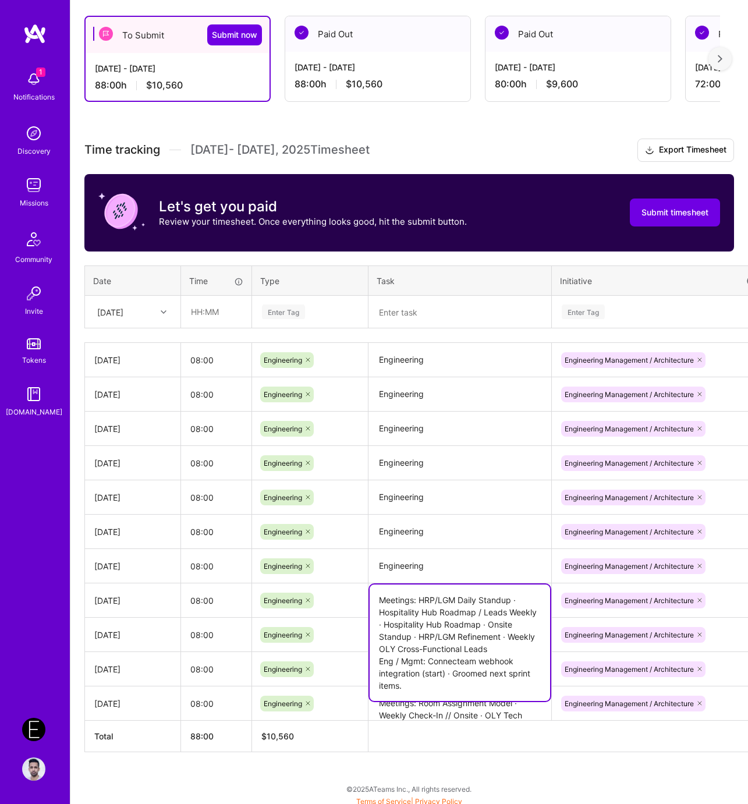
type textarea "Meetings: HRP/LGM Daily Standup · Hospitality Hub Roadmap / Leads Weekly · Hosp…"
click at [411, 559] on textarea "Engineering" at bounding box center [460, 566] width 180 height 32
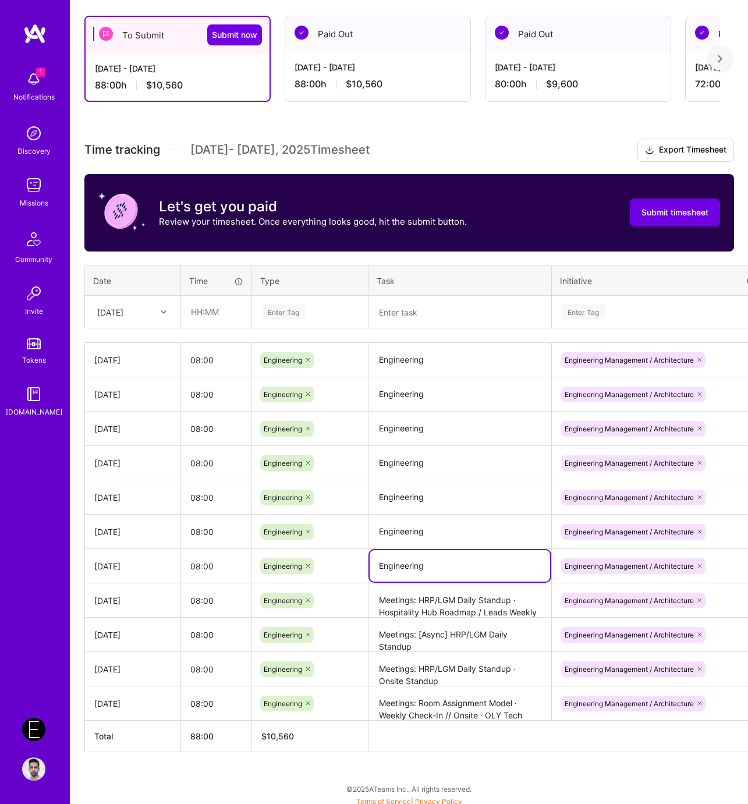
paste textarea "Meetings: Ticketing Routing Op · Hospitality Hub Roadmap · Olympics Engineering…"
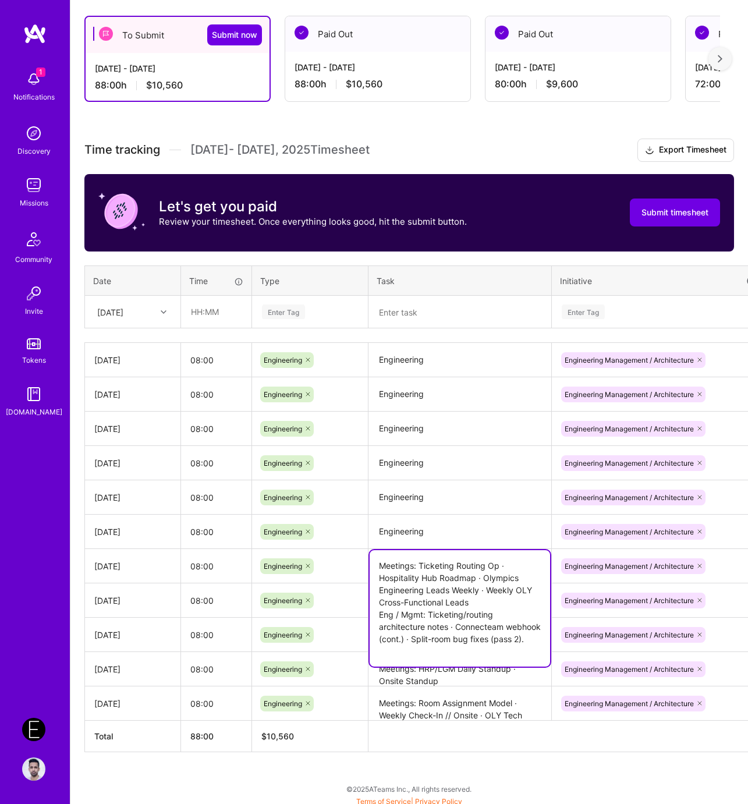
type textarea "Meetings: Ticketing Routing Op · Hospitality Hub Roadmap · Olympics Engineering…"
click at [417, 523] on textarea "Engineering" at bounding box center [460, 532] width 180 height 32
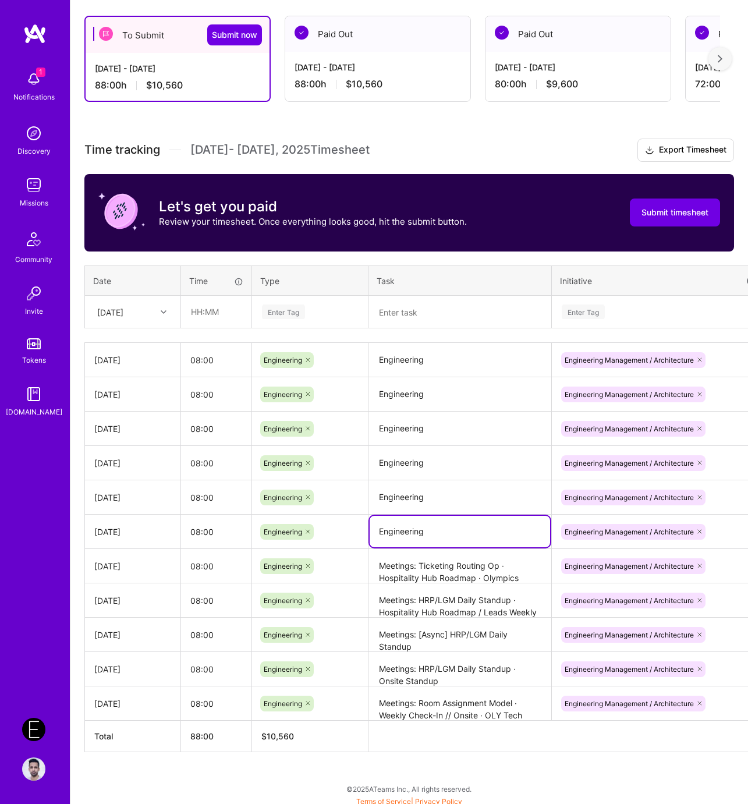
paste textarea "Meetings: Ticketing Workflow for Exceptions · Weekly Check-In // Onsite · Onsit…"
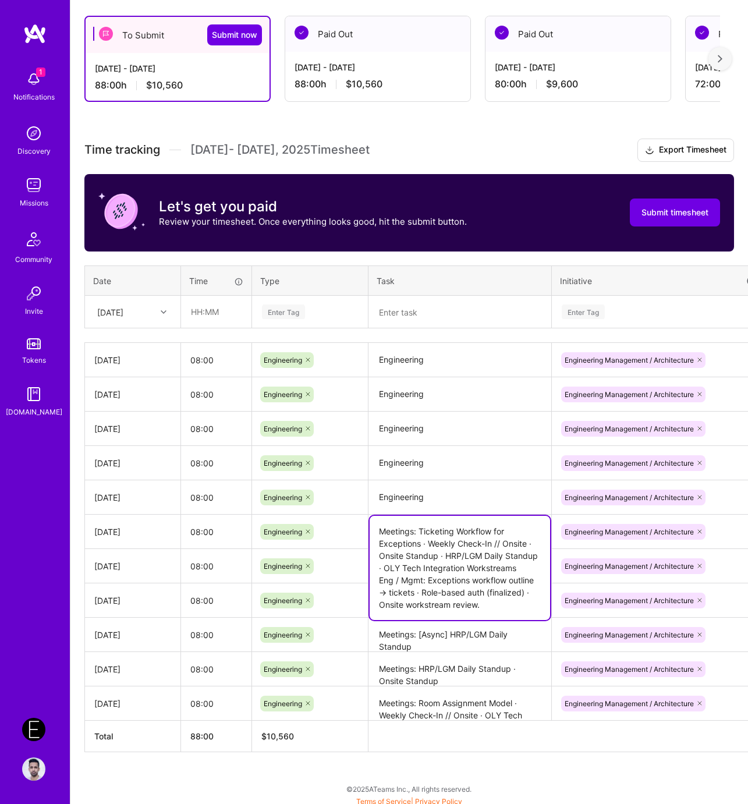
type textarea "Meetings: Ticketing Workflow for Exceptions · Weekly Check-In // Onsite · Onsit…"
click at [423, 493] on textarea "Engineering" at bounding box center [460, 497] width 180 height 32
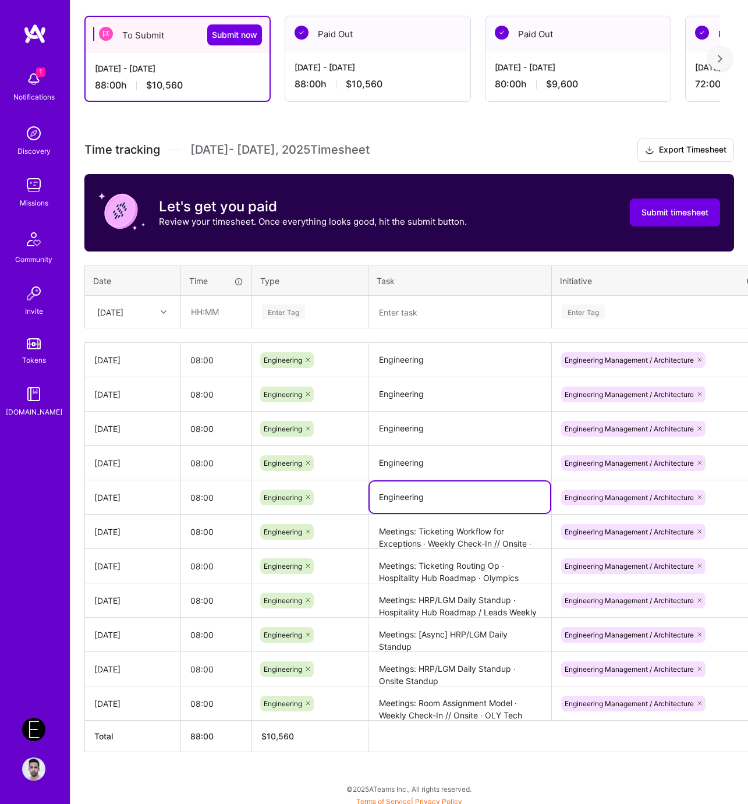
paste textarea "Meetings: On Location [GEOGRAPHIC_DATA] · HRP/LGM Daily Standup · Onsite Standu…"
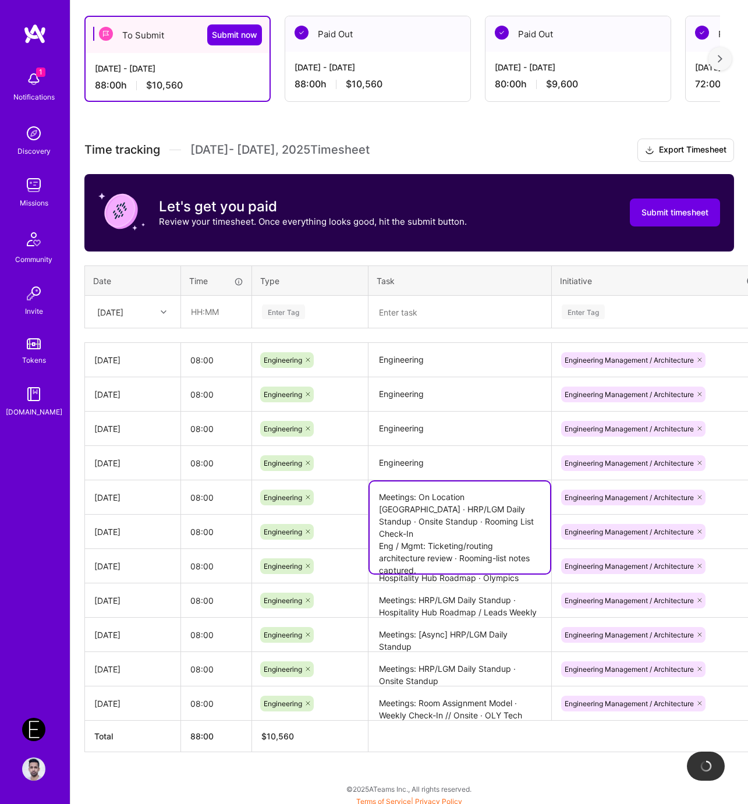
type textarea "Meetings: On Location [GEOGRAPHIC_DATA] · HRP/LGM Daily Standup · Onsite Standu…"
click at [404, 449] on textarea "Engineering" at bounding box center [460, 463] width 180 height 32
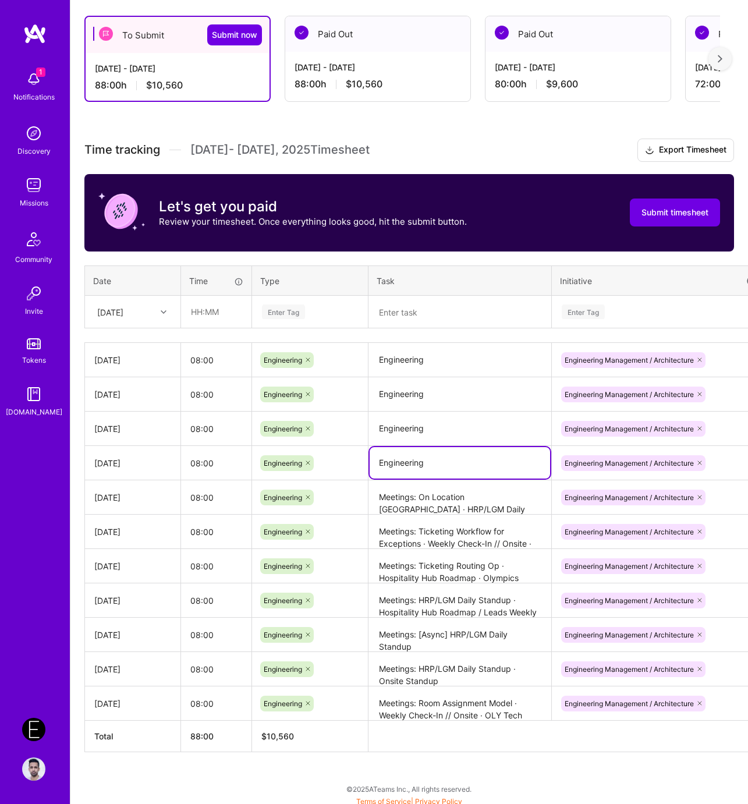
paste textarea "Meetings: [Async] HRP/LGM Daily Standup · Onsite Roadmap Deep Dive Eng / Mgmt: …"
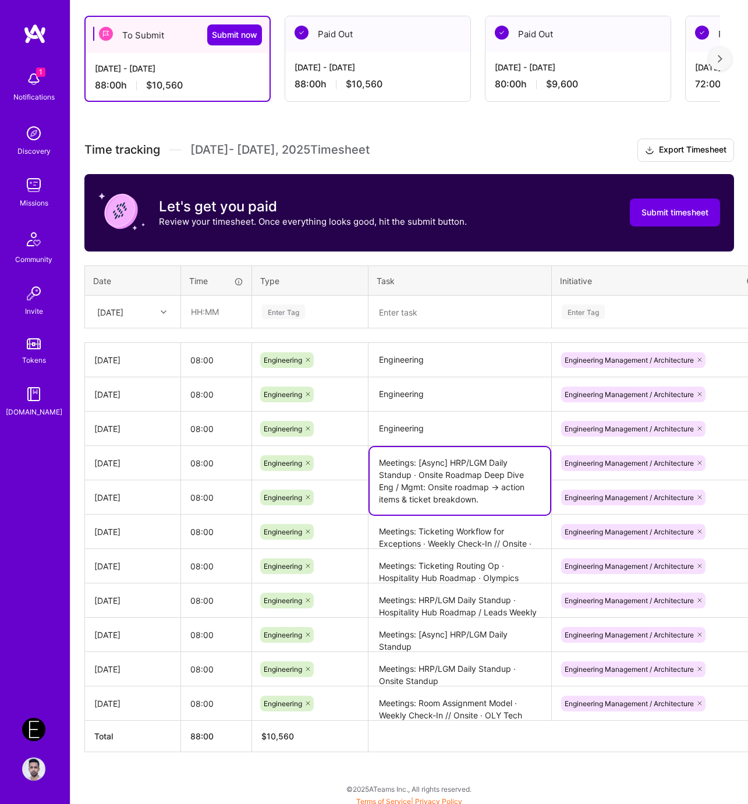
type textarea "Meetings: [Async] HRP/LGM Daily Standup · Onsite Roadmap Deep Dive Eng / Mgmt: …"
click at [435, 424] on textarea "Engineering" at bounding box center [460, 429] width 180 height 32
paste textarea "Meetings: Onsite Standup · HRP/LGM Retro + Sprint Planning Eng / Mgmt: Planned …"
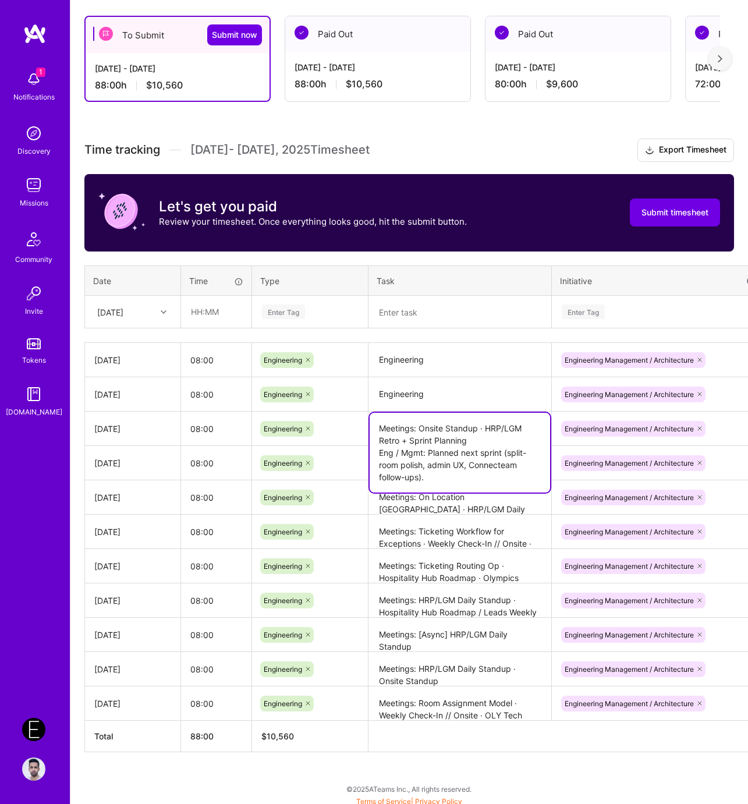
type textarea "Meetings: Onsite Standup · HRP/LGM Retro + Sprint Planning Eng / Mgmt: Planned …"
click at [439, 390] on textarea "Engineering" at bounding box center [460, 394] width 180 height 32
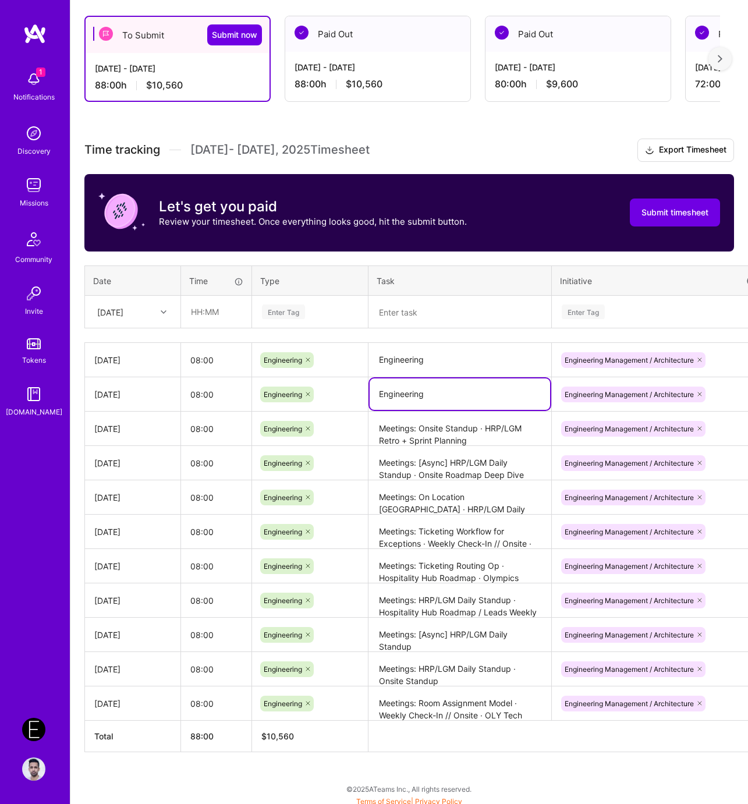
paste textarea "Meetings: HRP/LGM Daily Standup · Hospitality Hub – Leads Weekly · Olympics Eng…"
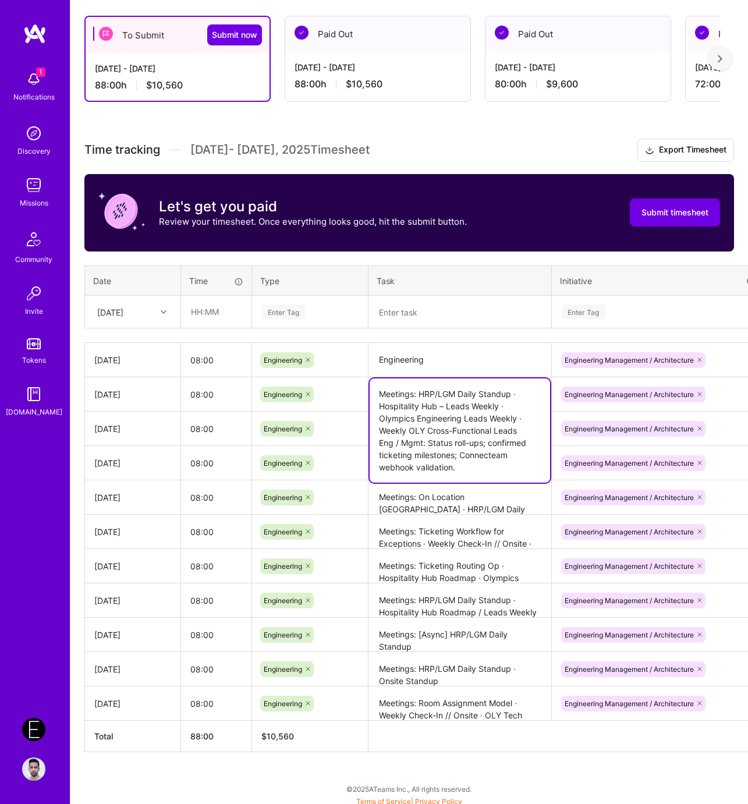
type textarea "Meetings: HRP/LGM Daily Standup · Hospitality Hub – Leads Weekly · Olympics Eng…"
click at [430, 338] on div "Time tracking [DATE] - [DATE] Timesheet Export Timesheet Let's get you paid Rev…" at bounding box center [409, 445] width 650 height 613
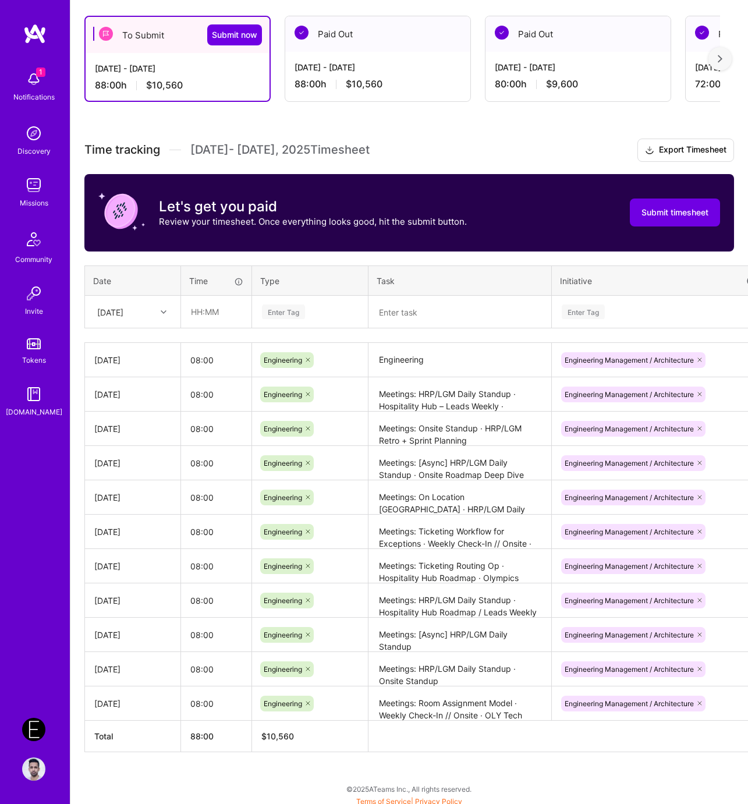
click at [430, 347] on textarea "Engineering" at bounding box center [460, 360] width 180 height 33
paste textarea "Meetings: Weekly Check-In // Onsite · Onsite Standup · HRP/LGM Daily Standup · …"
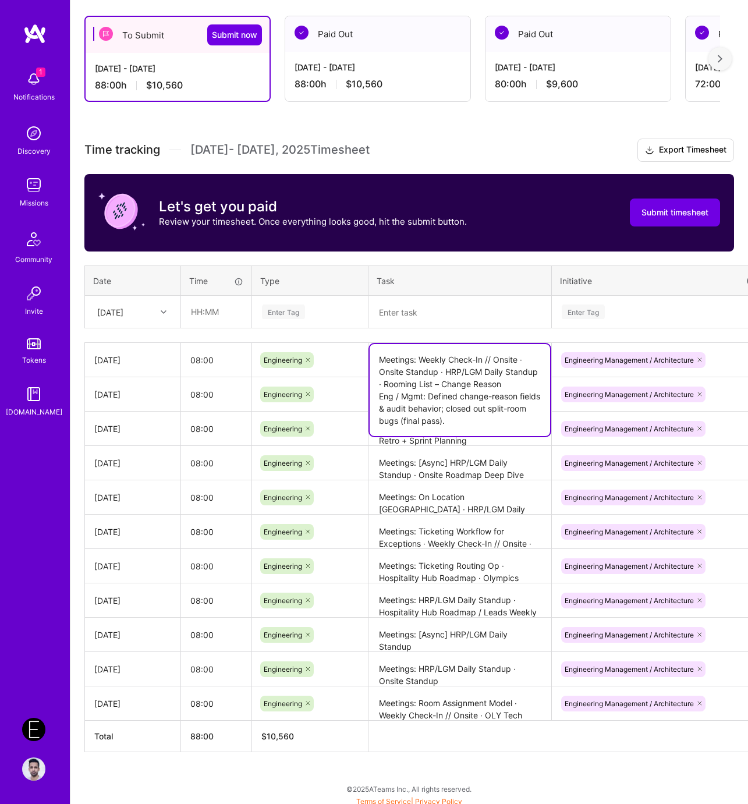
type textarea "Meetings: Weekly Check-In // Onsite · Onsite Standup · HRP/LGM Daily Standup · …"
click at [370, 488] on textarea "Meetings: On Location [GEOGRAPHIC_DATA] · HRP/LGM Daily Standup · Onsite Standu…" at bounding box center [460, 497] width 180 height 33
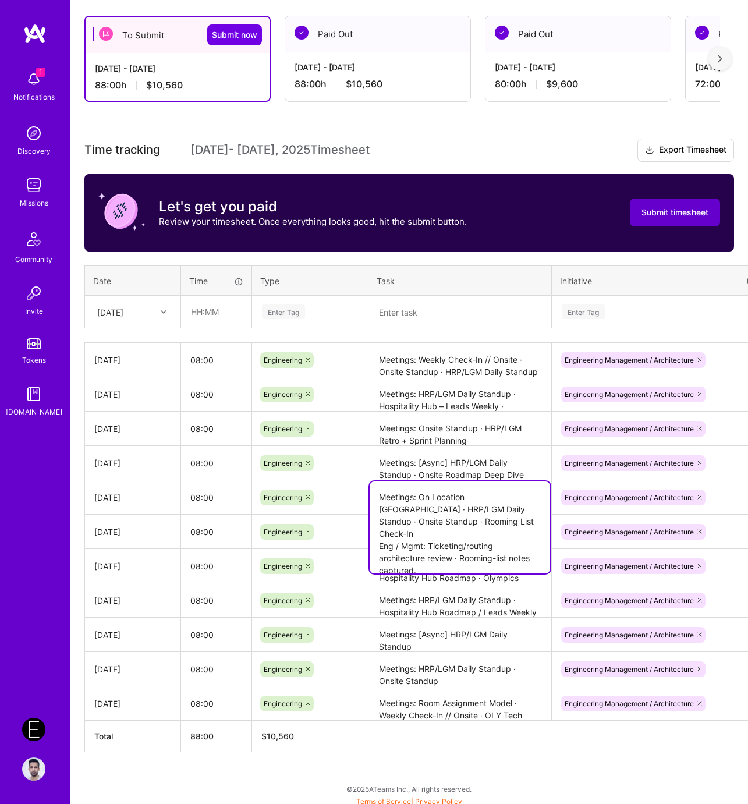
click at [666, 203] on button "Submit timesheet" at bounding box center [675, 212] width 90 height 28
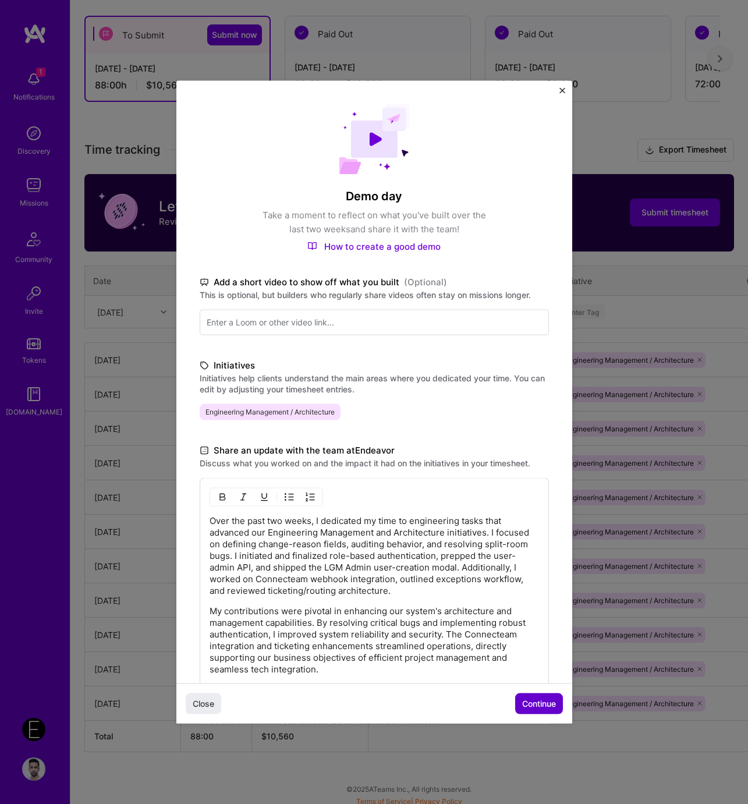
click at [527, 700] on span "Continue" at bounding box center [539, 704] width 34 height 12
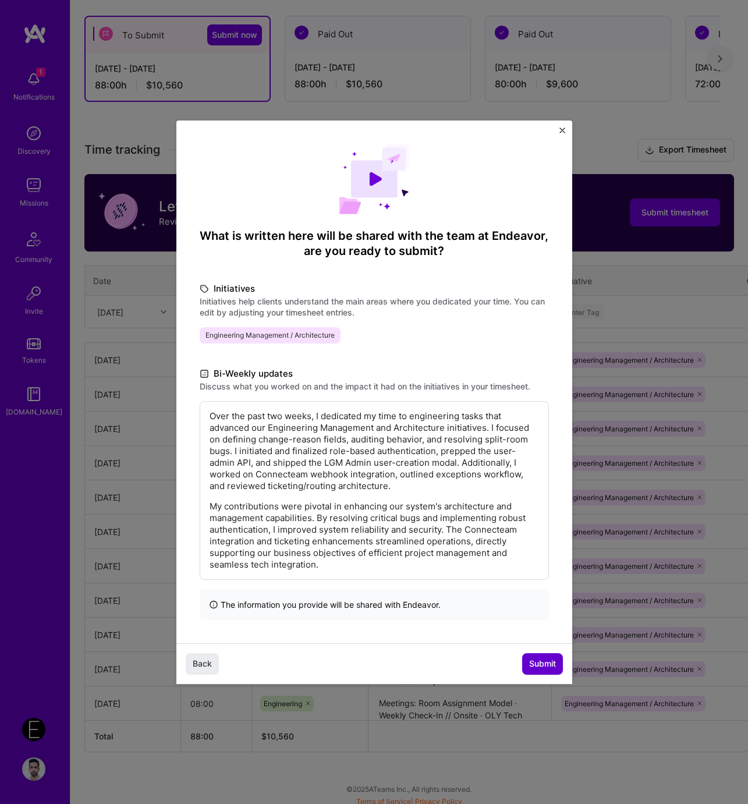
click at [544, 653] on button "Submit" at bounding box center [542, 663] width 41 height 21
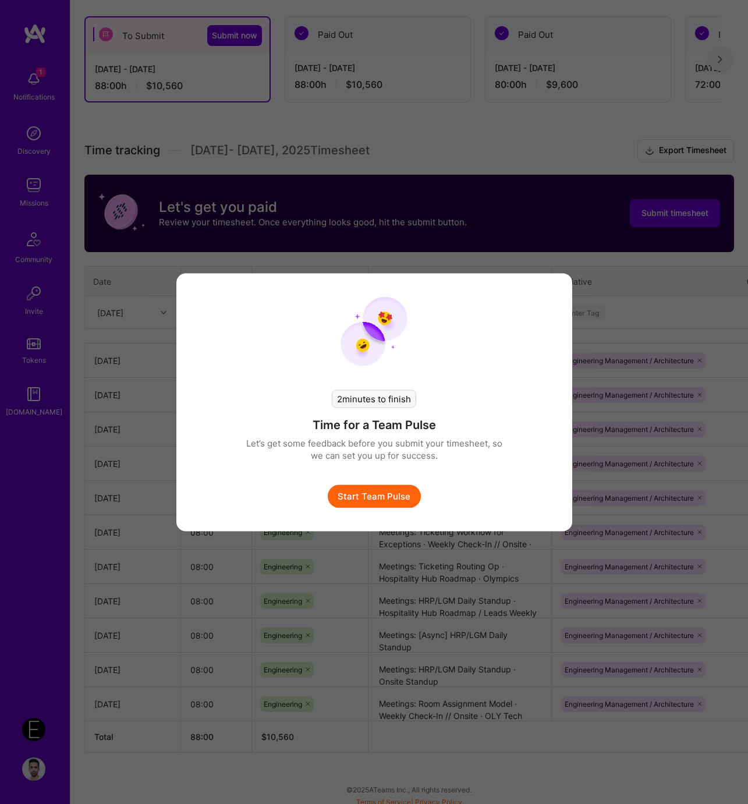
scroll to position [193, 0]
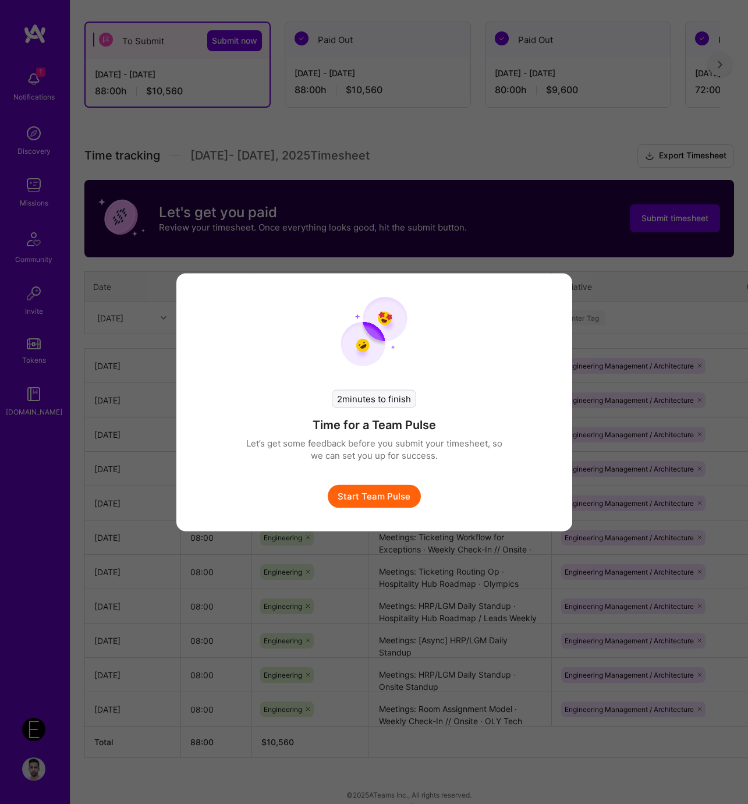
click at [395, 503] on button "Start Team Pulse" at bounding box center [374, 495] width 93 height 23
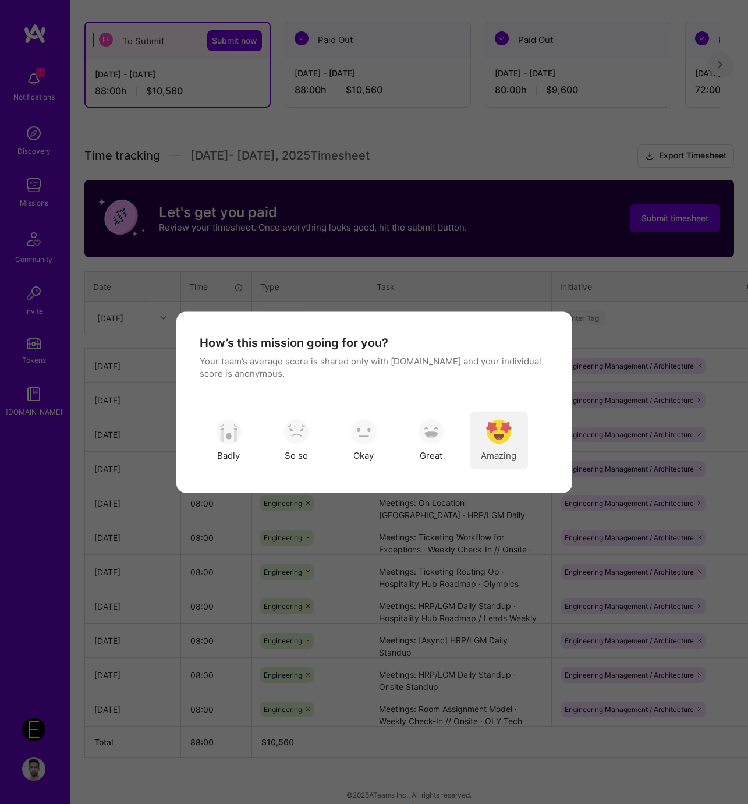
click at [499, 432] on img "modal" at bounding box center [499, 432] width 26 height 26
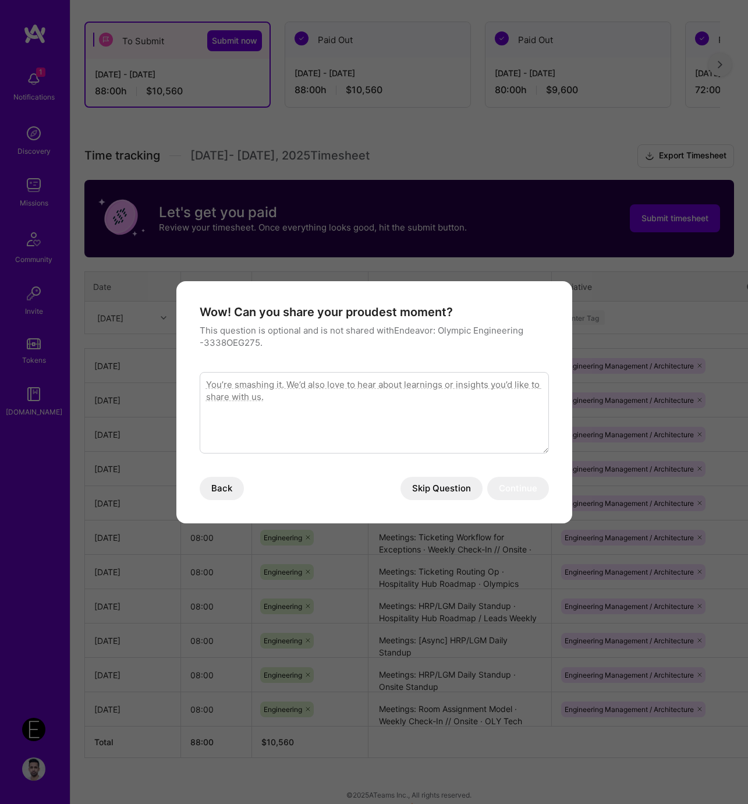
click at [424, 481] on button "Skip Question" at bounding box center [441, 488] width 82 height 23
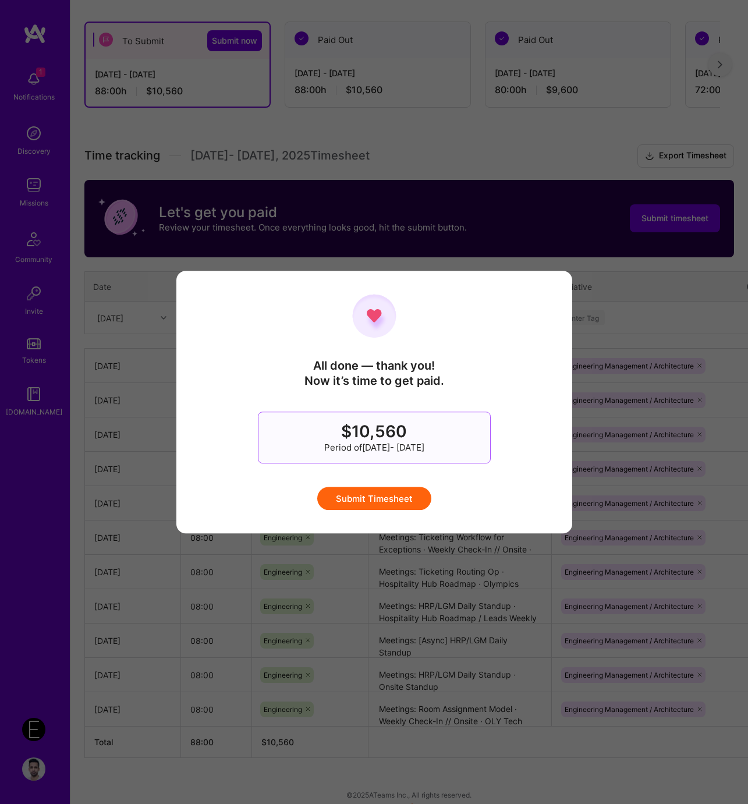
click at [385, 494] on button "Submit Timesheet" at bounding box center [374, 498] width 114 height 23
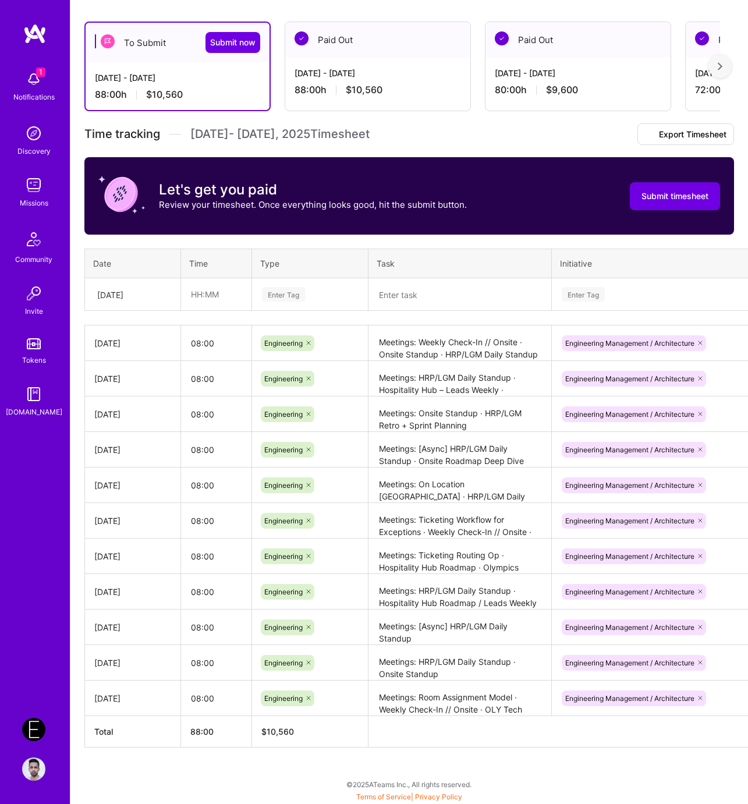
scroll to position [0, 0]
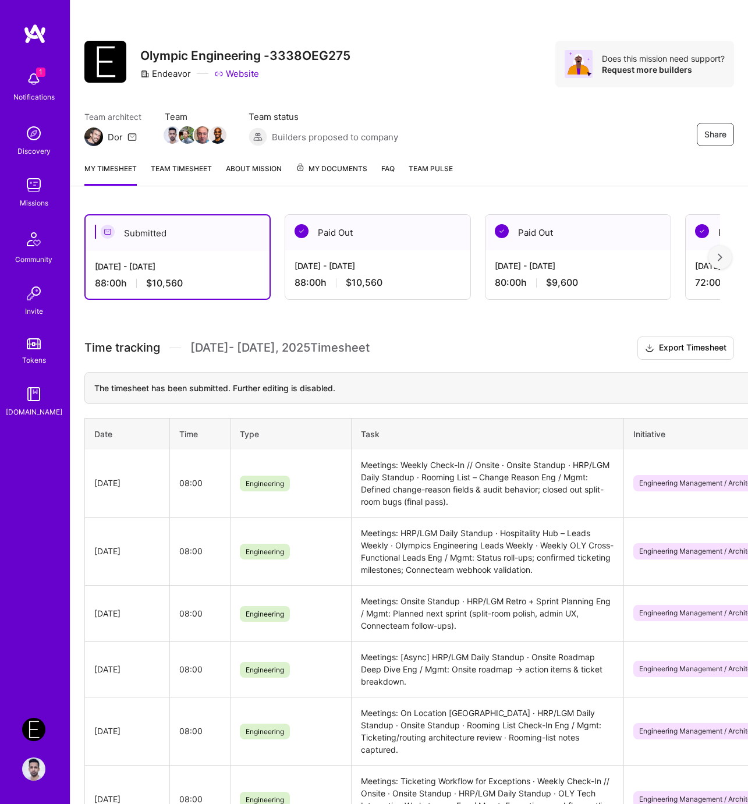
click at [393, 152] on div "Share Olympic Engineering -3338OEG275 Endeavor Website Does this mission need s…" at bounding box center [408, 76] width 677 height 153
click at [353, 127] on div "Builders proposed to company" at bounding box center [324, 136] width 150 height 19
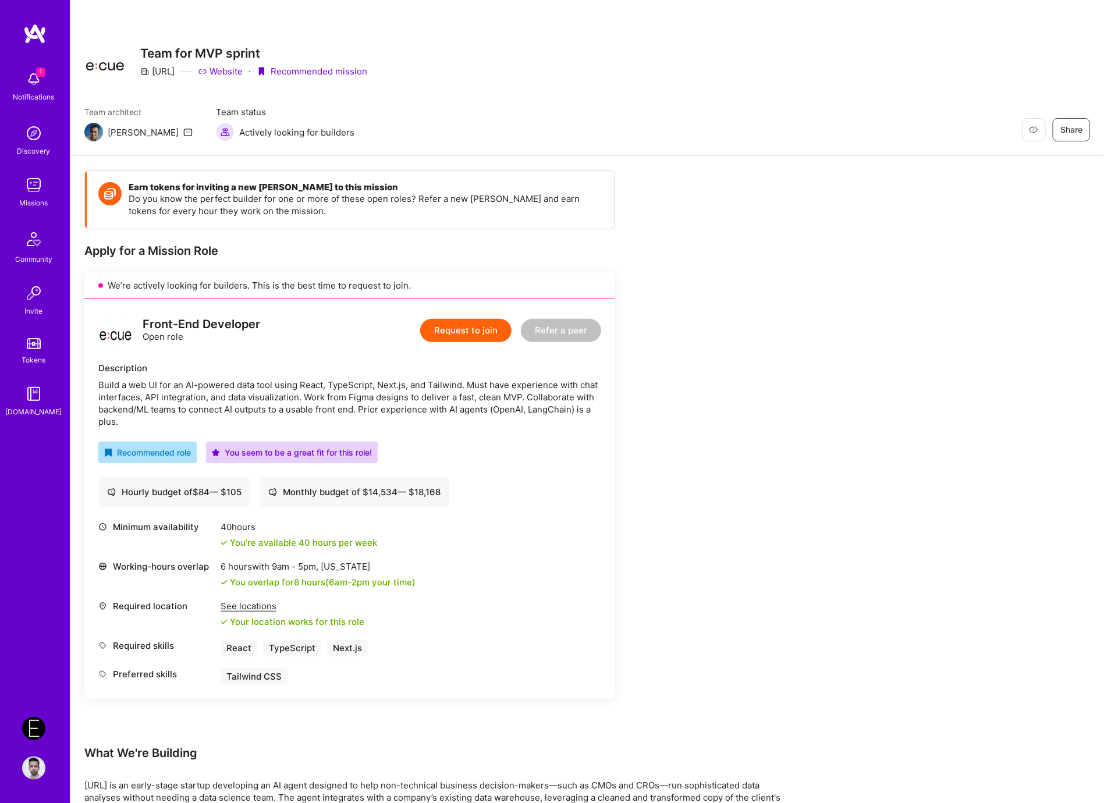
click at [722, 255] on div "Earn tokens for inviting a new A.Teamer to this mission Do you know the perfect…" at bounding box center [433, 663] width 698 height 986
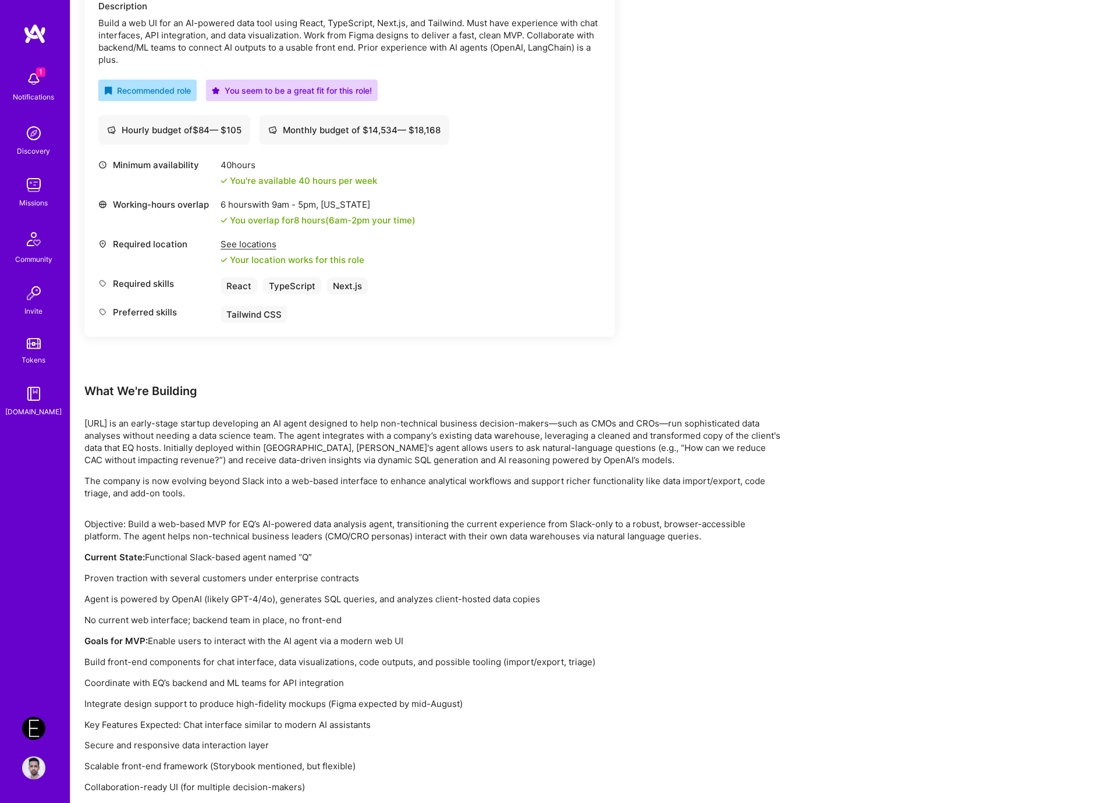
scroll to position [388, 0]
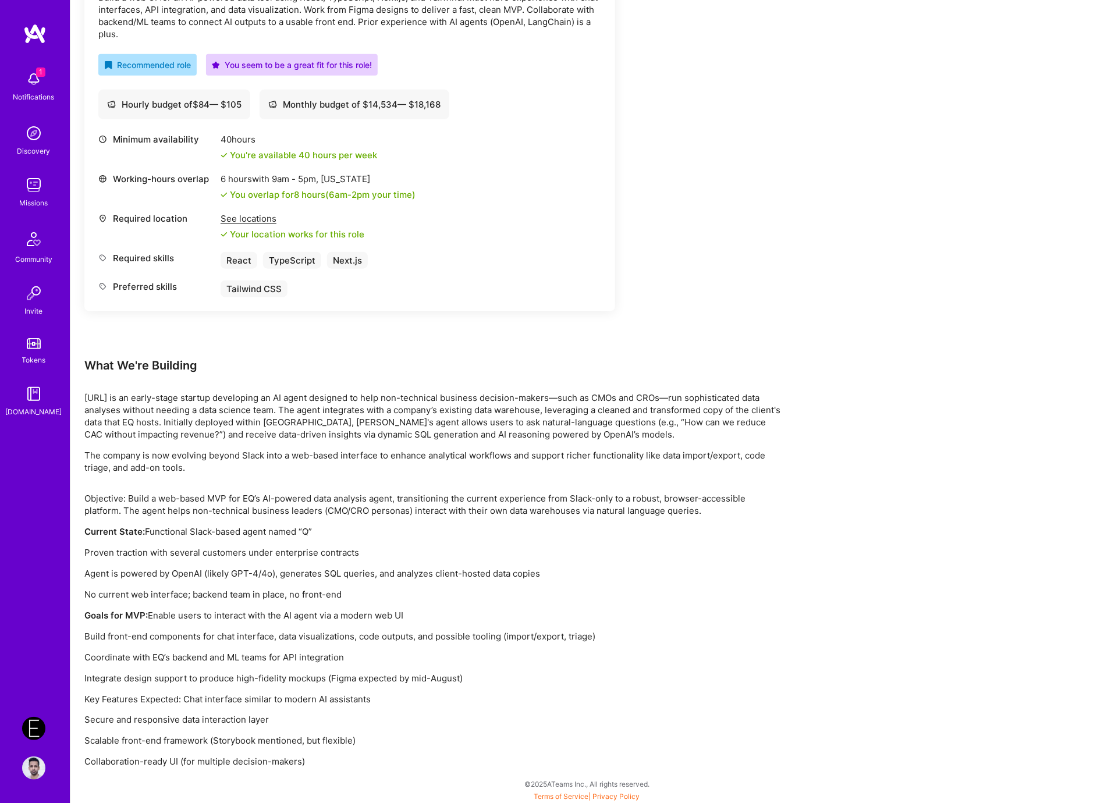
click at [722, 255] on div "Earn tokens for inviting a new A.Teamer to this mission Do you know the perfect…" at bounding box center [433, 275] width 698 height 986
